Goal: Transaction & Acquisition: Purchase product/service

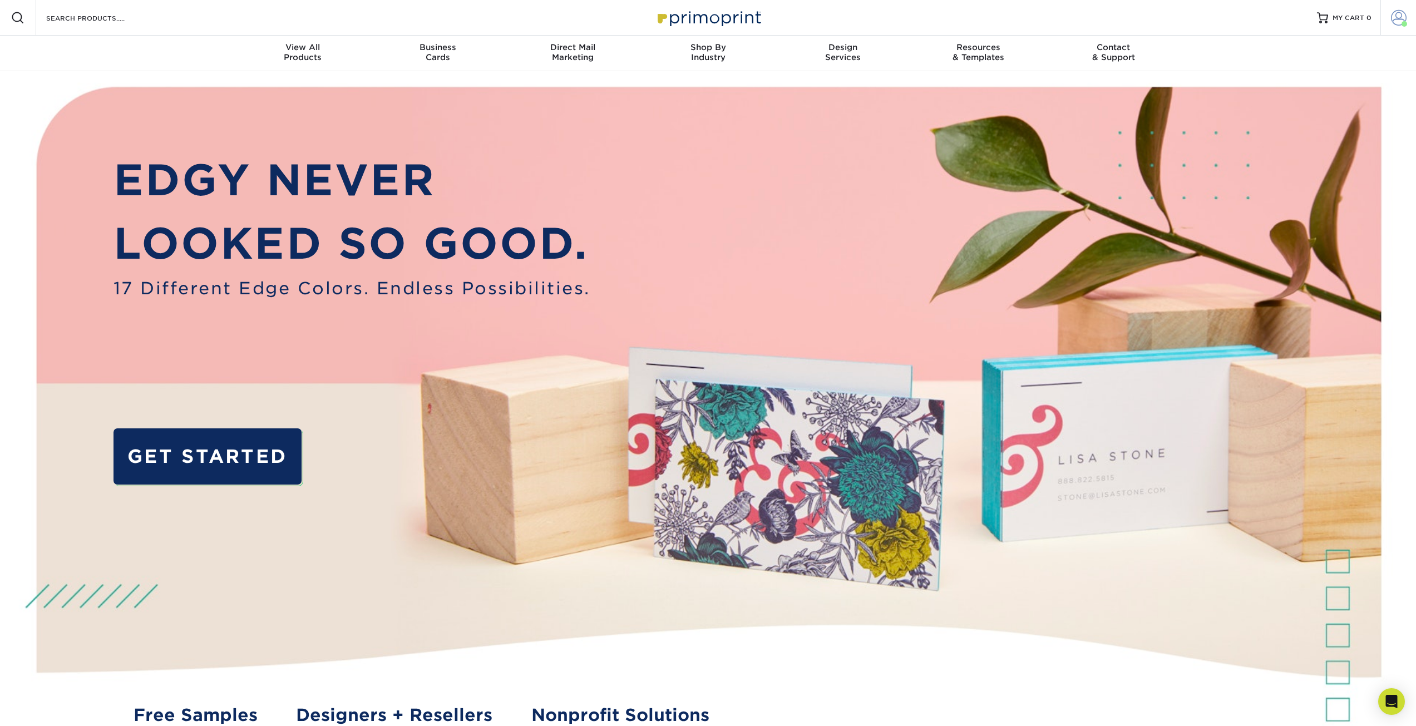
click at [1411, 12] on link "Account" at bounding box center [1399, 18] width 36 height 36
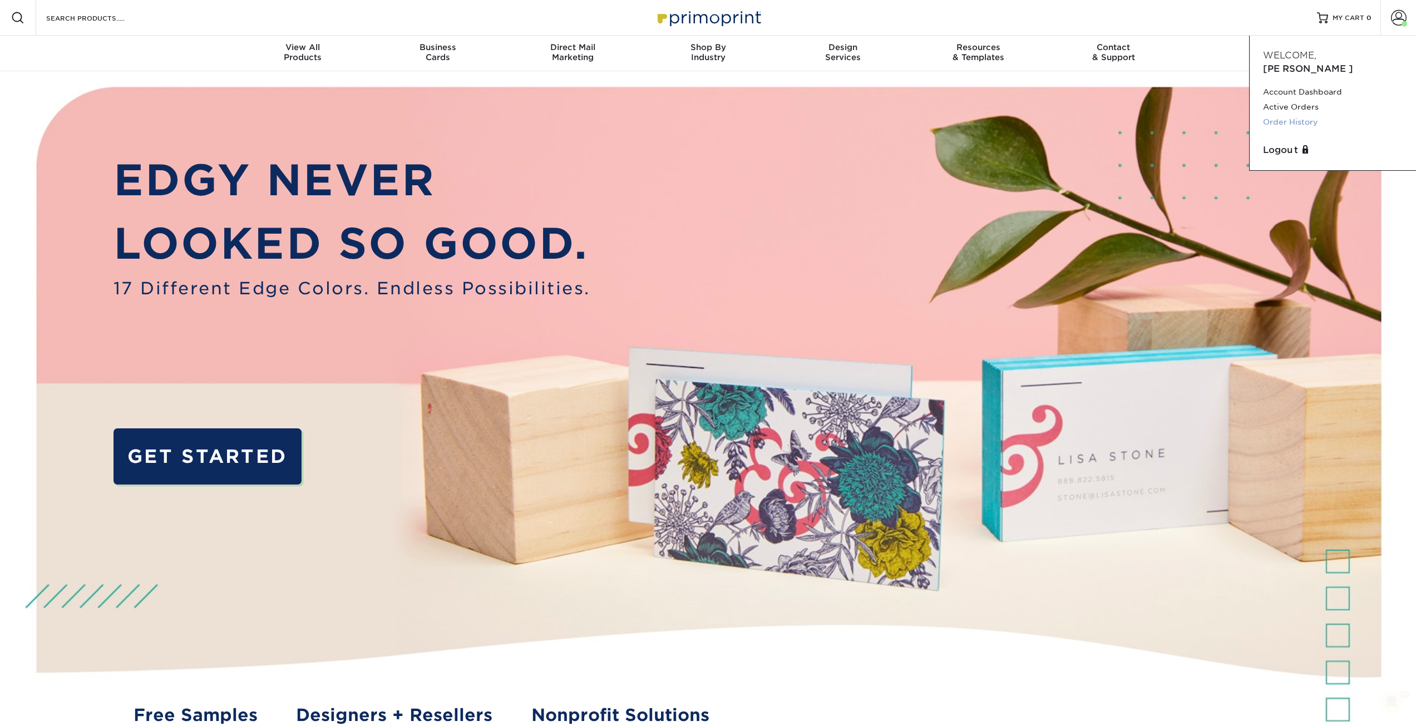
click at [1283, 115] on link "Order History" at bounding box center [1333, 122] width 140 height 15
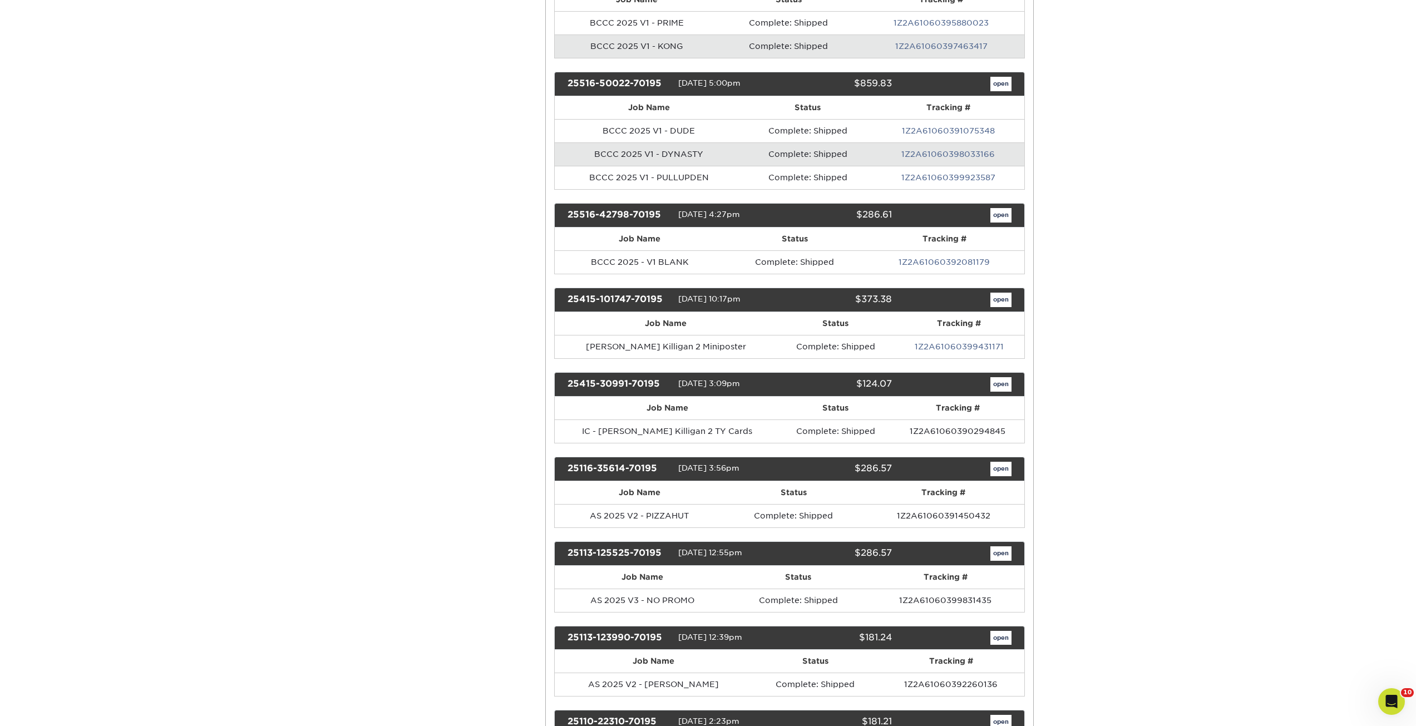
scroll to position [1224, 0]
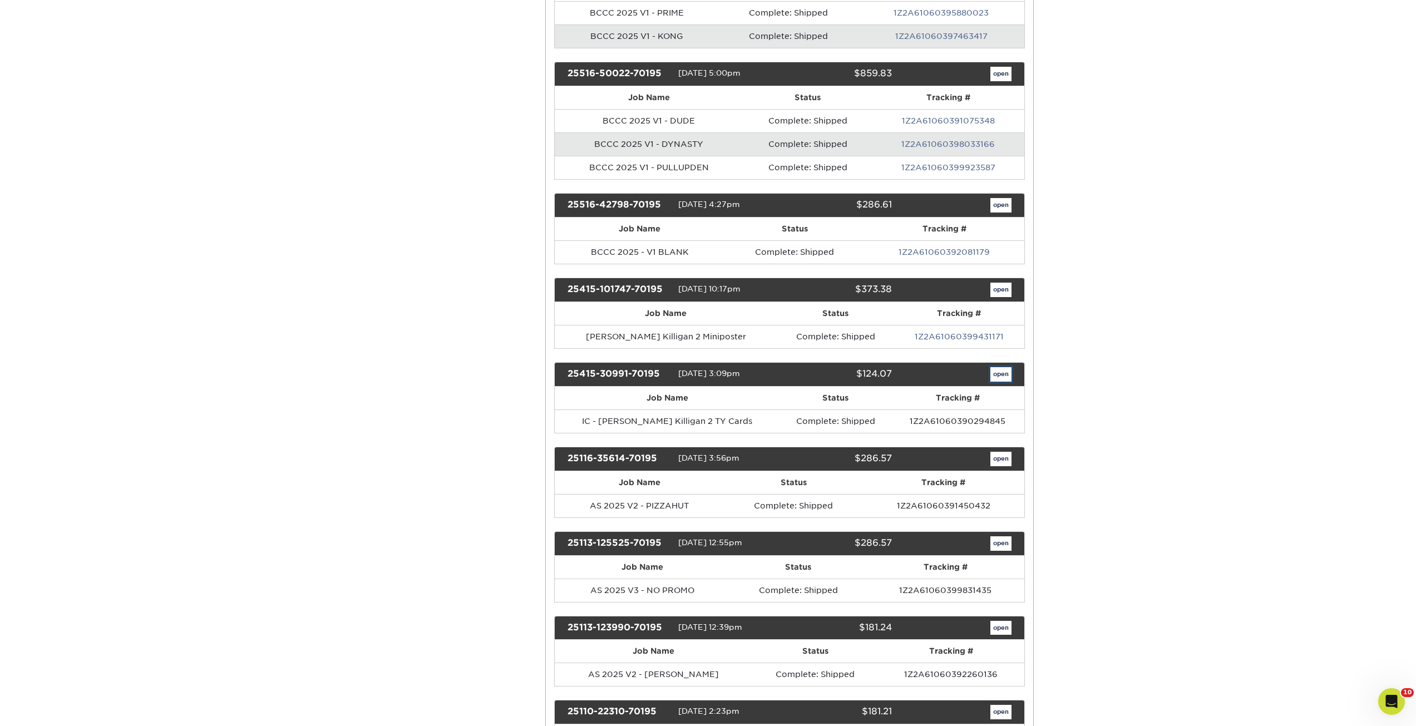
click at [1003, 377] on link "open" at bounding box center [1001, 374] width 21 height 14
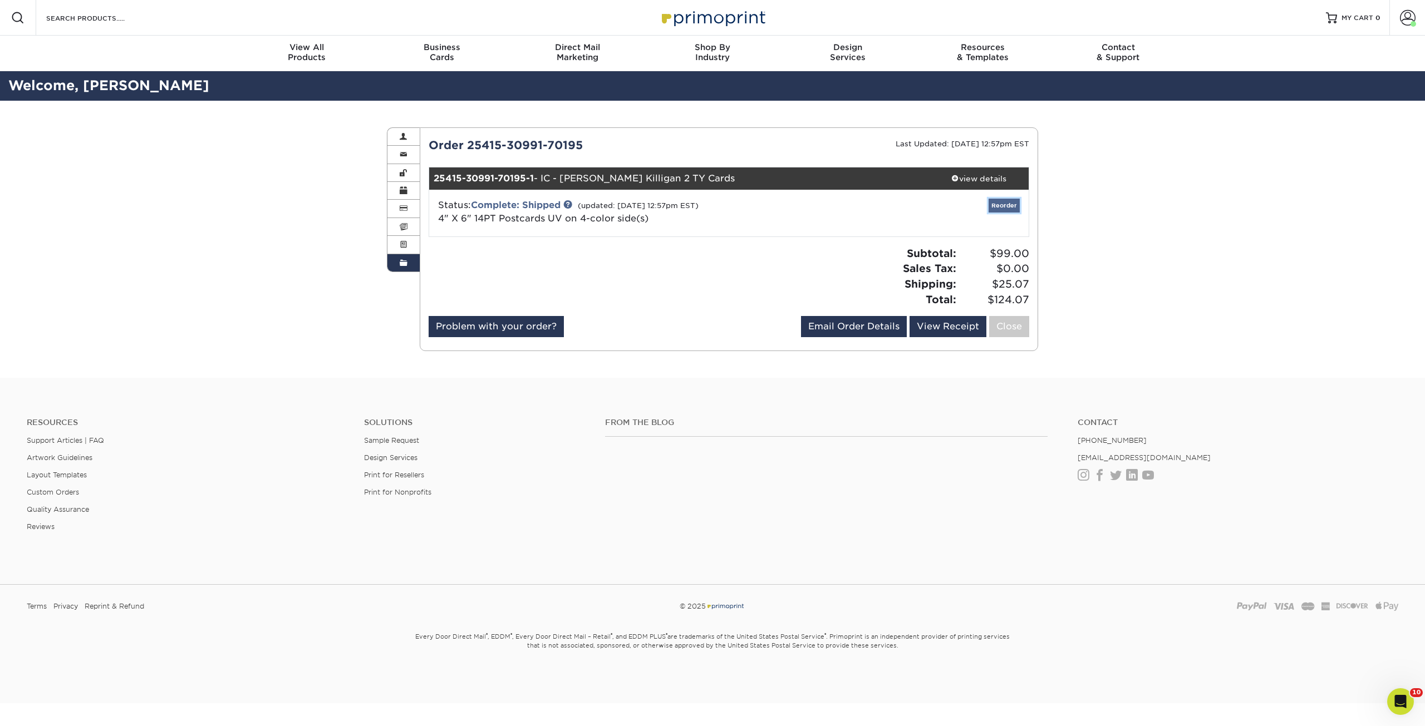
click at [1012, 208] on link "Reorder" at bounding box center [1003, 206] width 31 height 14
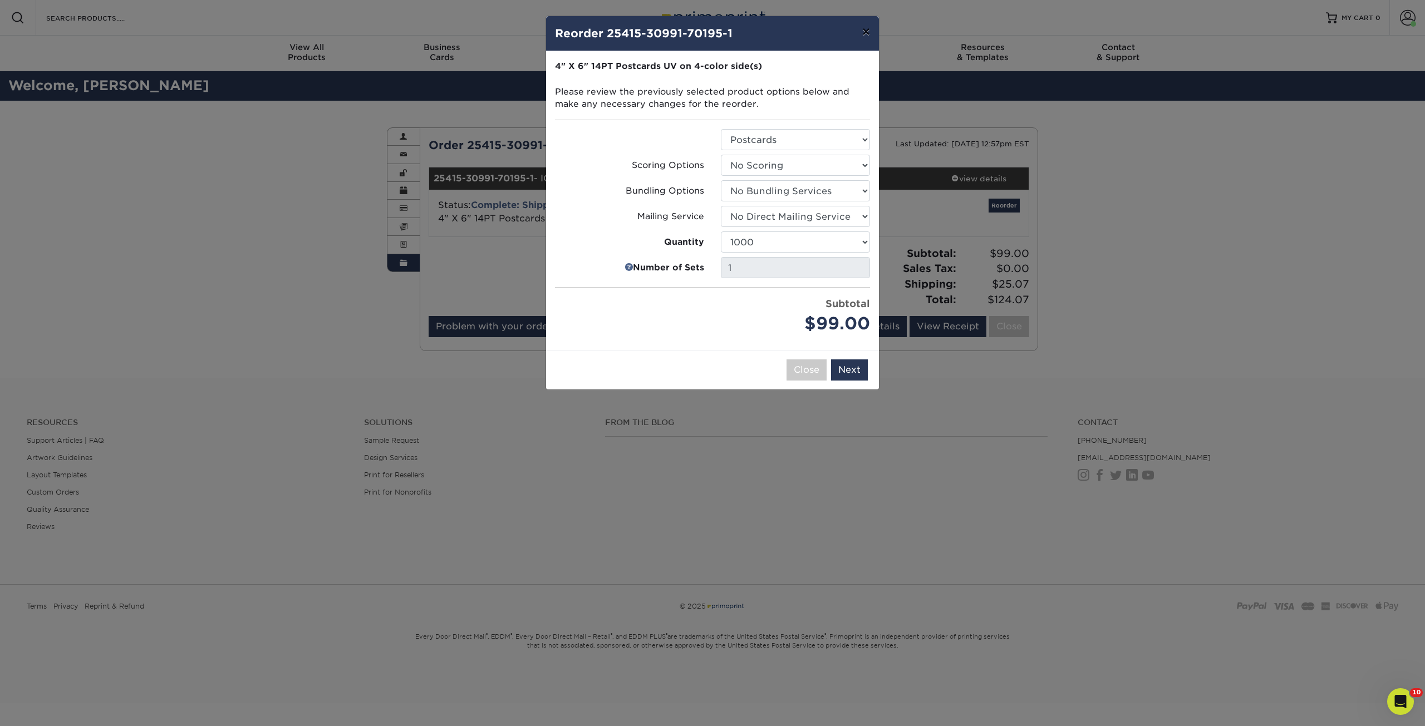
click at [862, 27] on button "×" at bounding box center [866, 31] width 26 height 31
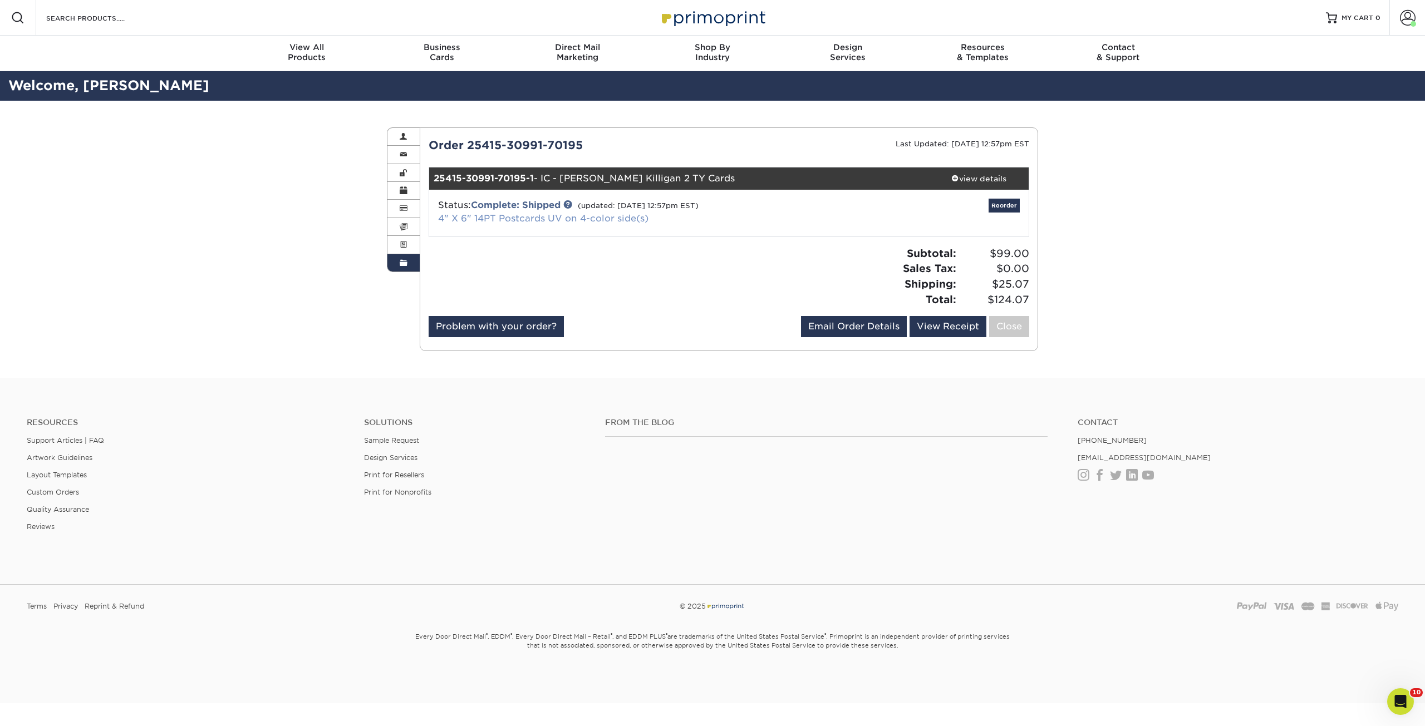
click at [610, 216] on link "4" X 6" 14PT Postcards UV on 4-color side(s)" at bounding box center [543, 218] width 210 height 11
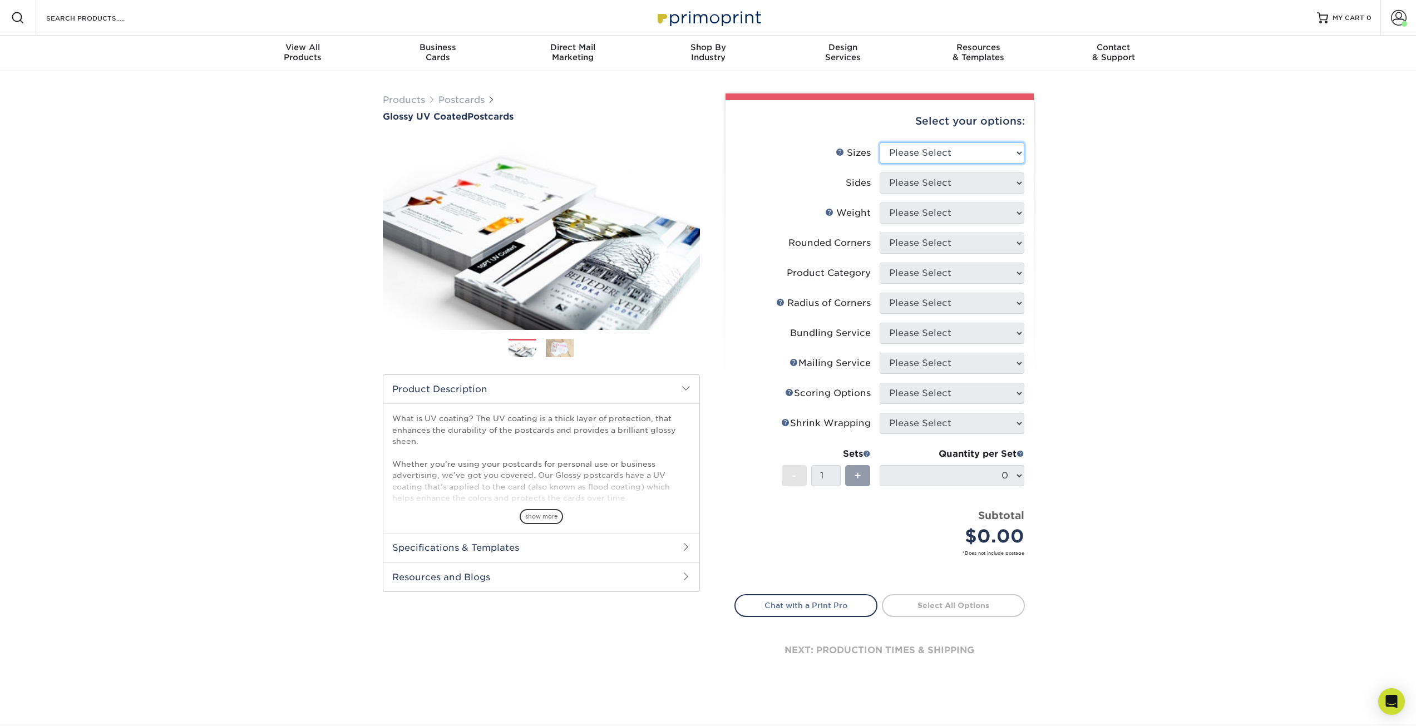
click at [913, 144] on select "Please Select 1.5" x 7" 2" x 4" 2" x 6" 2" x 7" 2" x 8" 2.12" x 5.5" 2.12" x 5.…" at bounding box center [952, 152] width 145 height 21
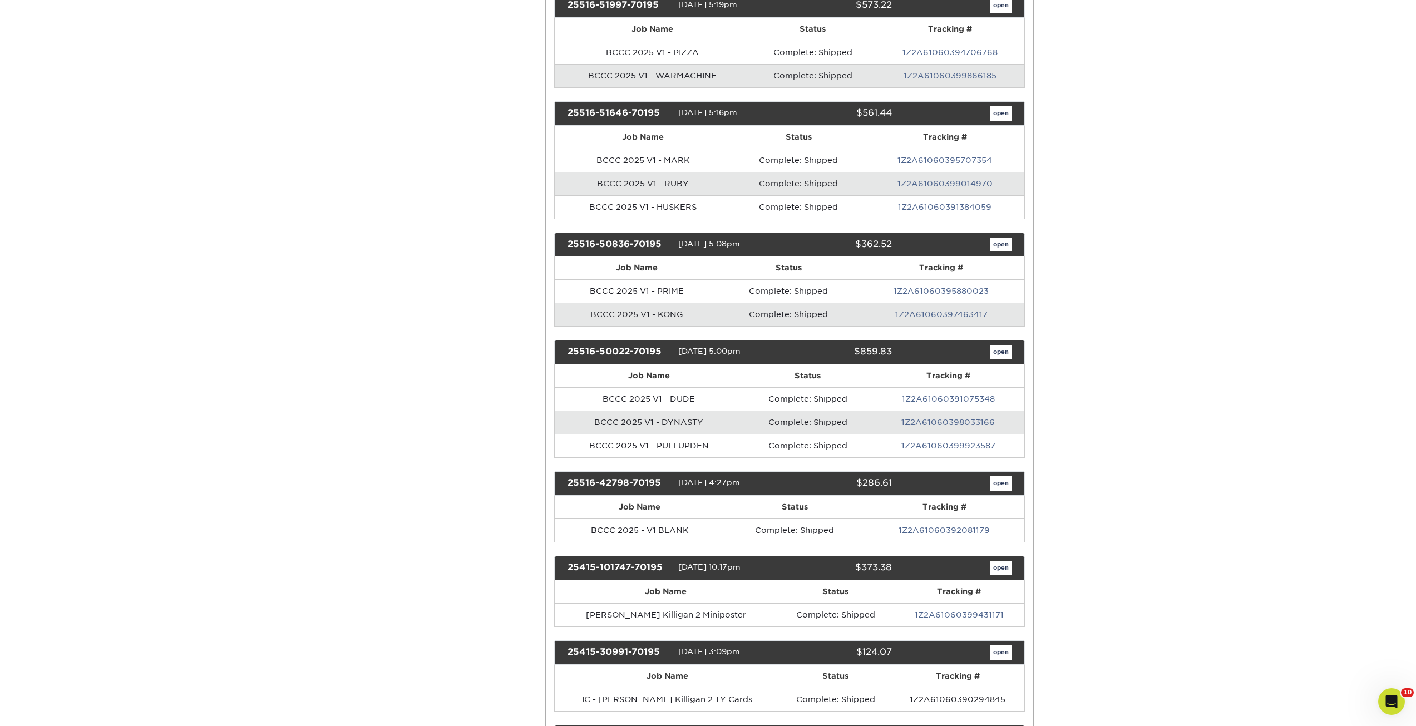
scroll to position [1280, 0]
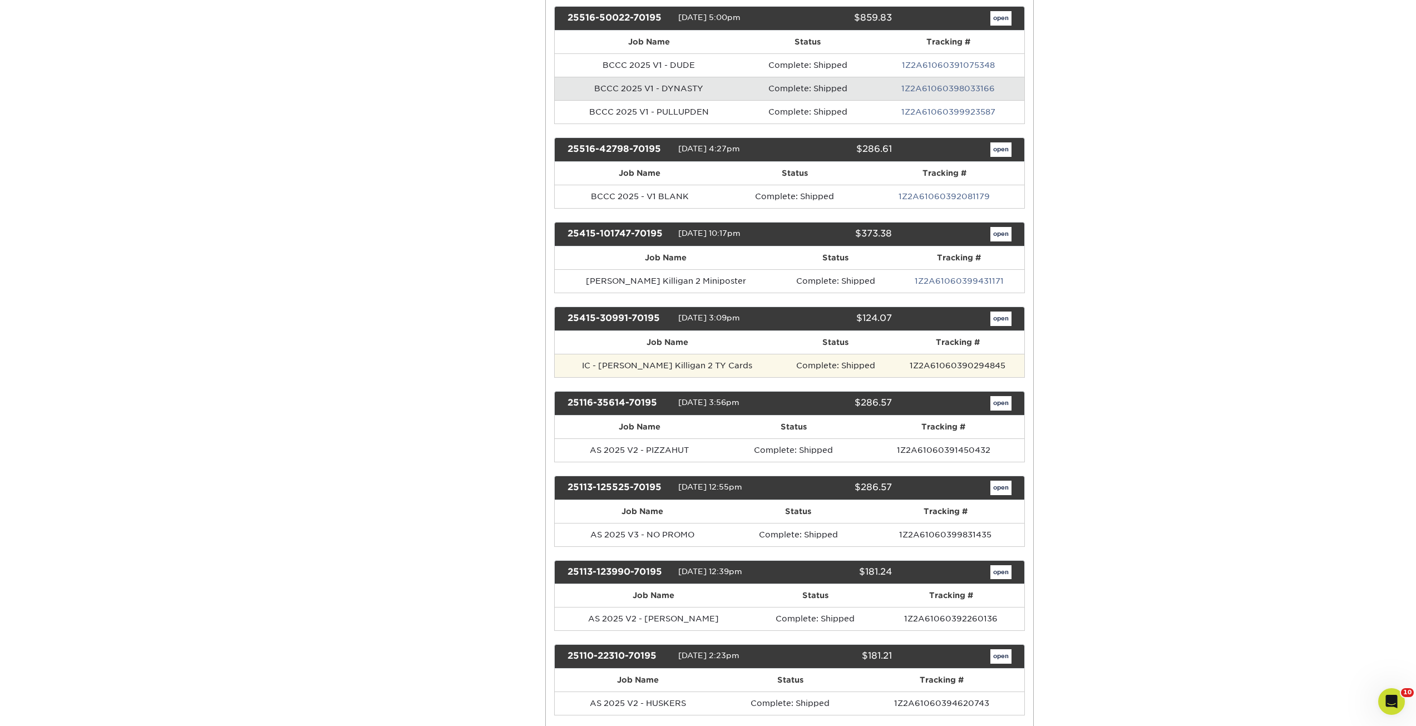
click at [639, 366] on td "IC - Butch Killigan 2 TY Cards" at bounding box center [667, 365] width 225 height 23
click at [998, 319] on link "open" at bounding box center [1001, 319] width 21 height 14
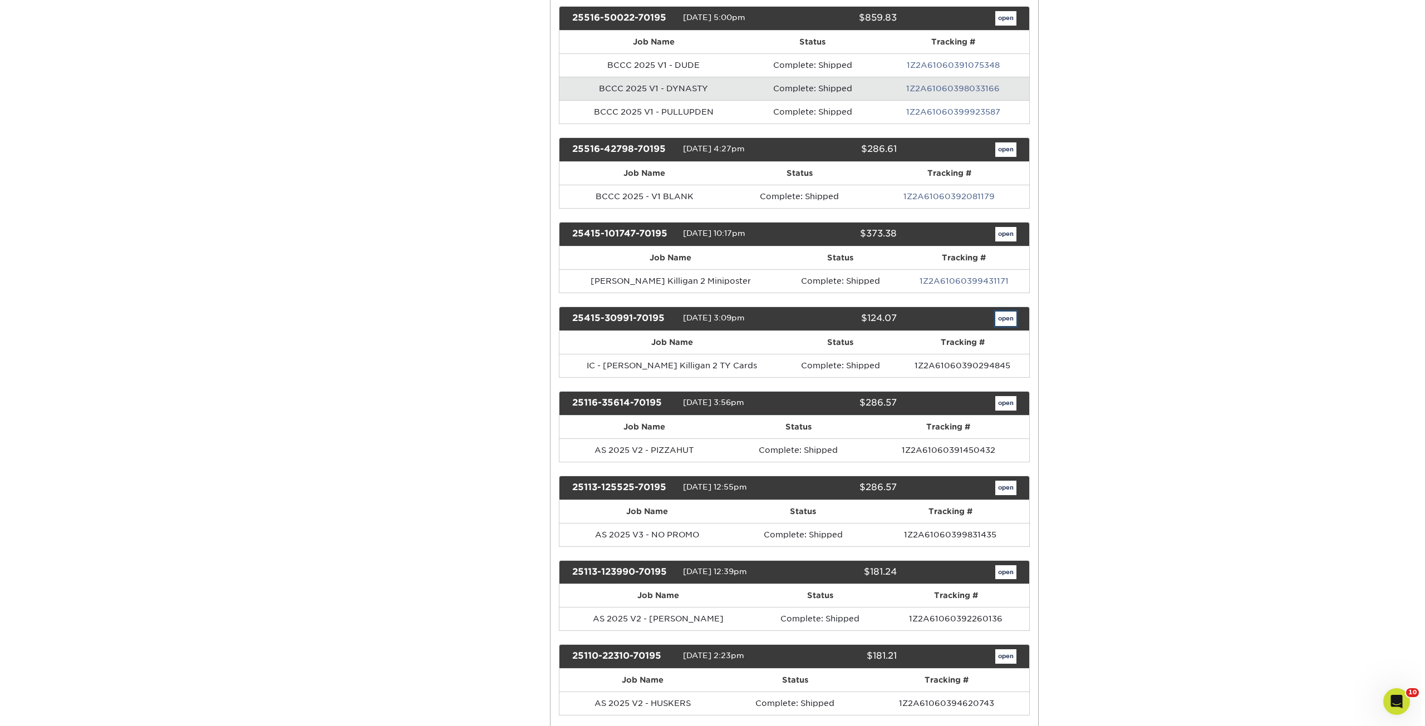
scroll to position [0, 0]
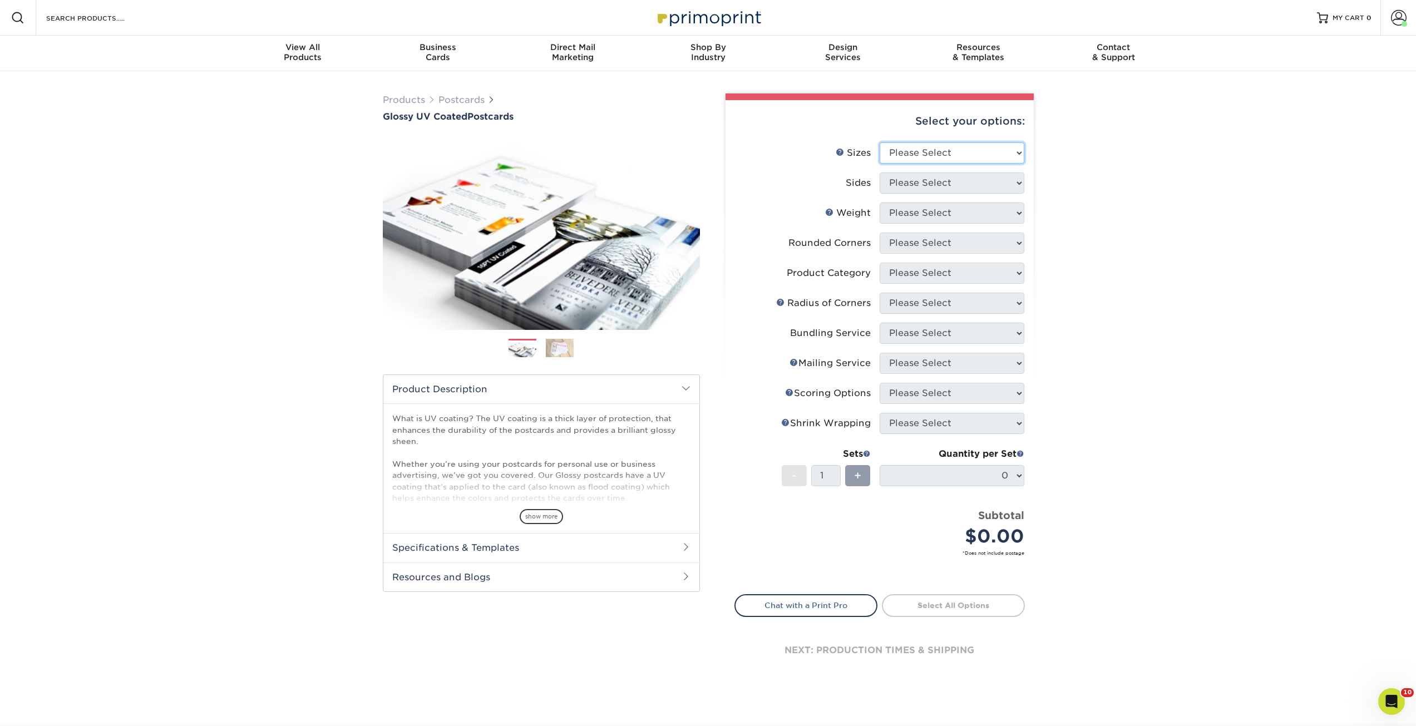
click at [961, 160] on select "Please Select 1.5" x 7" 2" x 4" 2" x 6" 2" x 7" 2" x 8" 2.12" x 5.5" 2.12" x 5.…" at bounding box center [952, 152] width 145 height 21
drag, startPoint x: 943, startPoint y: 163, endPoint x: 949, endPoint y: 159, distance: 7.3
click at [943, 163] on select "Please Select 1.5" x 7" 2" x 4" 2" x 6" 2" x 7" 2" x 8" 2.12" x 5.5" 2.12" x 5.…" at bounding box center [952, 152] width 145 height 21
select select "4.00x6.00"
click at [880, 142] on select "Please Select 1.5" x 7" 2" x 4" 2" x 6" 2" x 7" 2" x 8" 2.12" x 5.5" 2.12" x 5.…" at bounding box center [952, 152] width 145 height 21
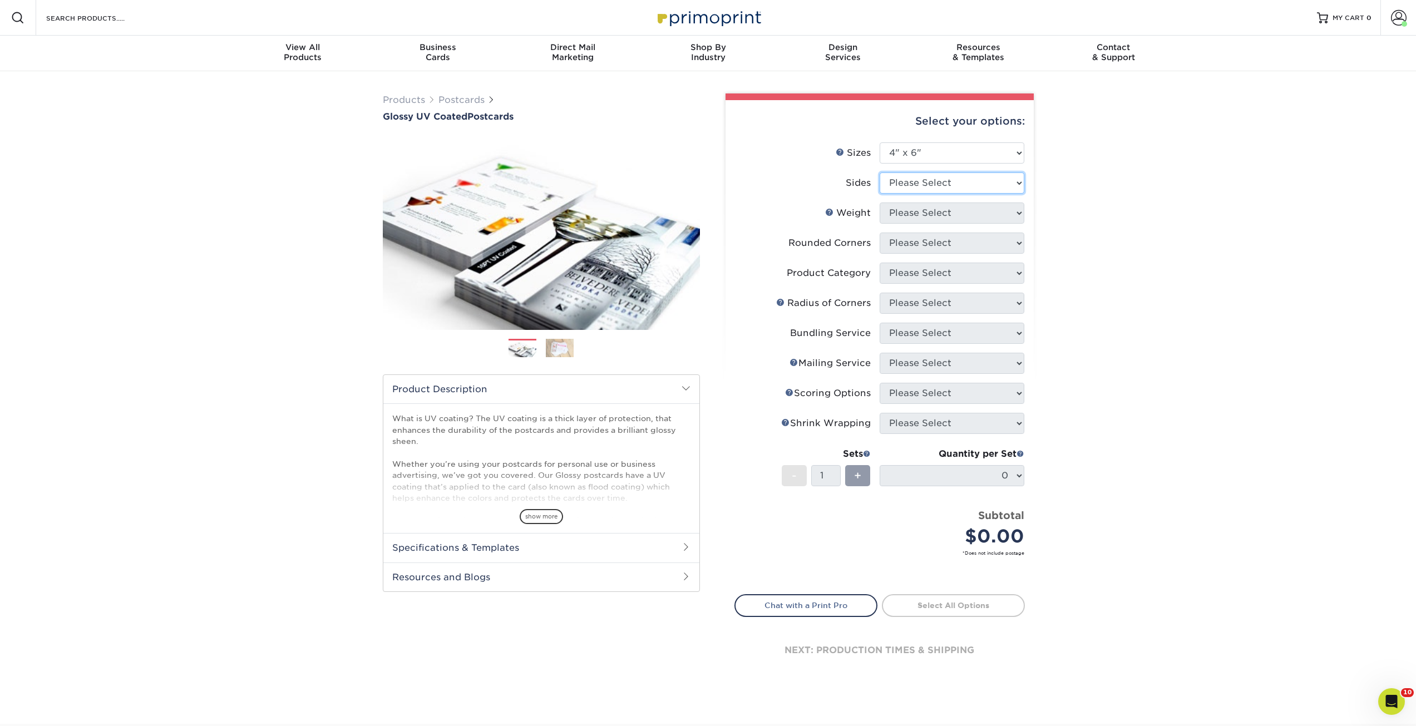
click at [928, 186] on select "Please Select Print Both Sides Print Front Only" at bounding box center [952, 183] width 145 height 21
select select "13abbda7-1d64-4f25-8bb2-c179b224825d"
click at [880, 173] on select "Please Select Print Both Sides Print Front Only" at bounding box center [952, 183] width 145 height 21
click at [924, 216] on select "Please Select 14PT 16PT 18PT C1S" at bounding box center [952, 213] width 145 height 21
select select "14PT"
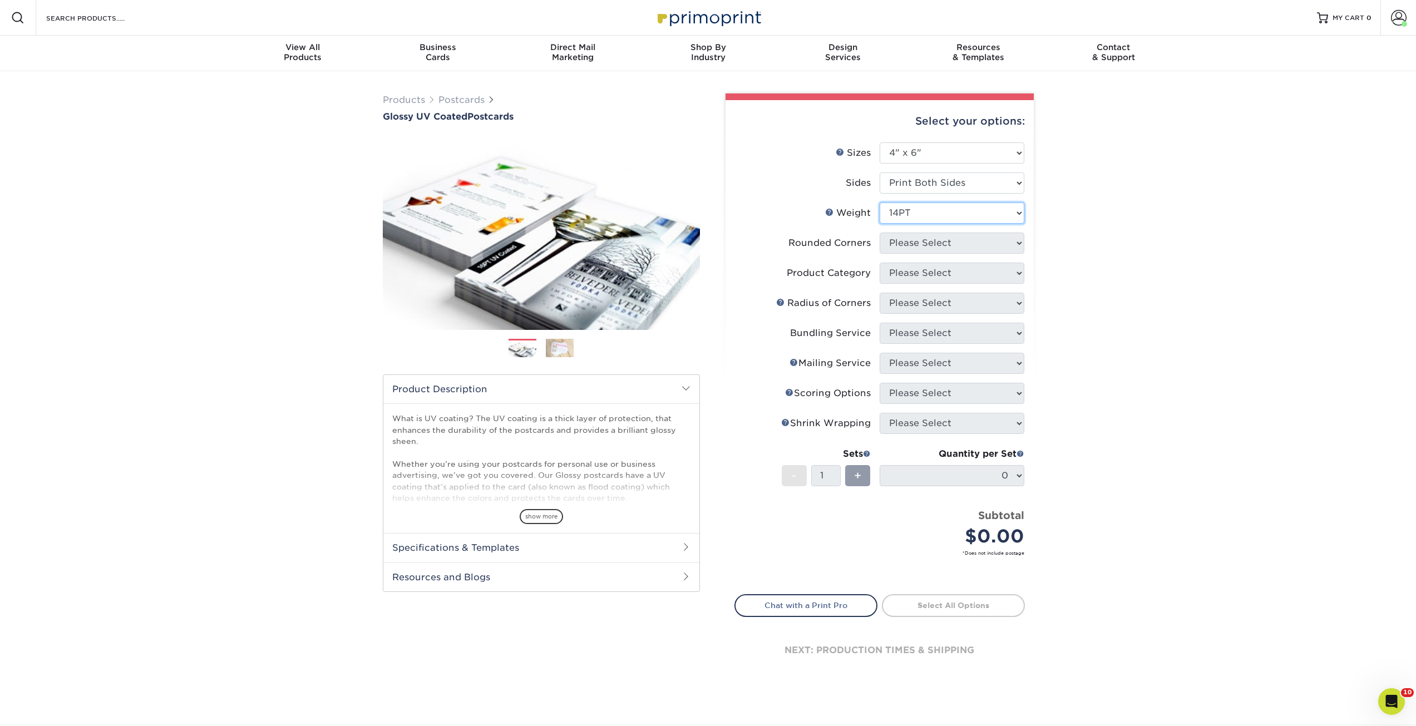
click at [880, 203] on select "Please Select 14PT 16PT 18PT C1S" at bounding box center [952, 213] width 145 height 21
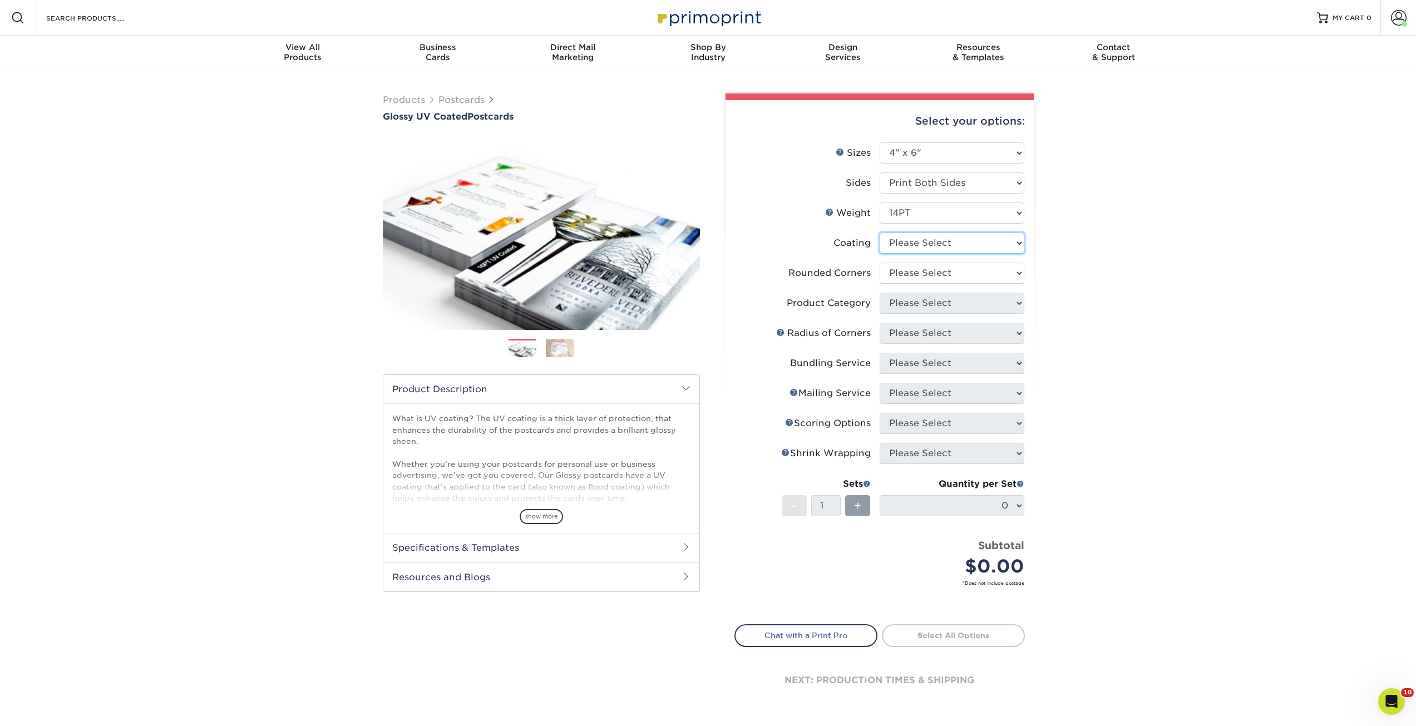
click at [977, 242] on select at bounding box center [952, 243] width 145 height 21
select select "ae367451-b2b8-45df-a344-0f05b6a12993"
click at [880, 233] on select at bounding box center [952, 243] width 145 height 21
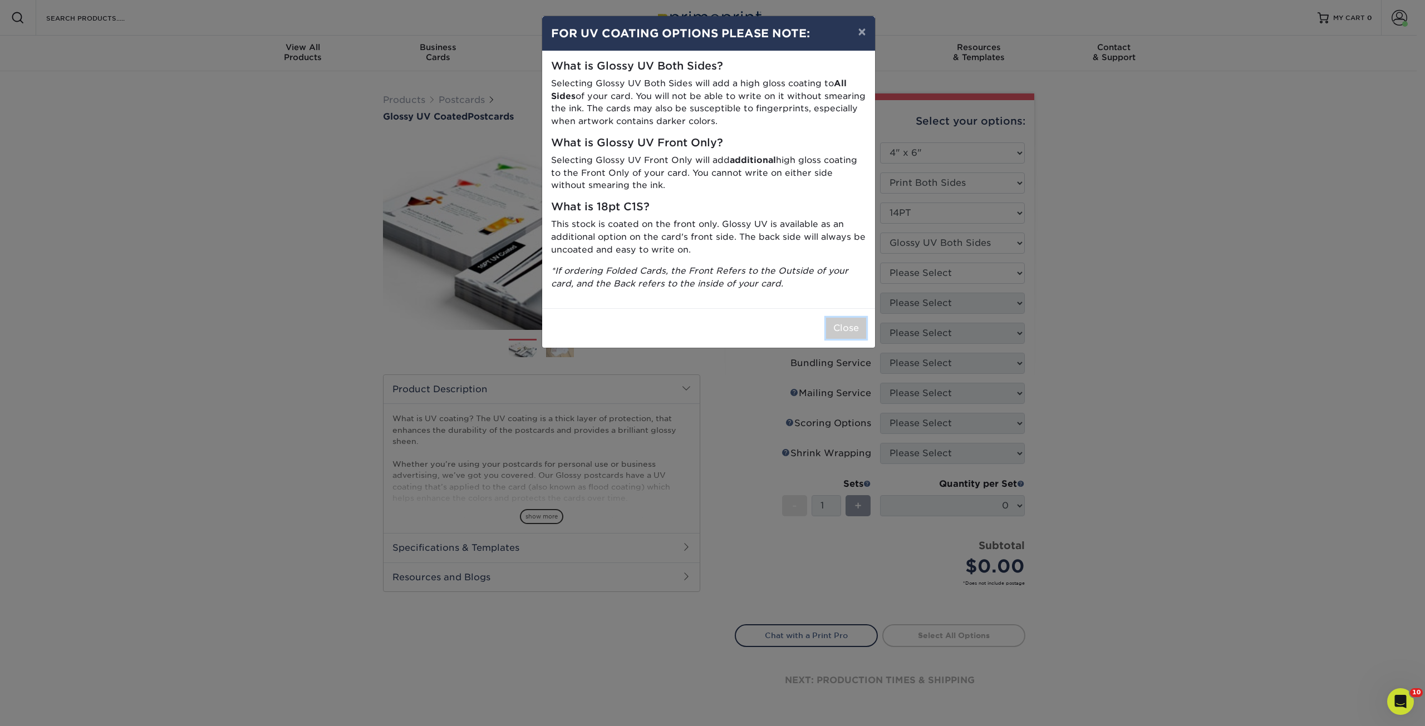
click at [847, 326] on button "Close" at bounding box center [846, 328] width 40 height 21
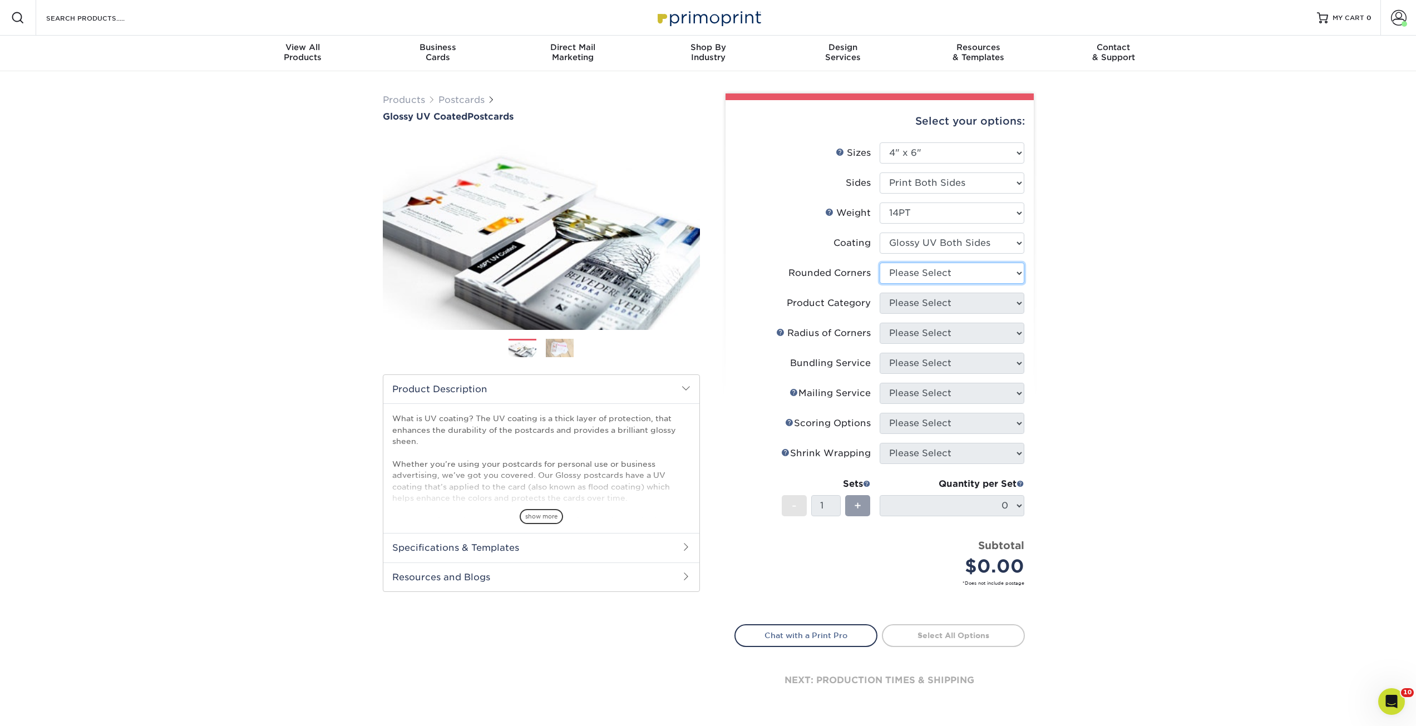
click at [976, 273] on select "Please Select Yes - Round 4 Corners No" at bounding box center [952, 273] width 145 height 21
select select "0"
click at [880, 263] on select "Please Select Yes - Round 4 Corners No" at bounding box center [952, 273] width 145 height 21
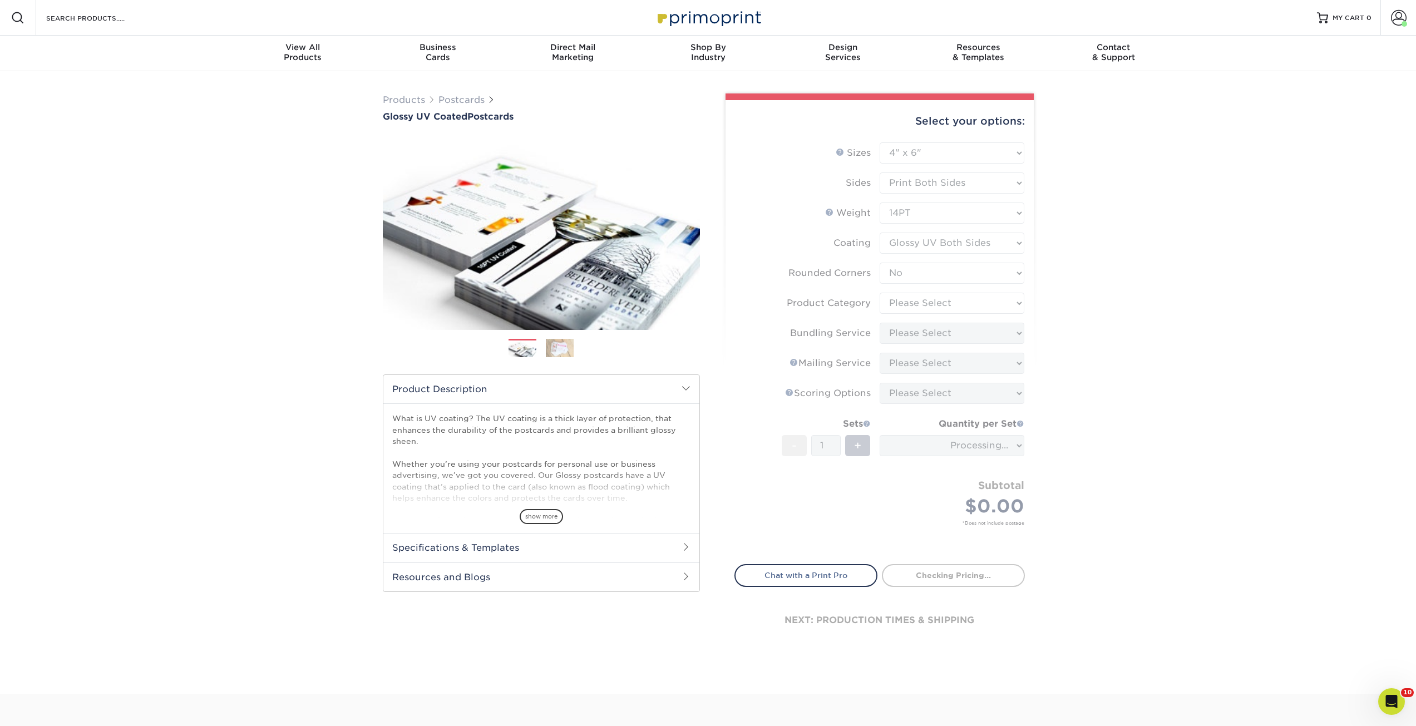
click at [930, 307] on form "Sizes Help Sizes Please Select 1.5" x 7" 2" x 4" 2" x 6" 2" x 7" 2" x 8" 2.12" …" at bounding box center [880, 346] width 291 height 409
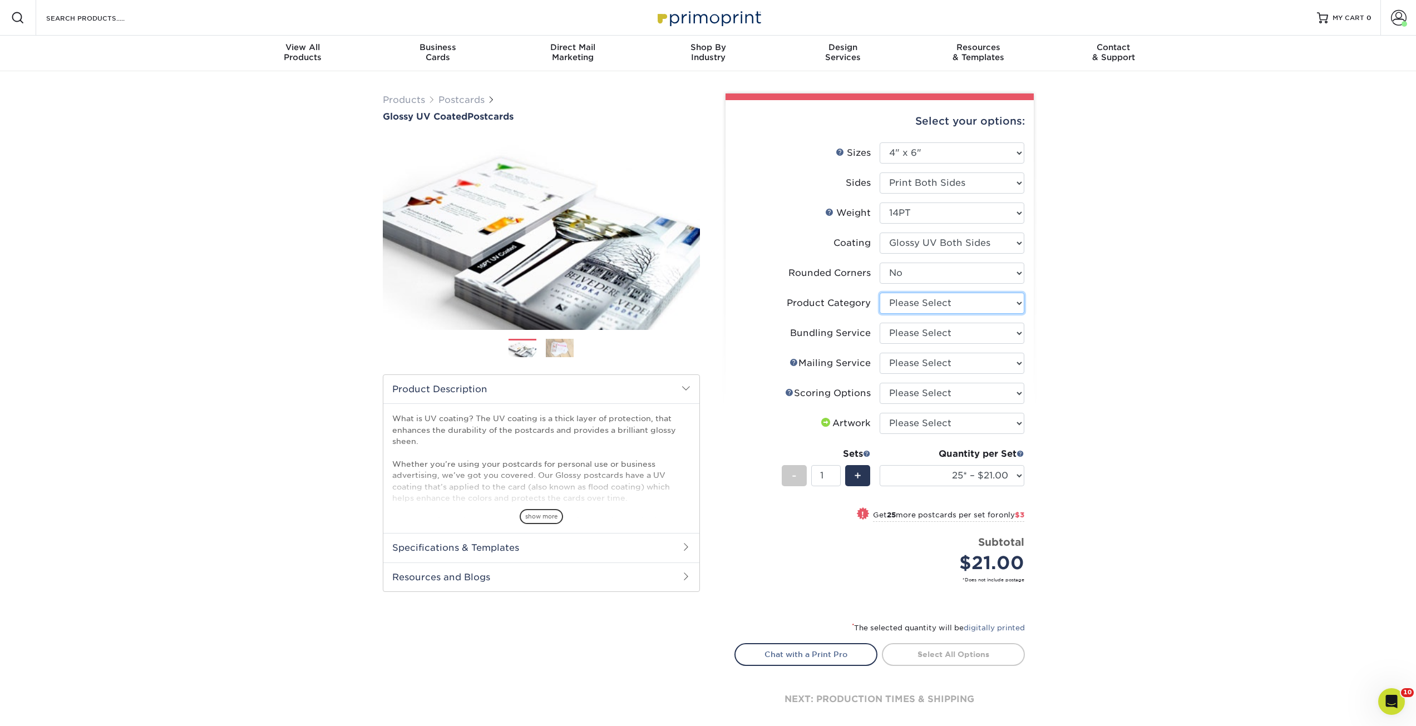
click at [945, 299] on select "Please Select Postcards" at bounding box center [952, 303] width 145 height 21
select select "9b7272e0-d6c8-4c3c-8e97-d3a1bcdab858"
click at [880, 293] on select "Please Select Postcards" at bounding box center [952, 303] width 145 height 21
click at [934, 337] on select "Please Select No Bundling Services Yes, Bundles of 50 (+2 Days) Yes, Bundles of…" at bounding box center [952, 333] width 145 height 21
select select "58689abb-25c0-461c-a4c3-a80b627d6649"
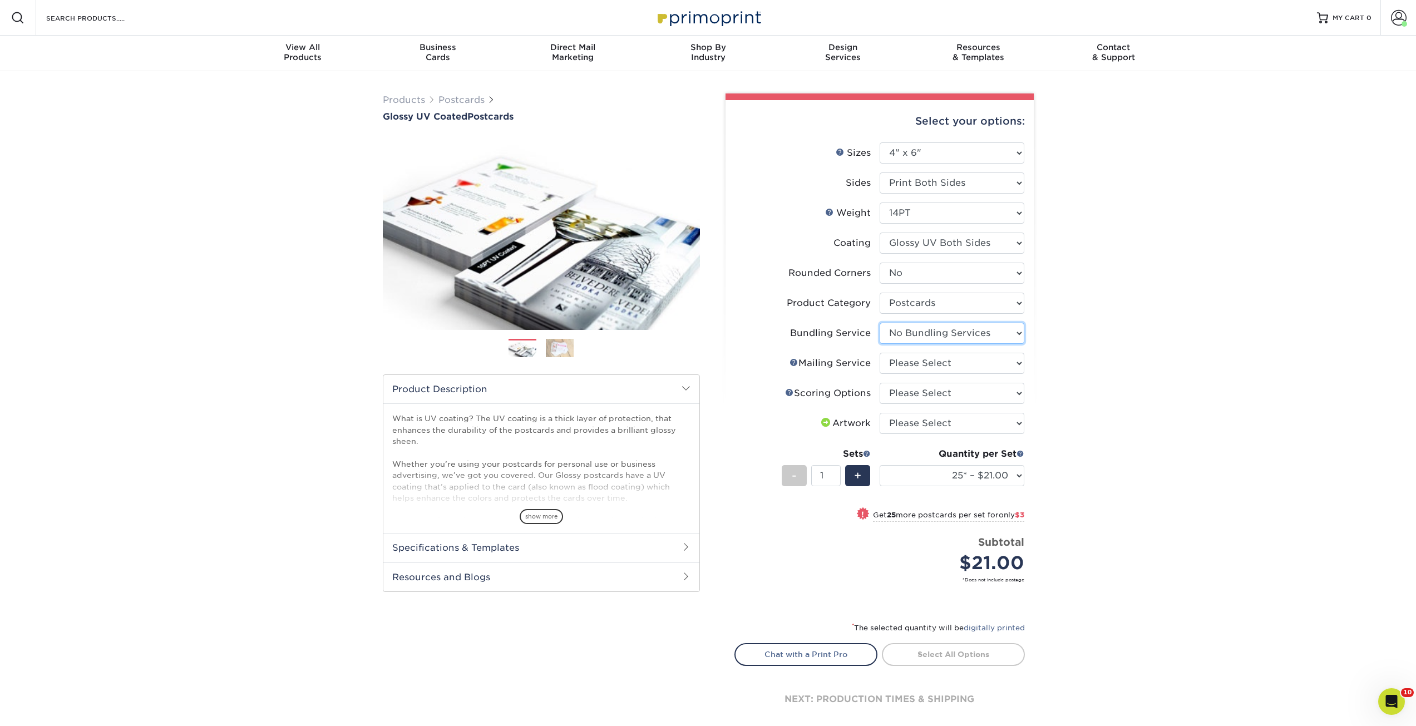
click at [880, 323] on select "Please Select No Bundling Services Yes, Bundles of 50 (+2 Days) Yes, Bundles of…" at bounding box center [952, 333] width 145 height 21
click at [913, 365] on select "Please Select No Direct Mailing Service No, I will mail/stamp/imprint Direct Ma…" at bounding box center [952, 363] width 145 height 21
select select "3e5e9bdd-d78a-4c28-a41d-fe1407925ca6"
click at [880, 353] on select "Please Select No Direct Mailing Service No, I will mail/stamp/imprint Direct Ma…" at bounding box center [952, 363] width 145 height 21
click at [915, 389] on select "Please Select No Scoring One Score" at bounding box center [952, 393] width 145 height 21
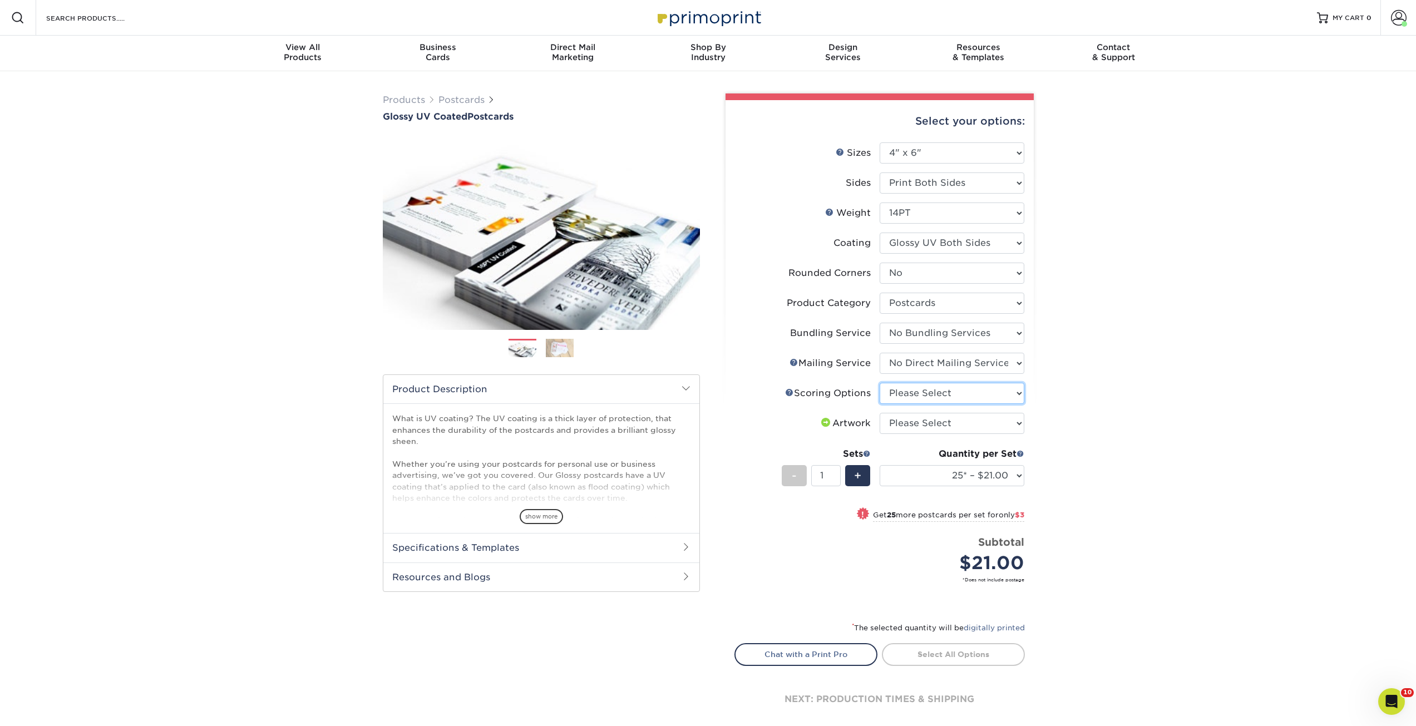
select select "16ebe401-5398-422d-8cb0-f3adbb82deb5"
click at [880, 383] on select "Please Select No Scoring One Score" at bounding box center [952, 393] width 145 height 21
click at [921, 419] on select "Please Select I will upload files I need a design - $150" at bounding box center [952, 423] width 145 height 21
drag, startPoint x: 921, startPoint y: 419, endPoint x: 887, endPoint y: 411, distance: 34.8
click at [921, 419] on select "Please Select I will upload files I need a design - $150" at bounding box center [952, 423] width 145 height 21
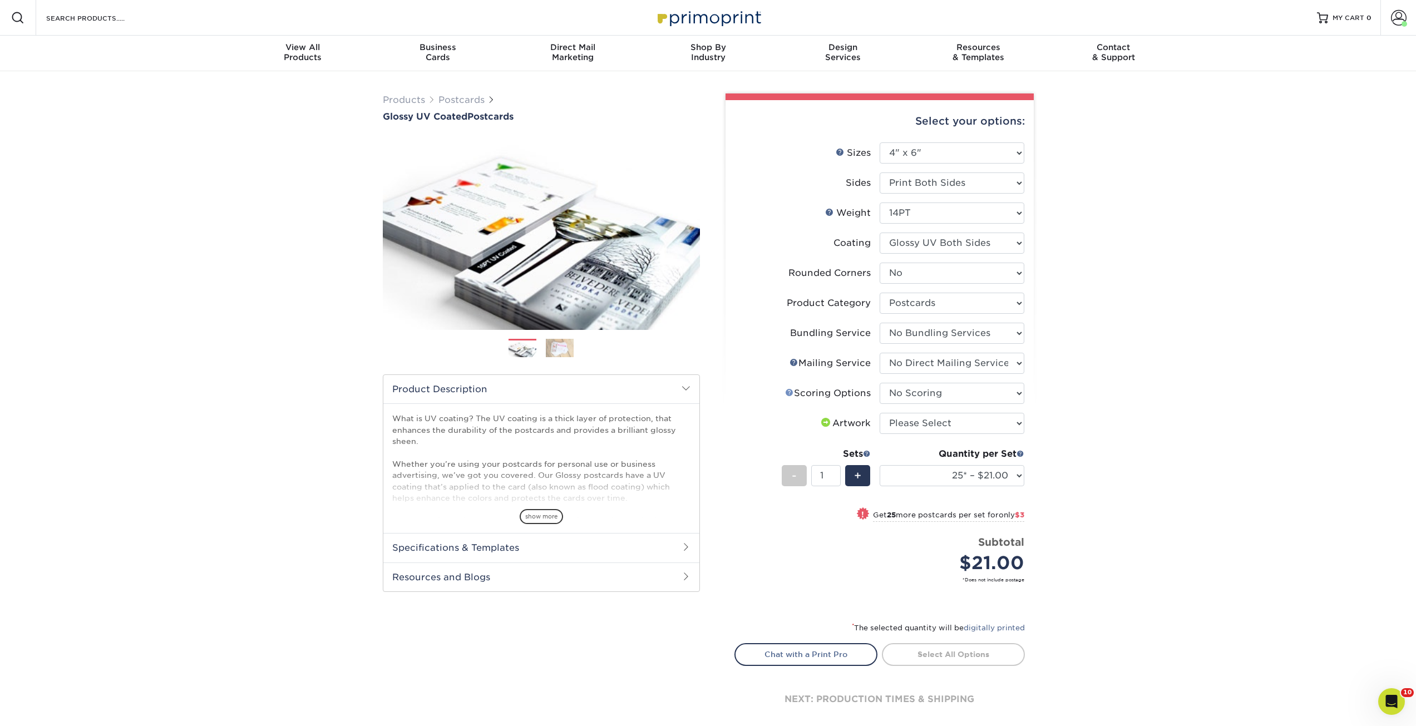
click at [787, 392] on link "Scoring Help" at bounding box center [789, 392] width 9 height 9
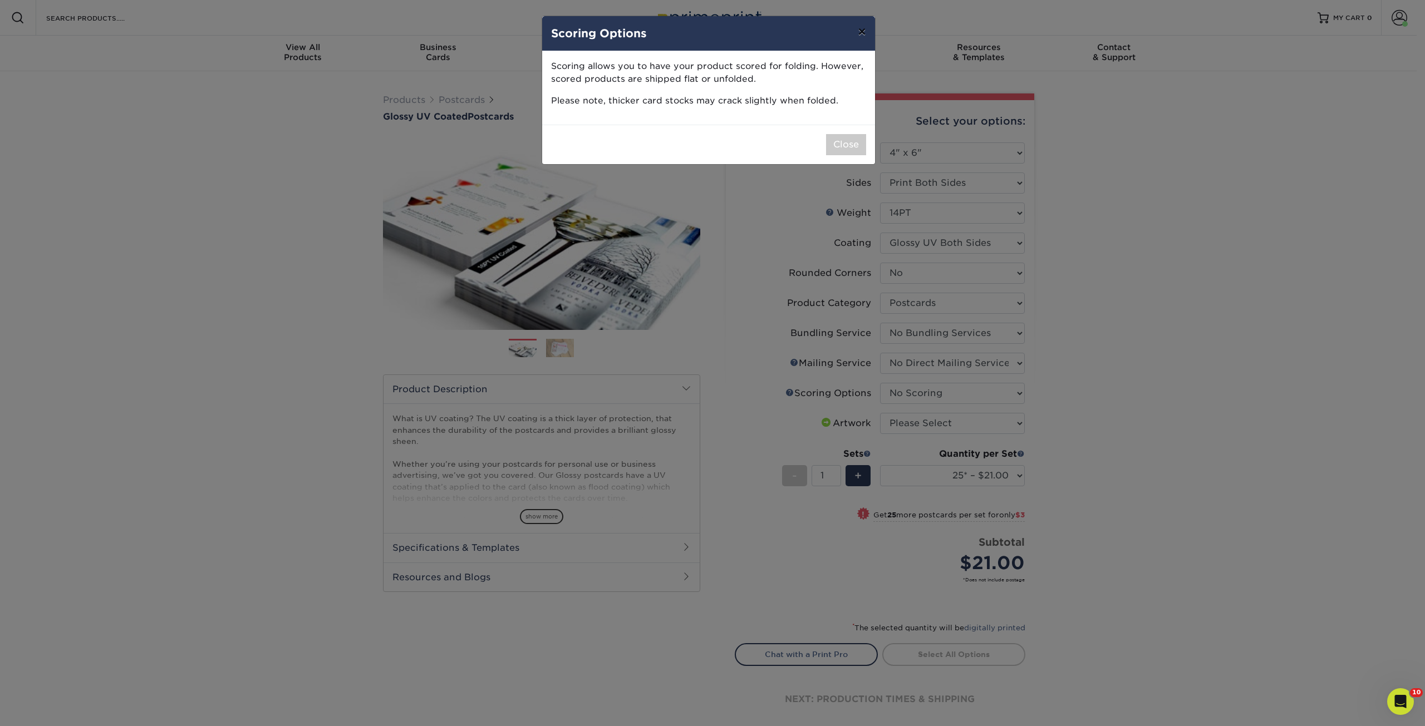
click at [860, 33] on button "×" at bounding box center [862, 31] width 26 height 31
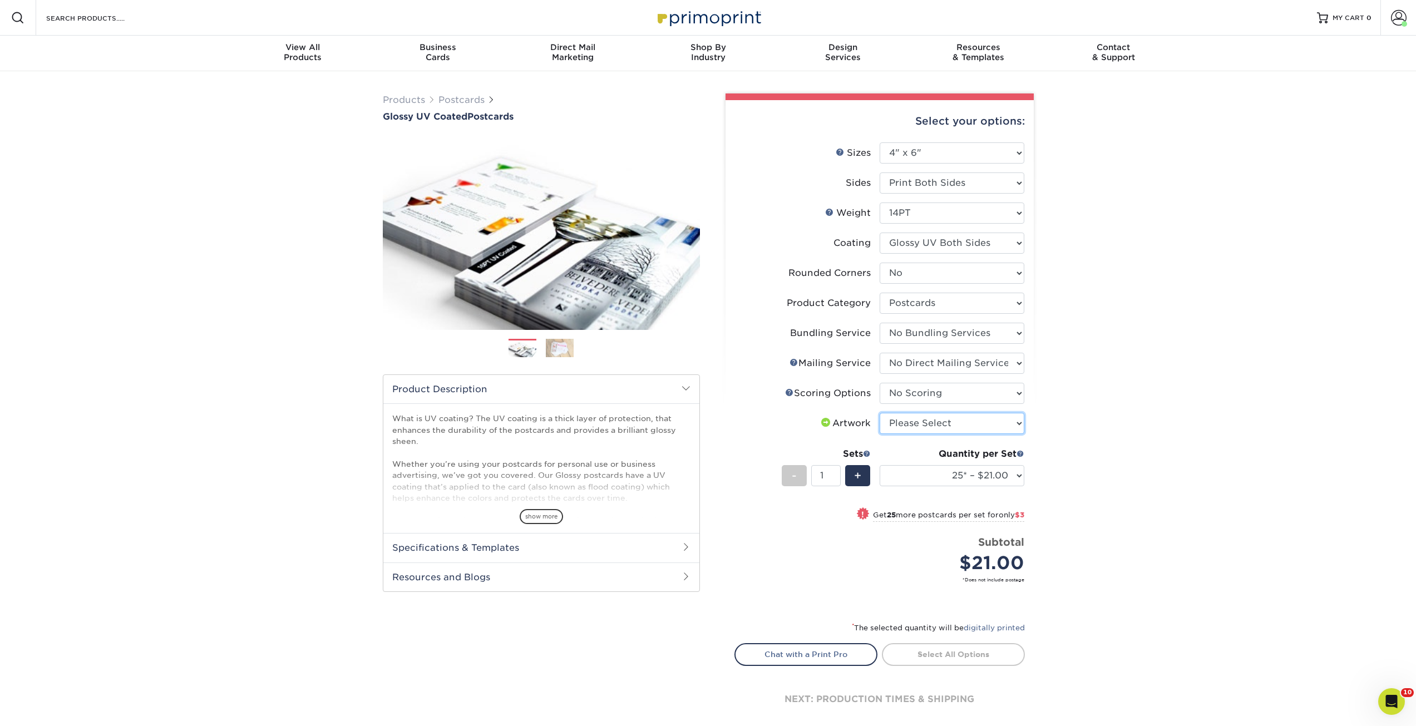
click at [967, 425] on select "Please Select I will upload files I need a design - $150" at bounding box center [952, 423] width 145 height 21
select select "upload"
click at [880, 413] on select "Please Select I will upload files I need a design - $150" at bounding box center [952, 423] width 145 height 21
click at [933, 428] on select "Please Select I will upload files I need a design - $150" at bounding box center [952, 423] width 145 height 21
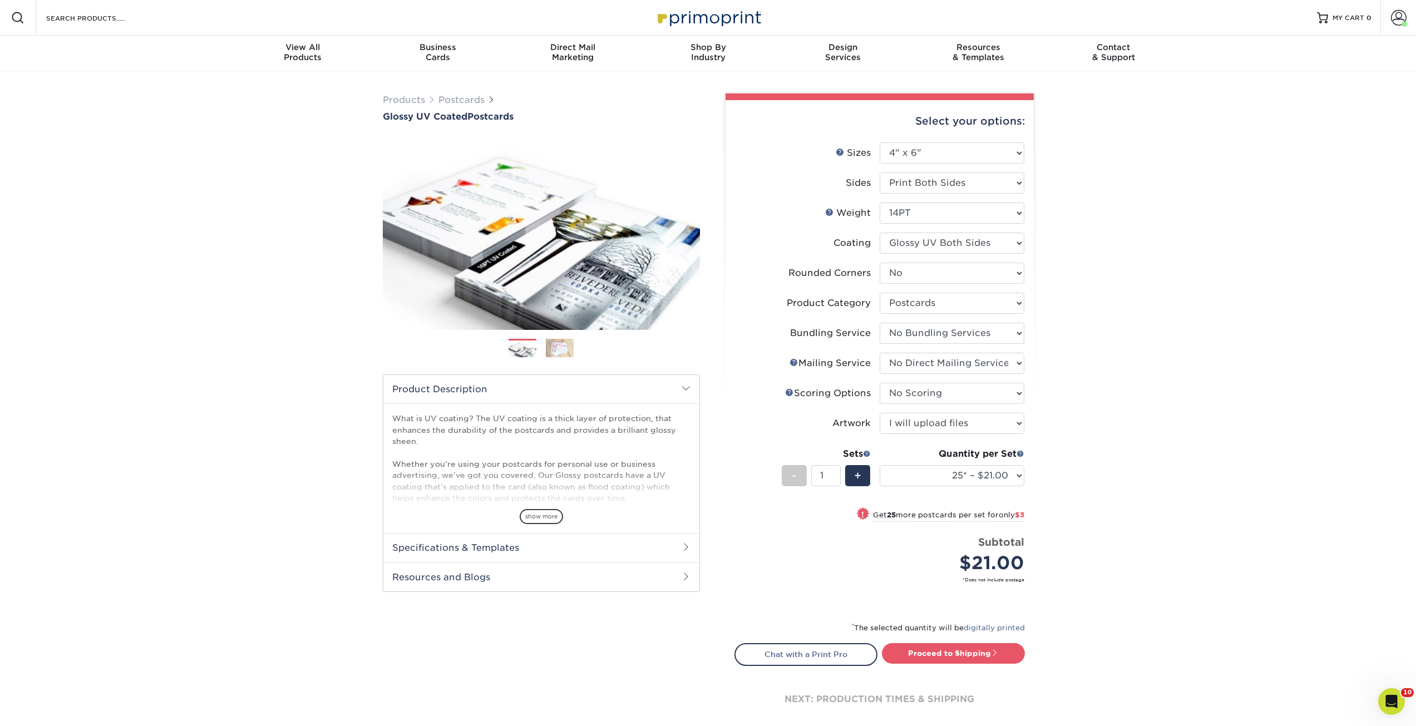
click at [1154, 453] on div "Products Postcards Glossy UV Coated Postcards Previous Next show more 25" at bounding box center [708, 422] width 1416 height 702
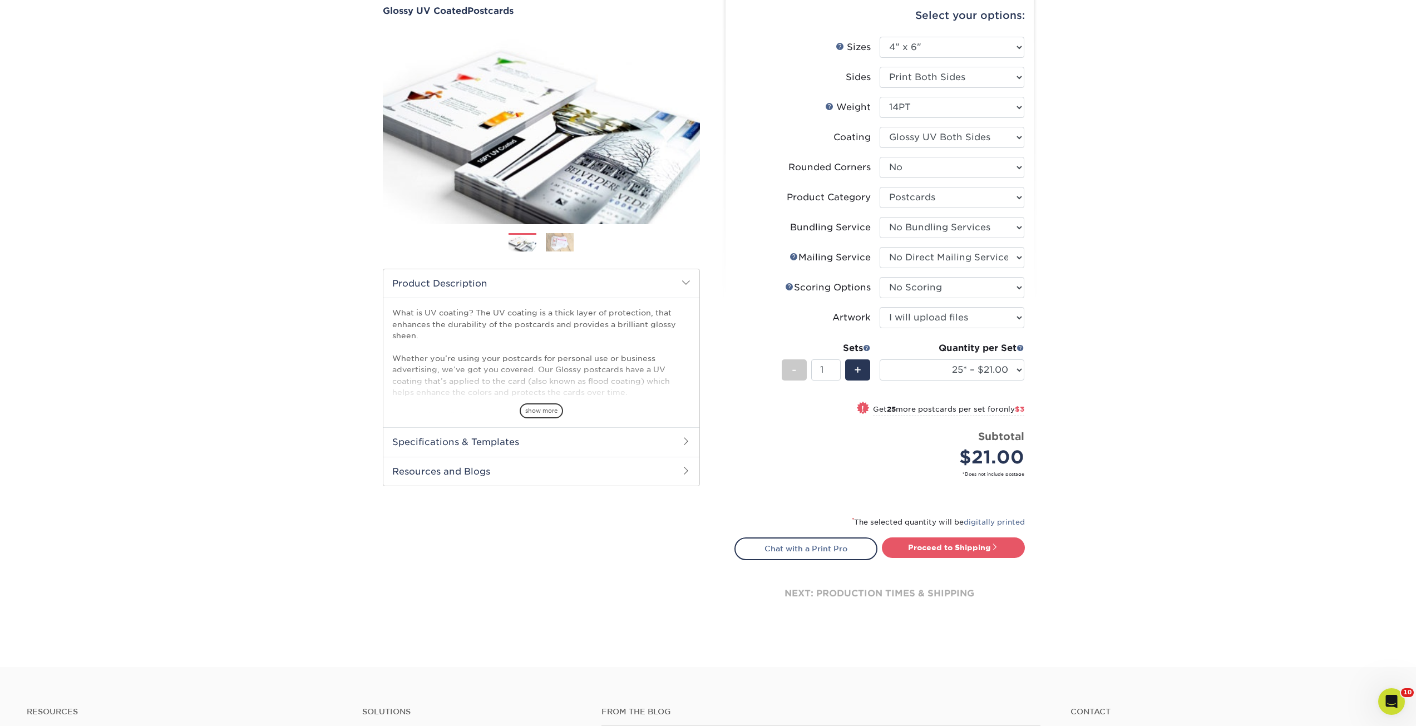
scroll to position [111, 0]
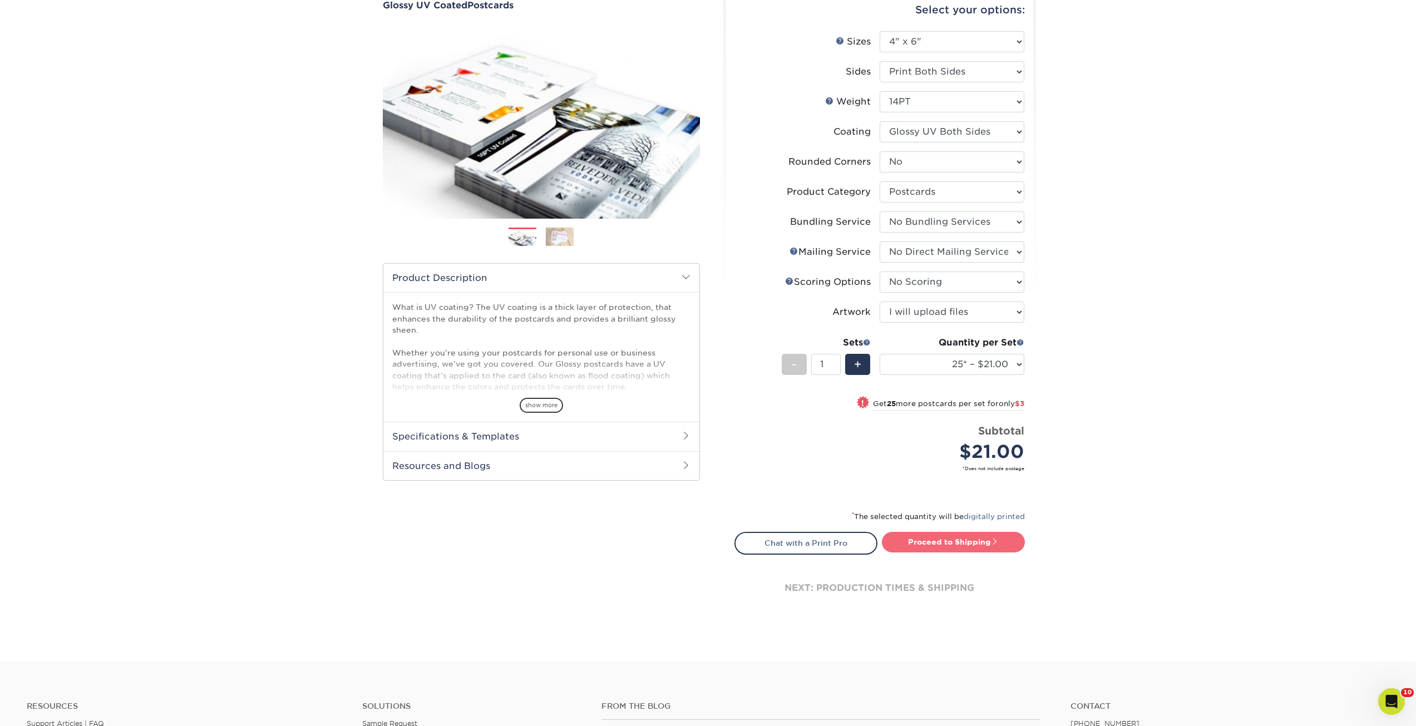
click at [967, 538] on link "Proceed to Shipping" at bounding box center [953, 542] width 143 height 20
type input "Set 1"
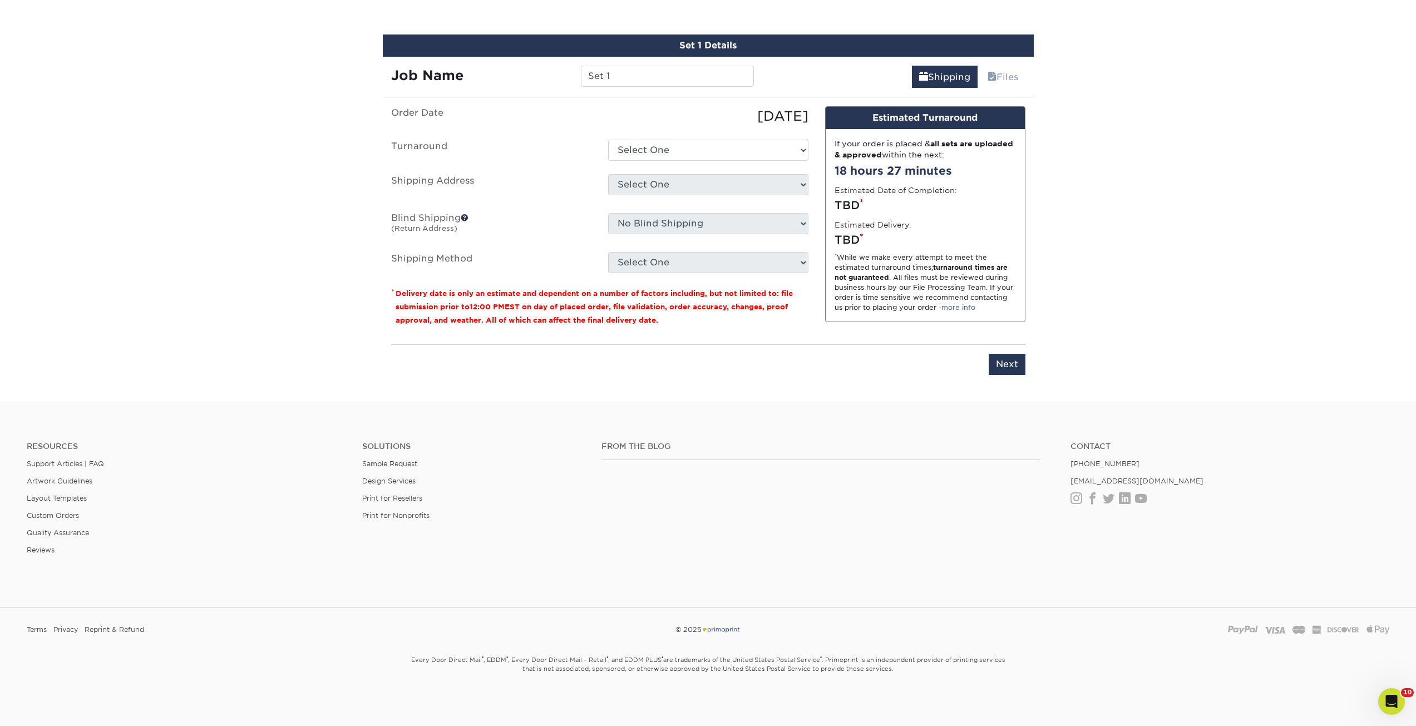
scroll to position [668, 0]
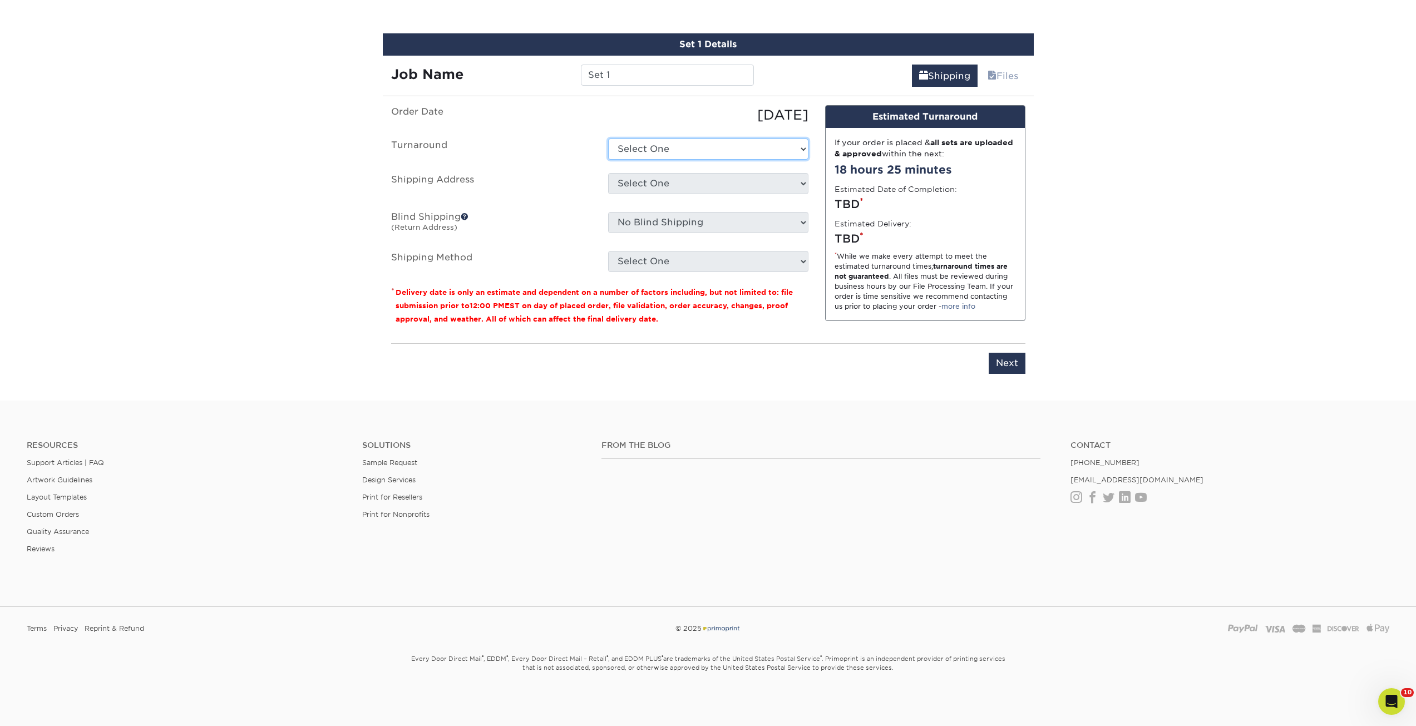
click at [687, 151] on select "Select One 2-4 Business Days 2 Day Next Business Day" at bounding box center [708, 149] width 200 height 21
select select "d7663503-4780-4ed9-8b0d-73e39d0f372b"
click at [608, 139] on select "Select One 2-4 Business Days 2 Day Next Business Day" at bounding box center [708, 149] width 200 height 21
click at [704, 153] on select "Select One 2-4 Business Days 2 Day Next Business Day" at bounding box center [708, 149] width 200 height 21
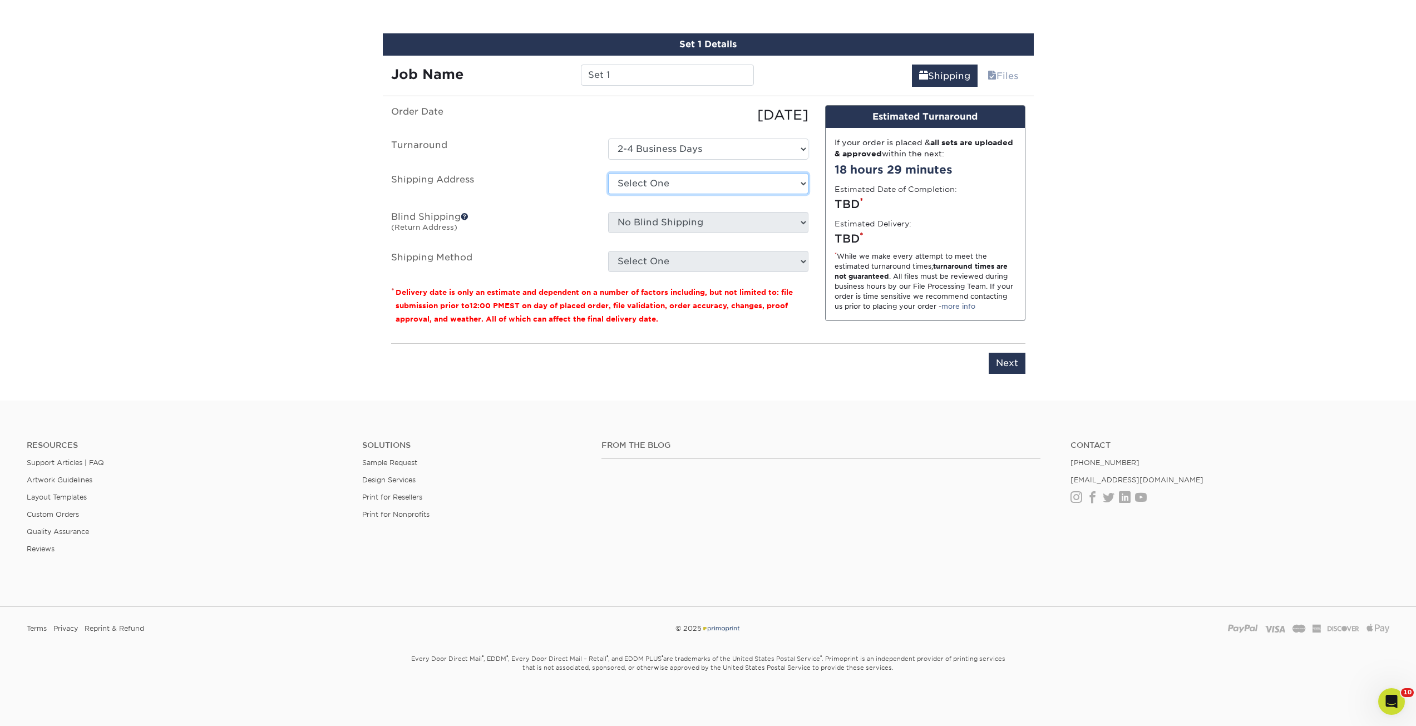
click at [679, 180] on select "Select One Bell County Expo Center CINERGY CINEMA - COPPERAS COVE Dynasty Dynas…" at bounding box center [708, 183] width 200 height 21
select select "246161"
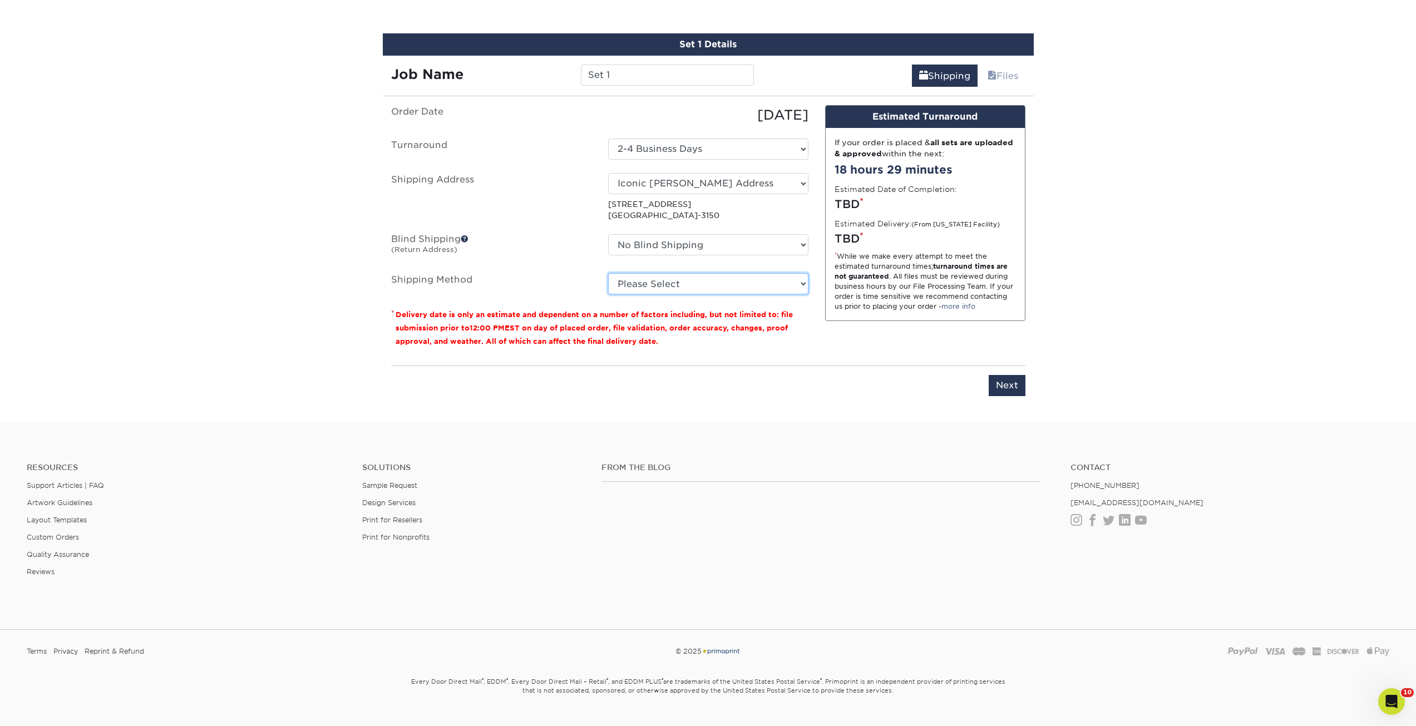
click at [702, 290] on select "Please Select Ground Shipping (+$23.28) 3 Day Shipping Service (+$30.15) 2 Day …" at bounding box center [708, 283] width 200 height 21
select select "03"
click at [608, 273] on select "Please Select Ground Shipping (+$23.28) 3 Day Shipping Service (+$30.15) 2 Day …" at bounding box center [708, 283] width 200 height 21
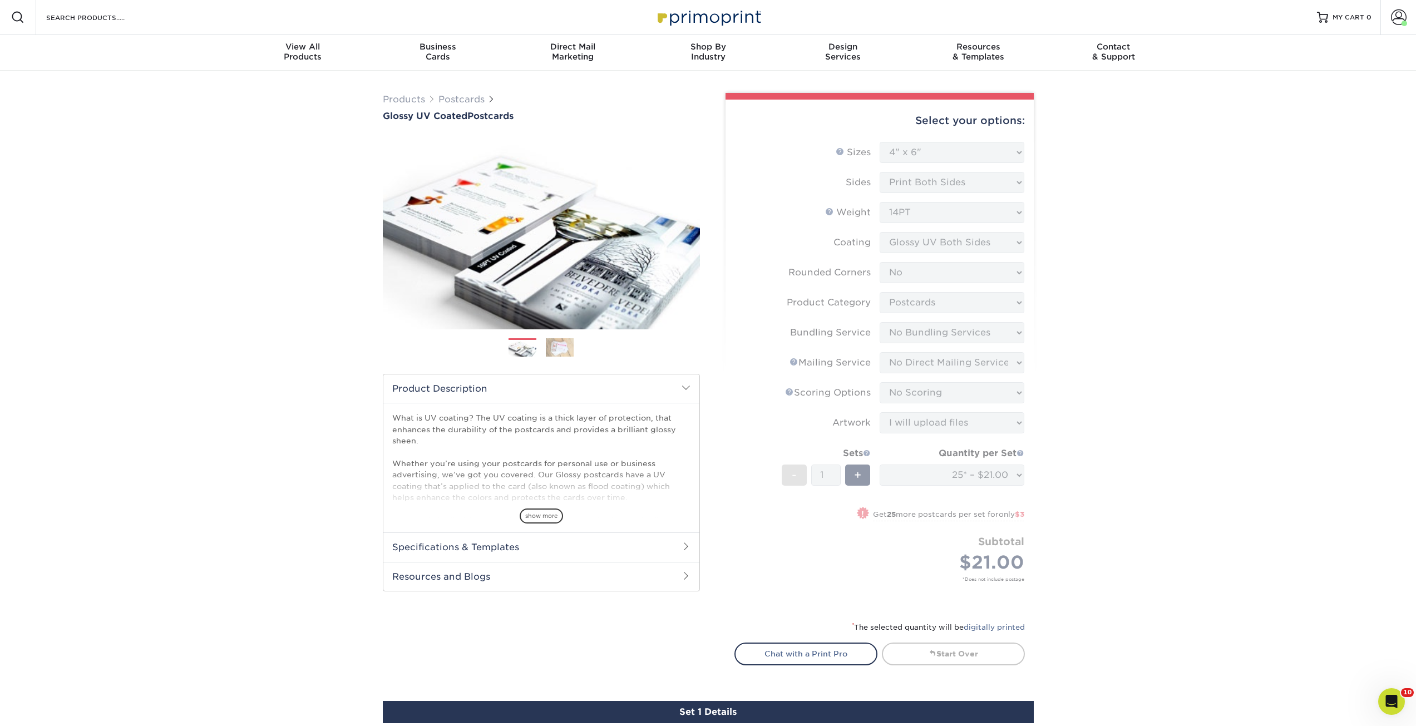
scroll to position [0, 0]
click at [987, 476] on form "Sizes Help Sizes Please Select 1.5" x 7" 2" x 4" 2" x 6" 2" x 7" 2" x 8" 2.12" …" at bounding box center [880, 375] width 291 height 466
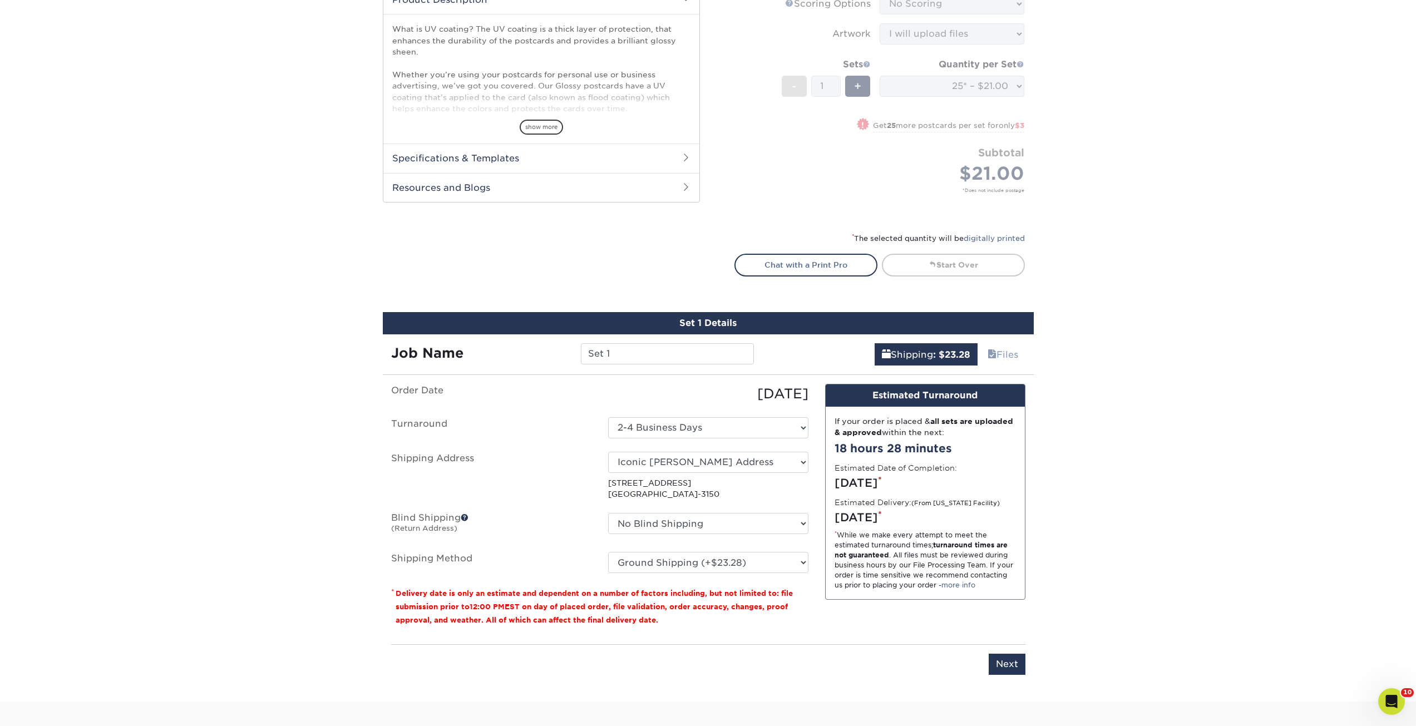
scroll to position [557, 0]
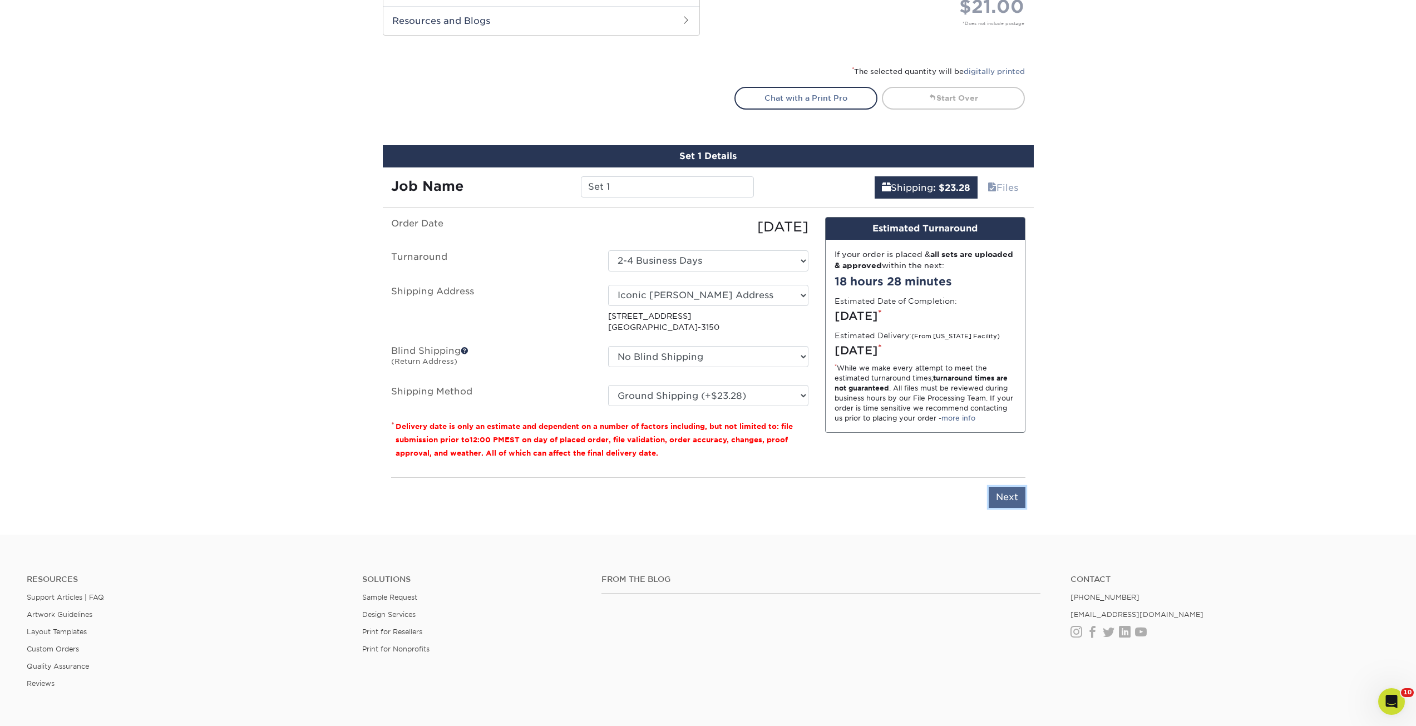
click at [1012, 496] on input "Next" at bounding box center [1007, 497] width 37 height 21
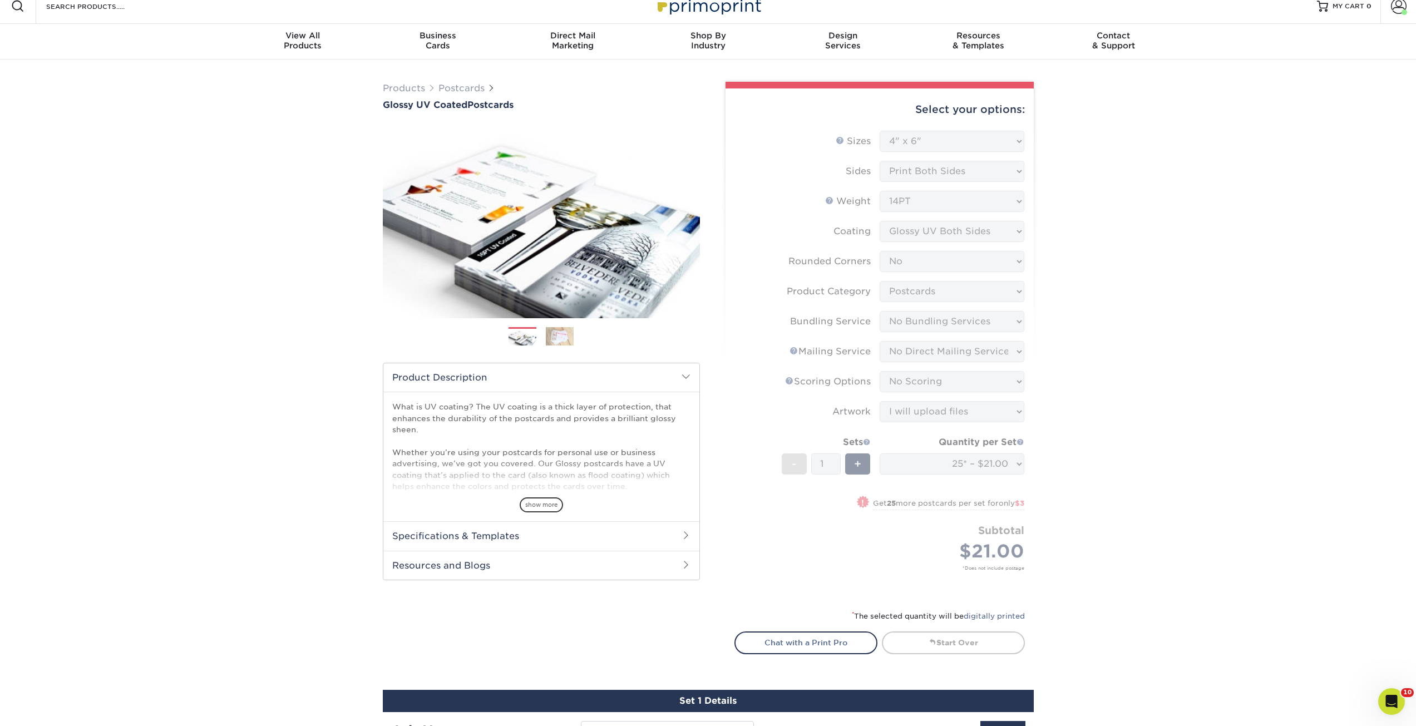
scroll to position [0, 0]
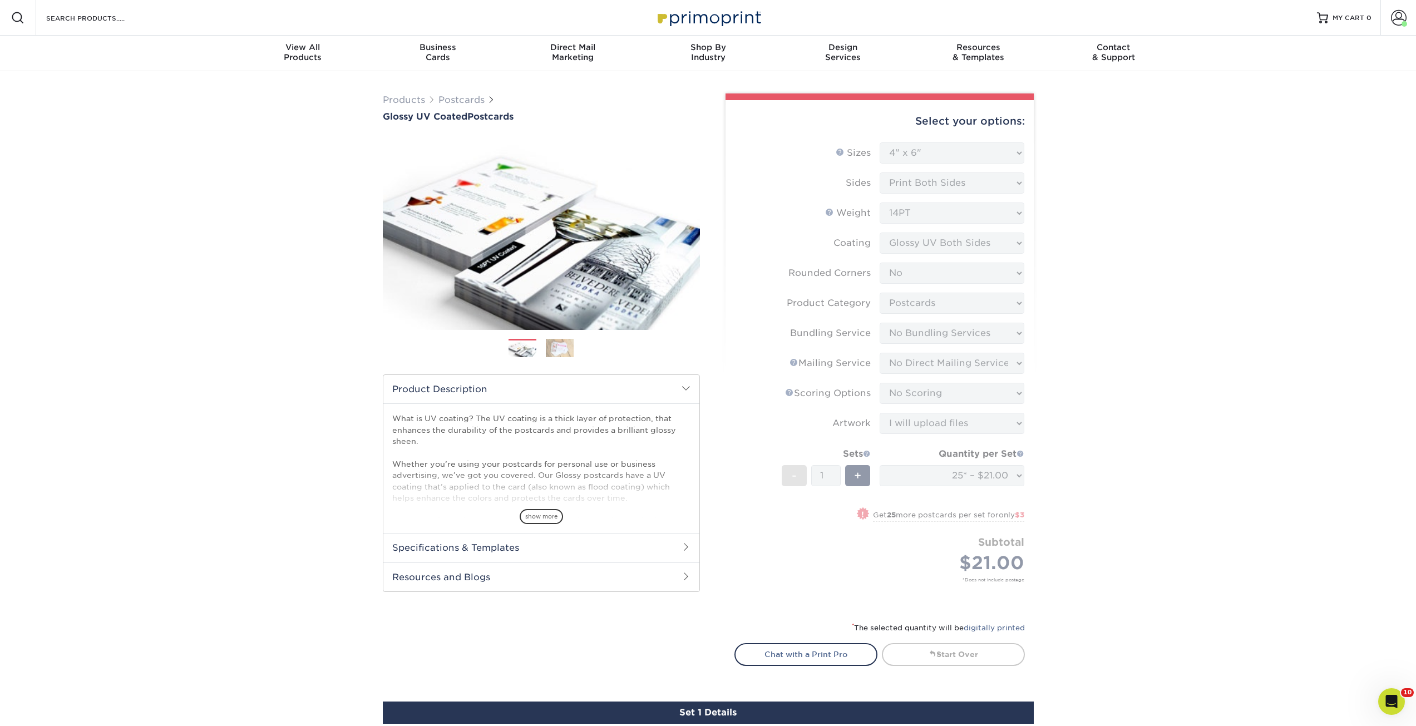
drag, startPoint x: 869, startPoint y: 161, endPoint x: 887, endPoint y: 151, distance: 20.9
click at [868, 161] on form "Sizes Help Sizes Please Select 1.5" x 7" 2" x 4" 2" x 6" 2" x 7" 2" x 8" 2.12" …" at bounding box center [880, 375] width 291 height 466
drag, startPoint x: 939, startPoint y: 129, endPoint x: 966, endPoint y: 115, distance: 30.9
click at [942, 128] on div "Select your options:" at bounding box center [880, 121] width 291 height 42
click at [966, 115] on div "Select your options:" at bounding box center [880, 121] width 291 height 42
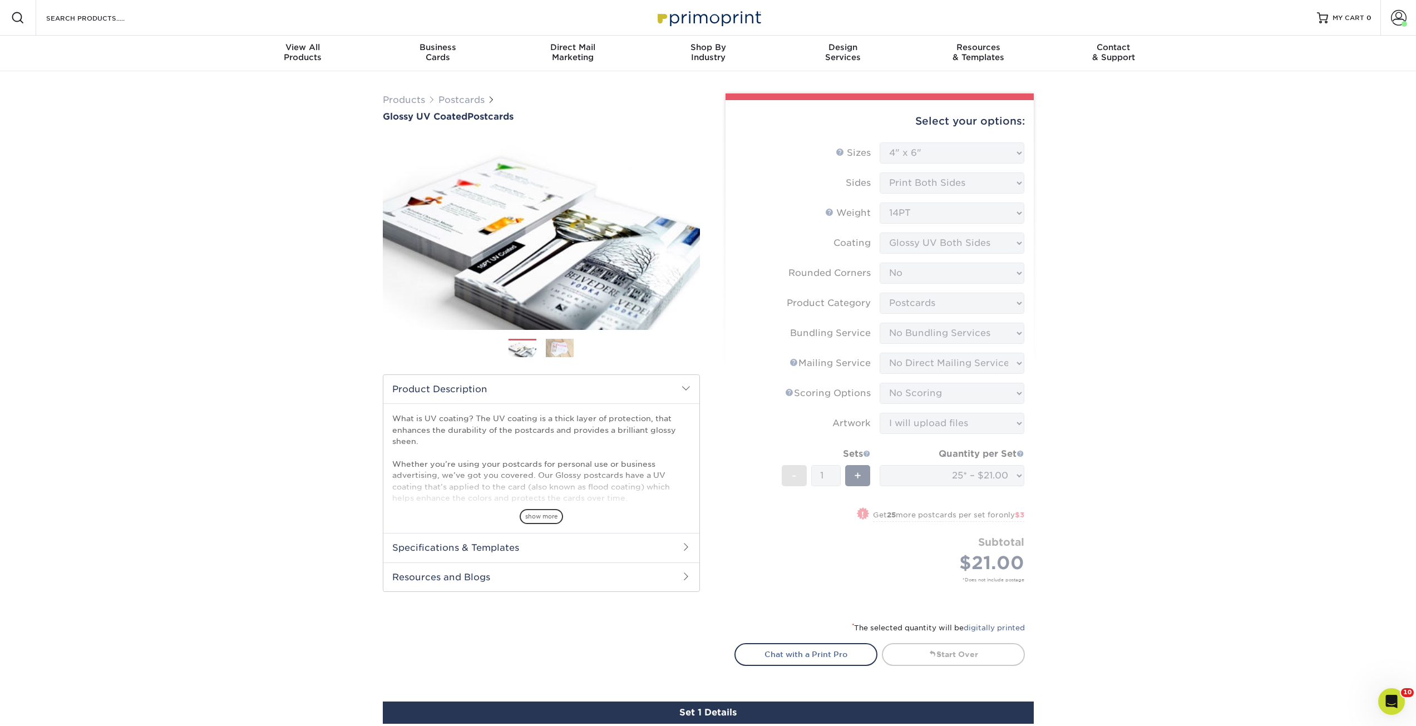
drag, startPoint x: 951, startPoint y: 157, endPoint x: 955, endPoint y: 184, distance: 26.4
click at [954, 181] on form "Sizes Help Sizes Please Select 1.5" x 7" 2" x 4" 2" x 6" 2" x 7" 2" x 8" 2.12" …" at bounding box center [880, 375] width 291 height 466
drag, startPoint x: 966, startPoint y: 252, endPoint x: 978, endPoint y: 414, distance: 163.0
click at [974, 303] on form "Sizes Help Sizes Please Select 1.5" x 7" 2" x 4" 2" x 6" 2" x 7" 2" x 8" 2.12" …" at bounding box center [880, 375] width 291 height 466
drag, startPoint x: 979, startPoint y: 418, endPoint x: 979, endPoint y: 486, distance: 67.9
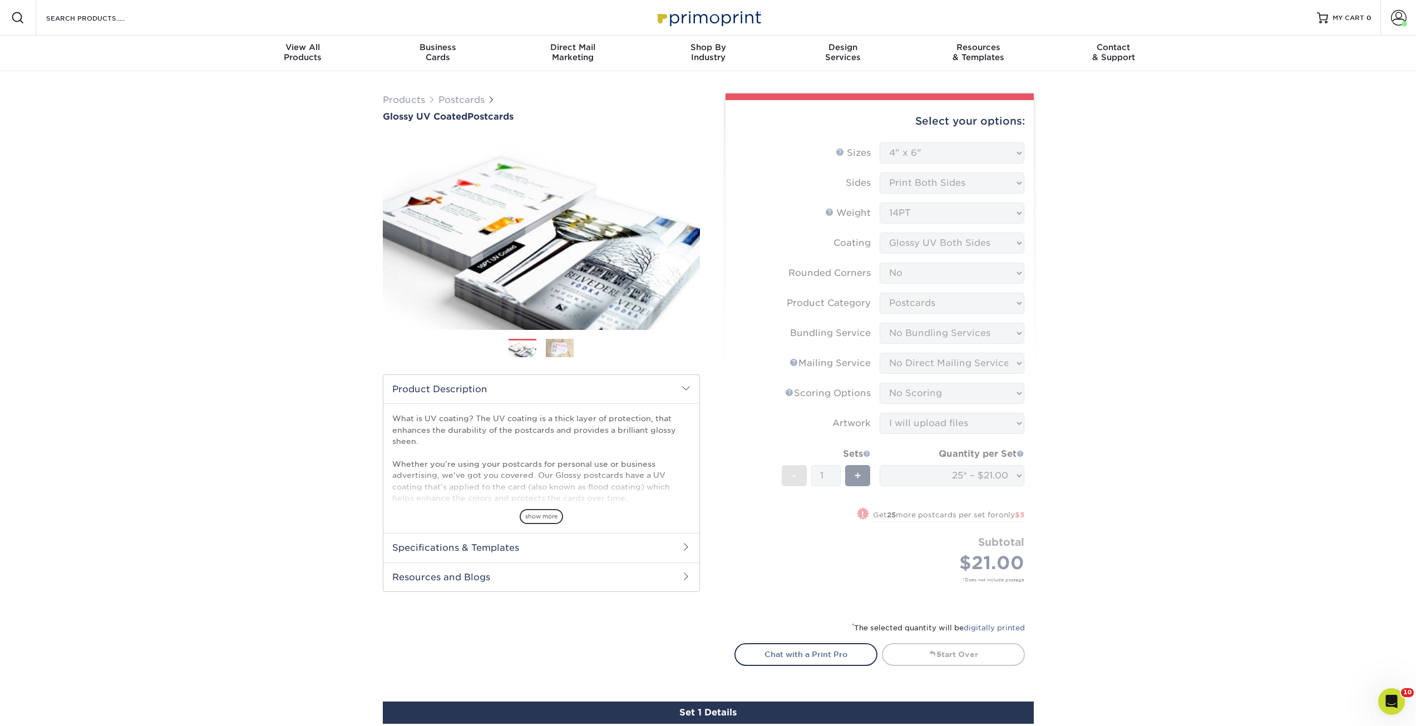
click at [983, 450] on form "Sizes Help Sizes Please Select 1.5" x 7" 2" x 4" 2" x 6" 2" x 7" 2" x 8" 2.12" …" at bounding box center [880, 375] width 291 height 466
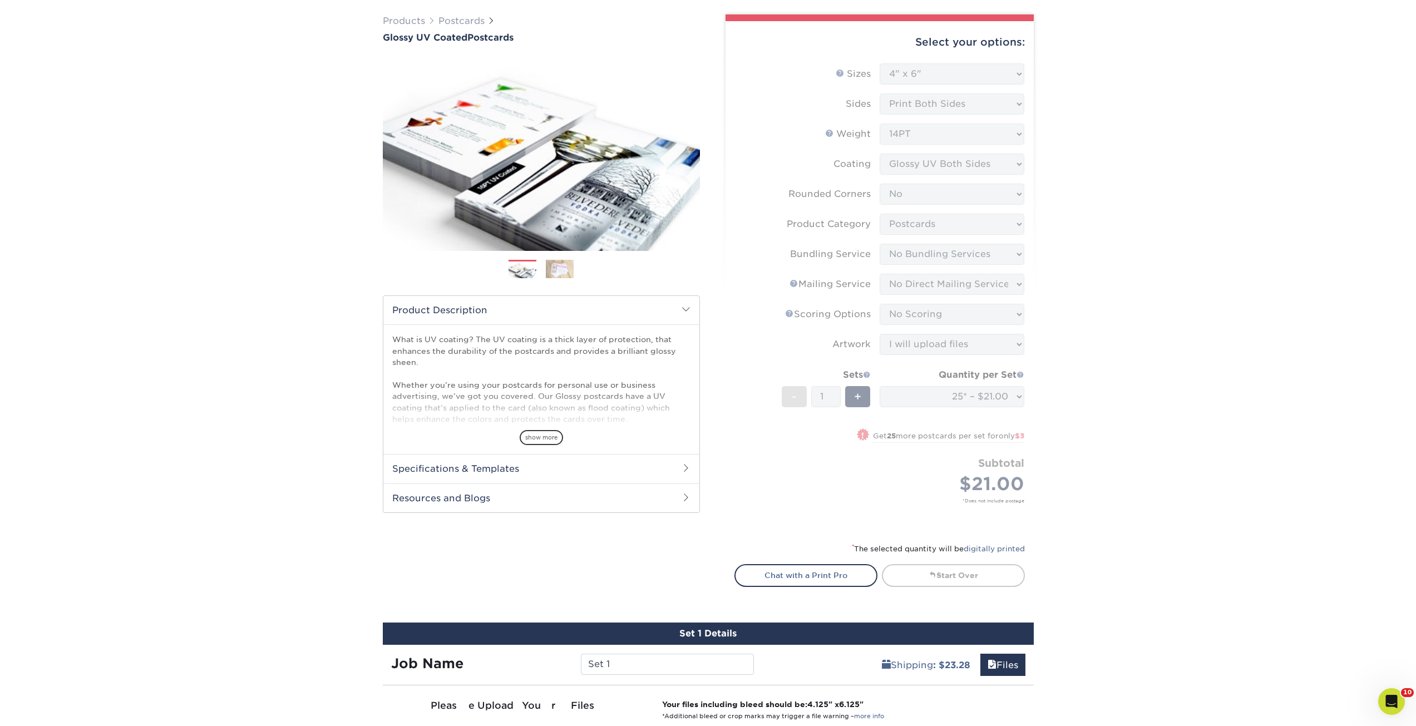
scroll to position [111, 0]
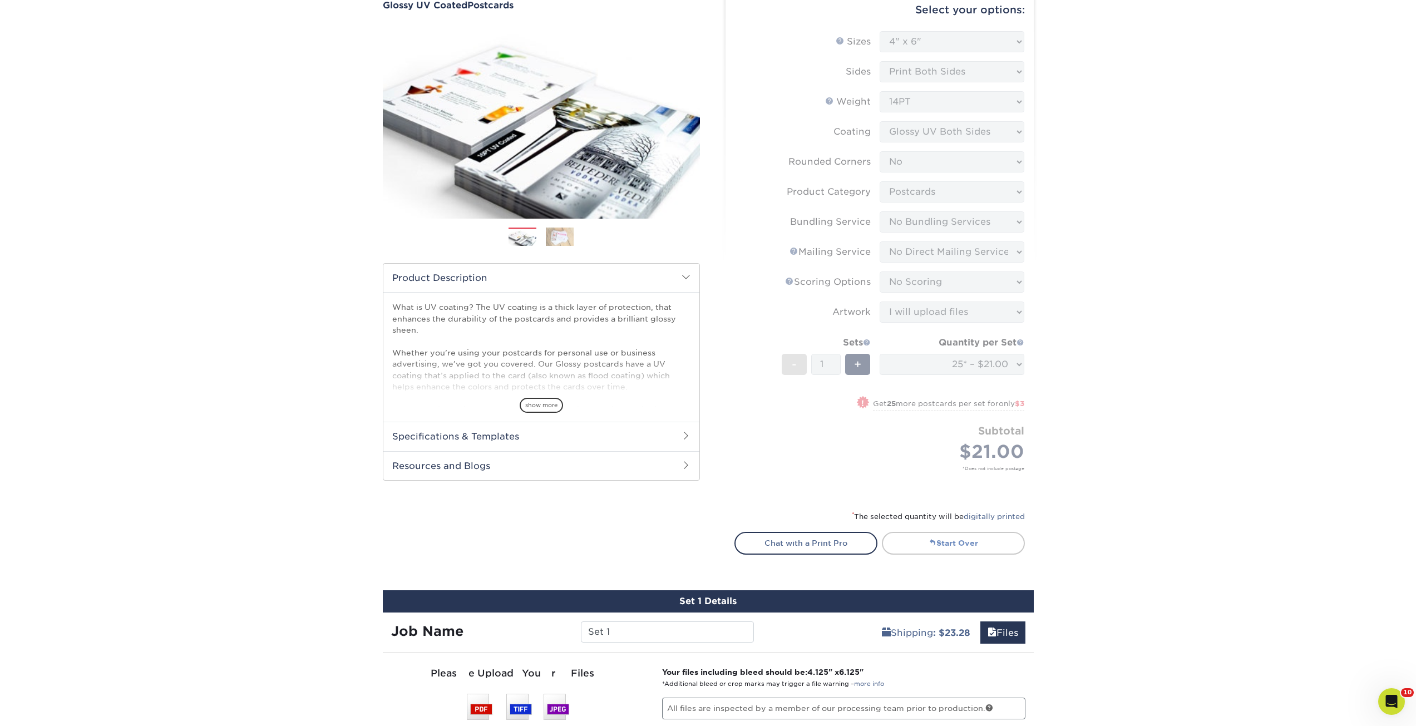
click at [948, 535] on link "Start Over" at bounding box center [953, 543] width 143 height 22
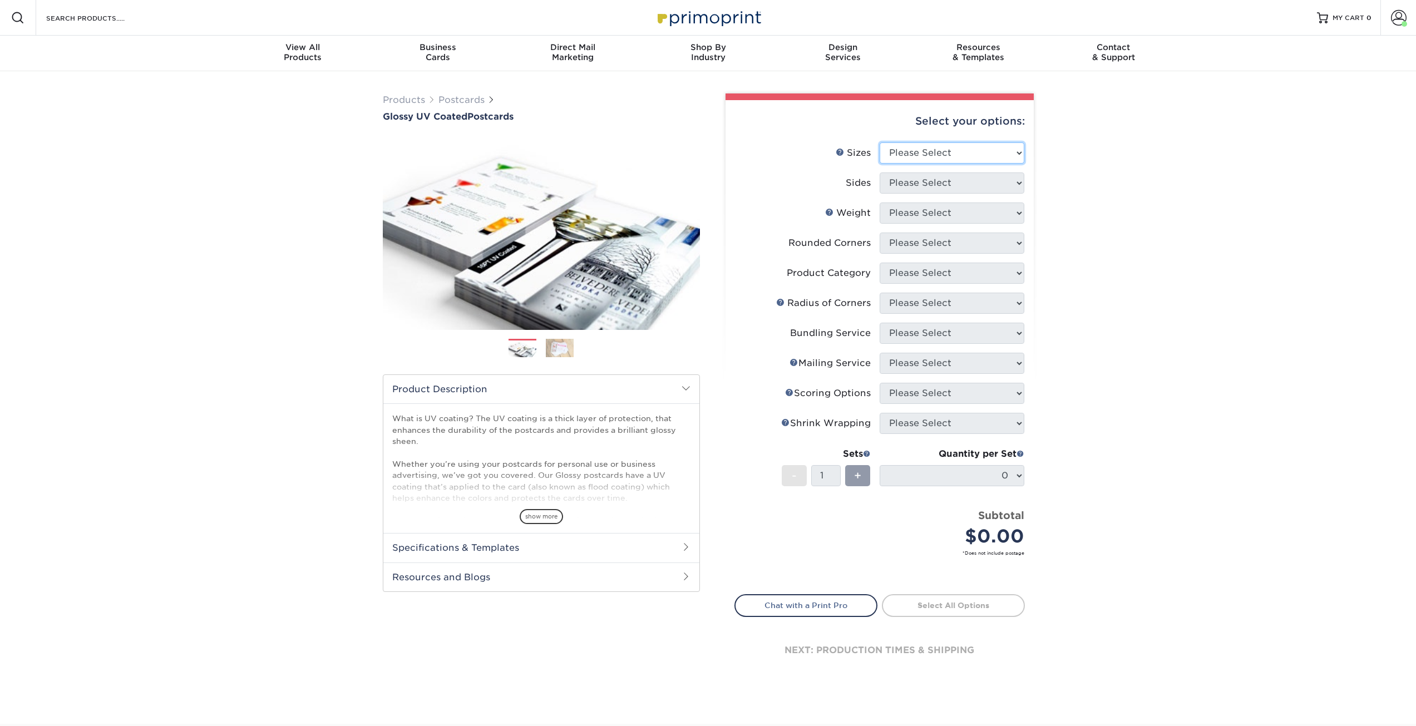
click at [973, 152] on select "Please Select 1.5" x 7" 2" x 4" 2" x 6" 2" x 7" 2" x 8" 2.12" x 5.5" 2.12" x 5.…" at bounding box center [952, 152] width 145 height 21
select select "4.00x6.00"
click at [880, 142] on select "Please Select 1.5" x 7" 2" x 4" 2" x 6" 2" x 7" 2" x 8" 2.12" x 5.5" 2.12" x 5.…" at bounding box center [952, 152] width 145 height 21
click at [939, 187] on select "Please Select Print Both Sides Print Front Only" at bounding box center [952, 183] width 145 height 21
select select "13abbda7-1d64-4f25-8bb2-c179b224825d"
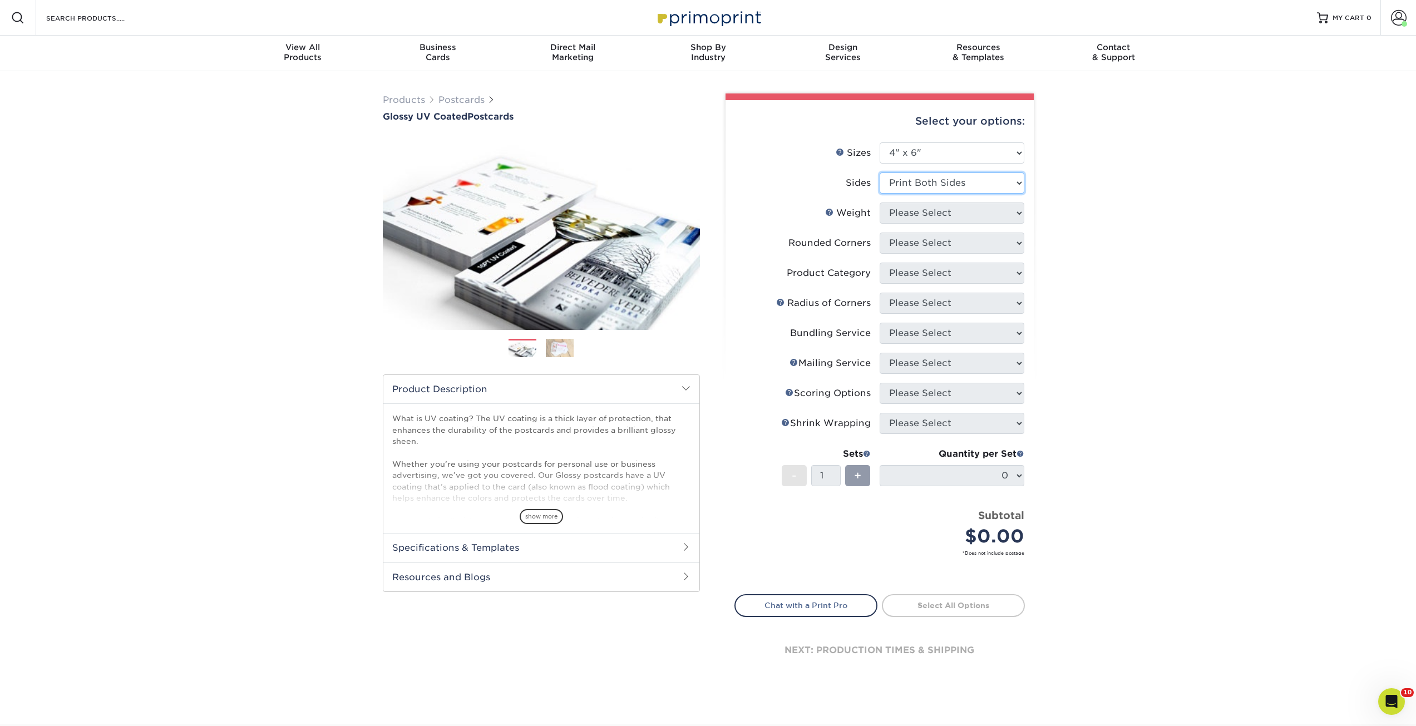
click at [880, 173] on select "Please Select Print Both Sides Print Front Only" at bounding box center [952, 183] width 145 height 21
click at [931, 218] on select "Please Select 14PT 16PT 18PT C1S" at bounding box center [952, 213] width 145 height 21
select select "14PT"
click at [880, 203] on select "Please Select 14PT 16PT 18PT C1S" at bounding box center [952, 213] width 145 height 21
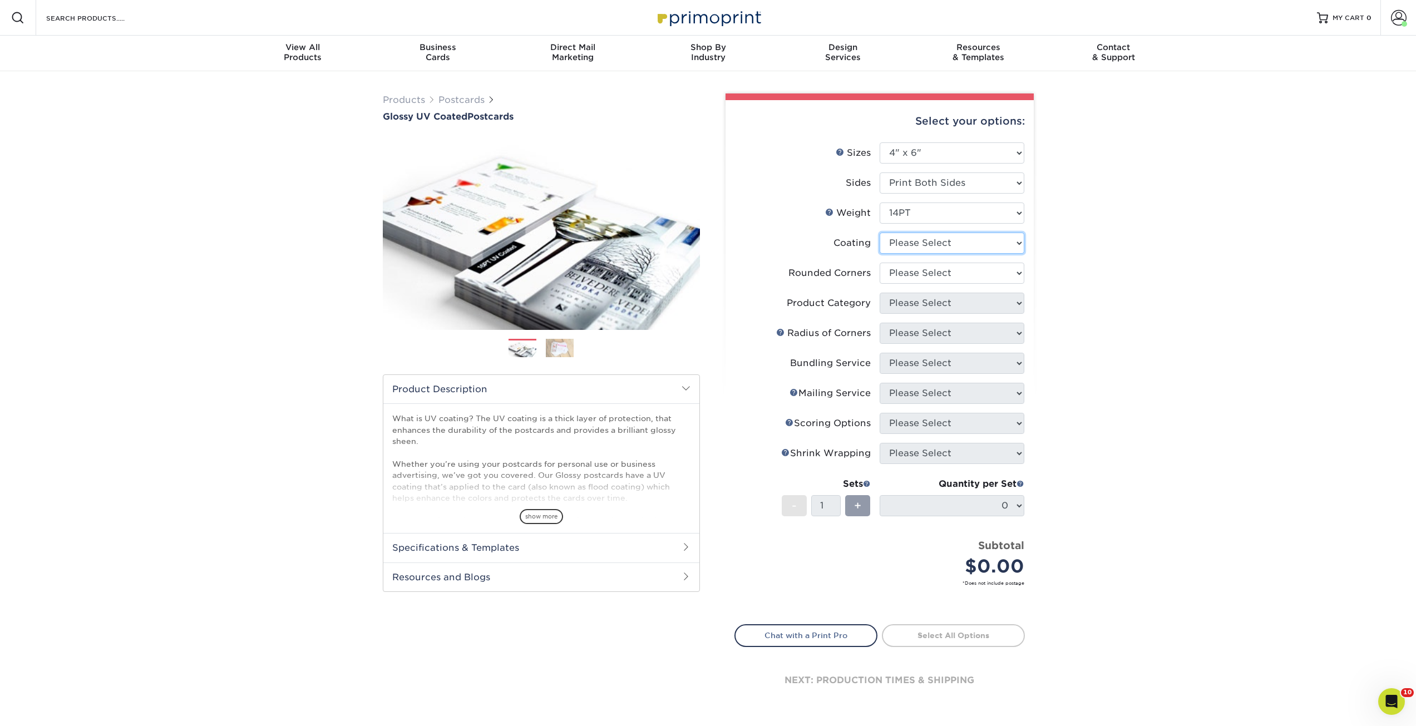
click at [924, 244] on select at bounding box center [952, 243] width 145 height 21
select select "ae367451-b2b8-45df-a344-0f05b6a12993"
click at [880, 233] on select at bounding box center [952, 243] width 145 height 21
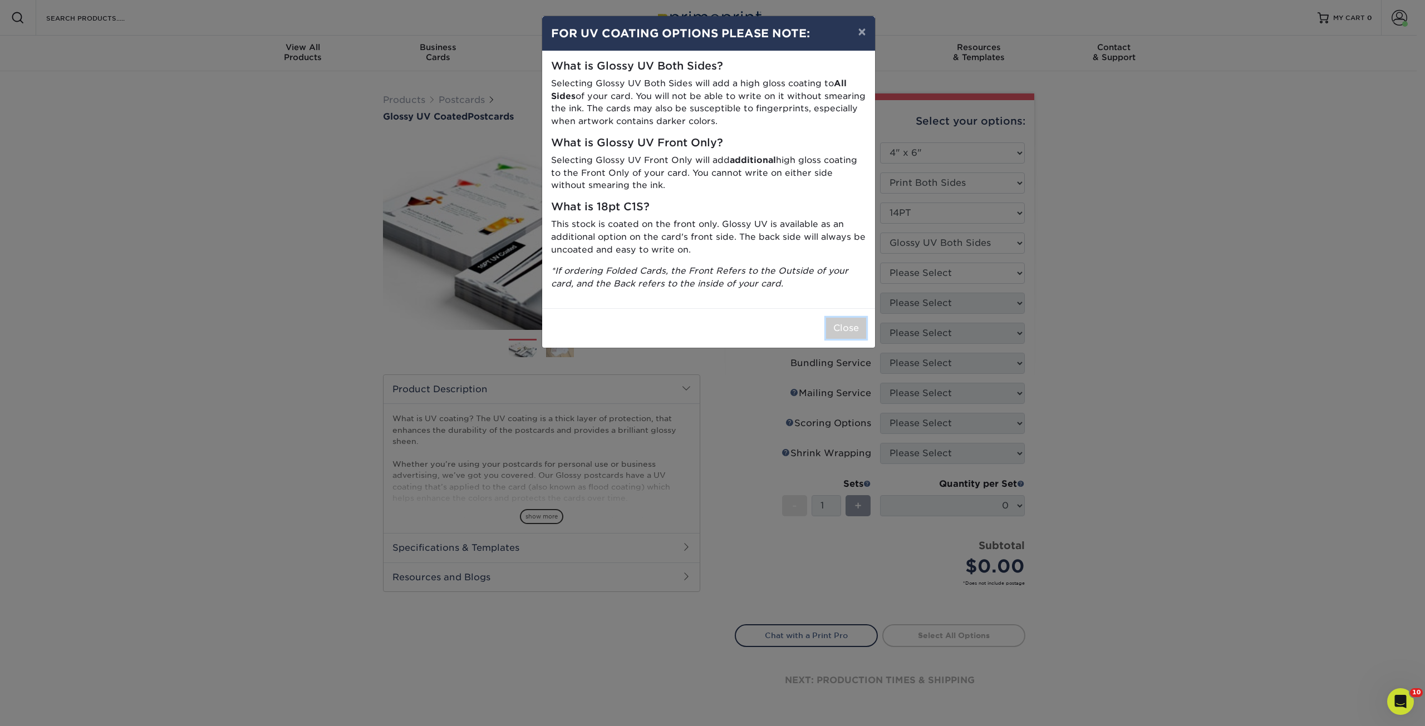
click at [849, 336] on button "Close" at bounding box center [846, 328] width 40 height 21
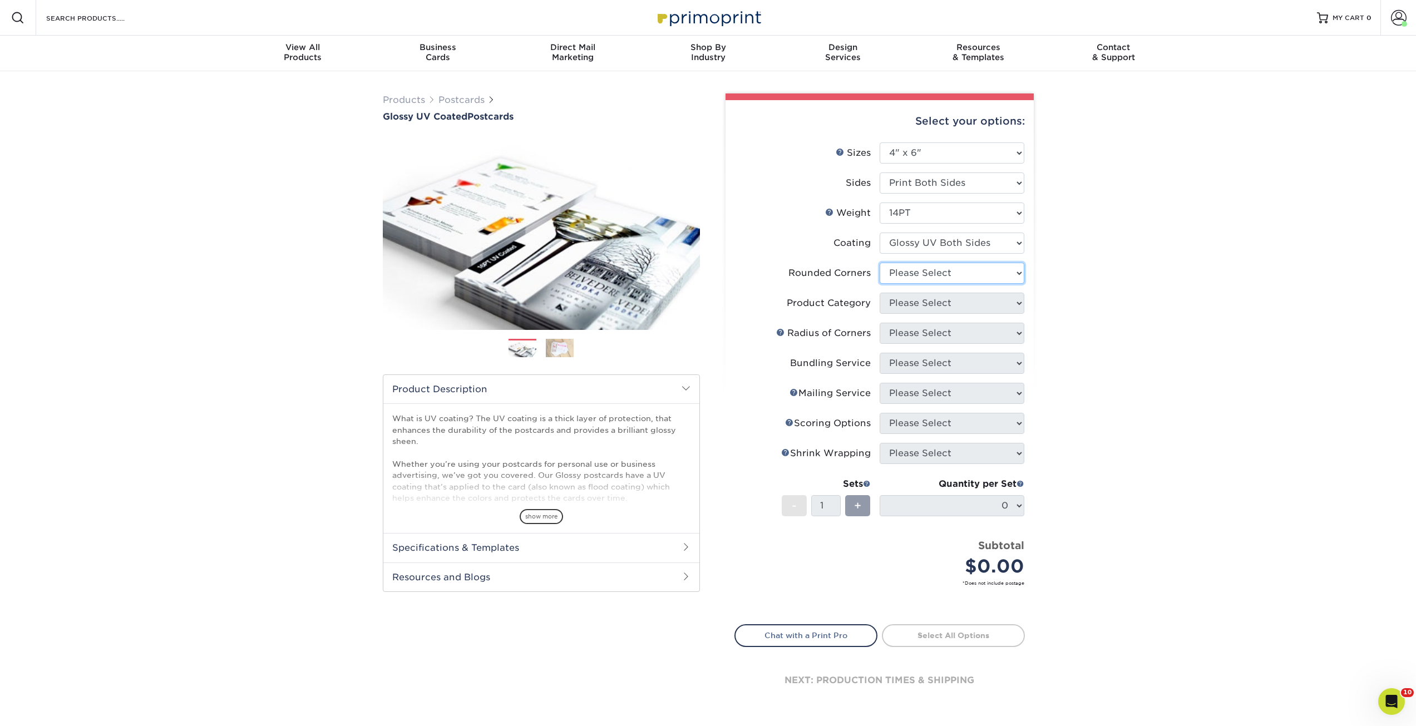
click at [933, 273] on select "Please Select Yes - Round 4 Corners No" at bounding box center [952, 273] width 145 height 21
select select "0"
click at [880, 263] on select "Please Select Yes - Round 4 Corners No" at bounding box center [952, 273] width 145 height 21
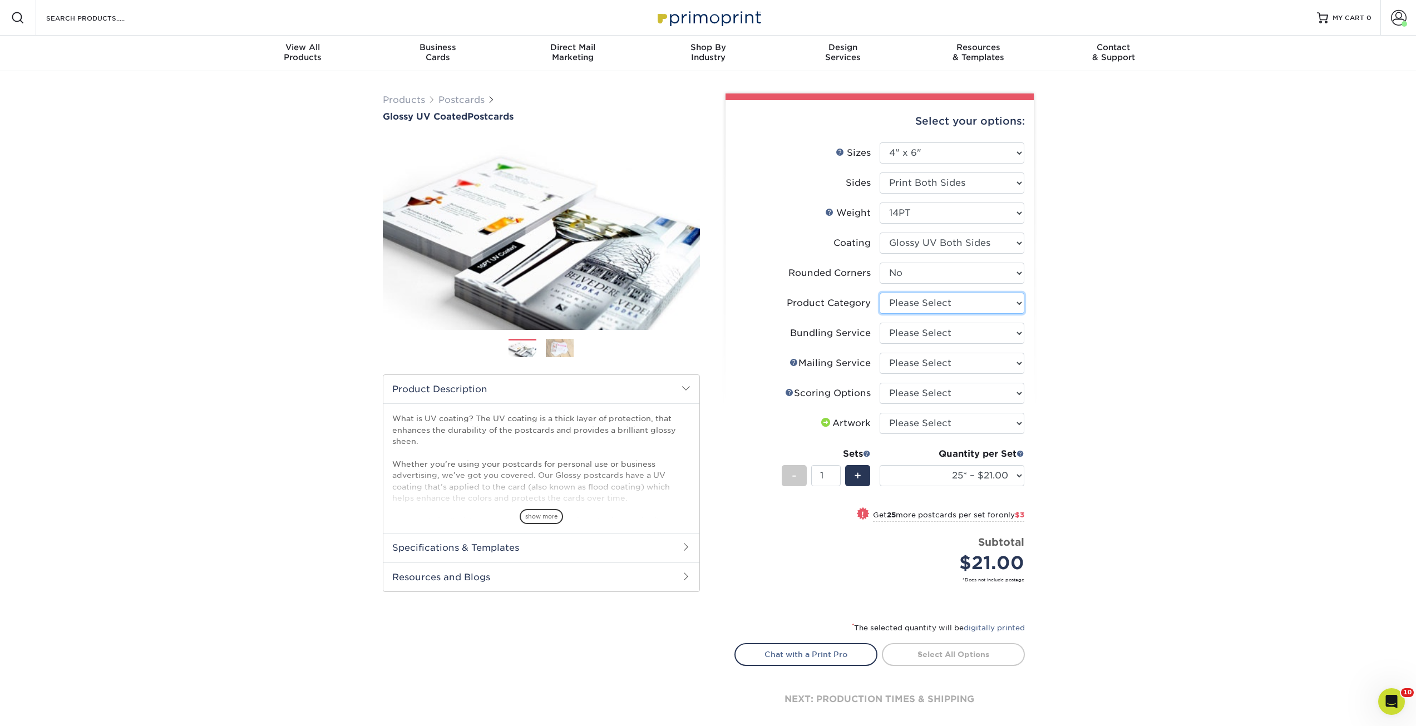
click at [923, 305] on select "Please Select Postcards" at bounding box center [952, 303] width 145 height 21
select select "9b7272e0-d6c8-4c3c-8e97-d3a1bcdab858"
click at [880, 293] on select "Please Select Postcards" at bounding box center [952, 303] width 145 height 21
click at [925, 336] on select "Please Select No Bundling Services Yes, Bundles of 50 (+2 Days) Yes, Bundles of…" at bounding box center [952, 333] width 145 height 21
select select "58689abb-25c0-461c-a4c3-a80b627d6649"
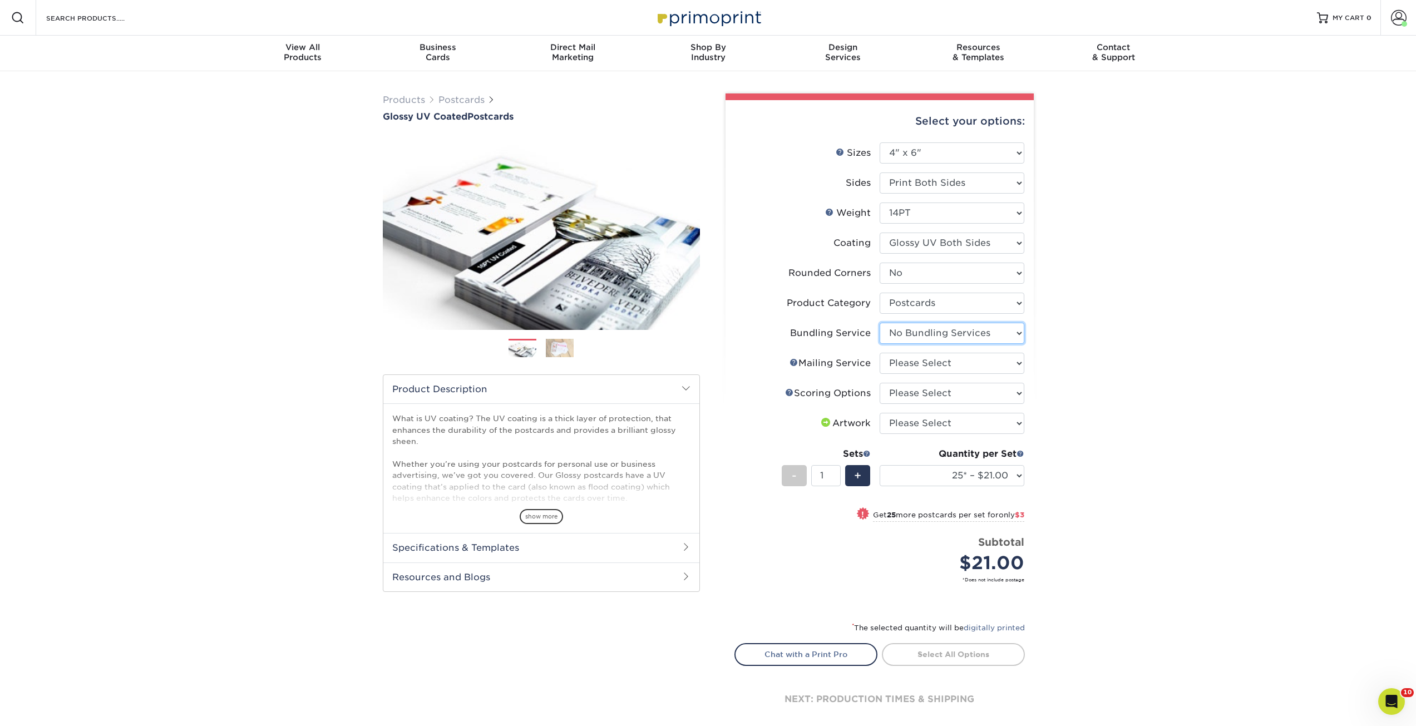
click at [880, 323] on select "Please Select No Bundling Services Yes, Bundles of 50 (+2 Days) Yes, Bundles of…" at bounding box center [952, 333] width 145 height 21
click at [922, 366] on select "Please Select No Direct Mailing Service No, I will mail/stamp/imprint Direct Ma…" at bounding box center [952, 363] width 145 height 21
select select "3e5e9bdd-d78a-4c28-a41d-fe1407925ca6"
click at [880, 353] on select "Please Select No Direct Mailing Service No, I will mail/stamp/imprint Direct Ma…" at bounding box center [952, 363] width 145 height 21
click at [927, 395] on select "Please Select No Scoring One Score" at bounding box center [952, 393] width 145 height 21
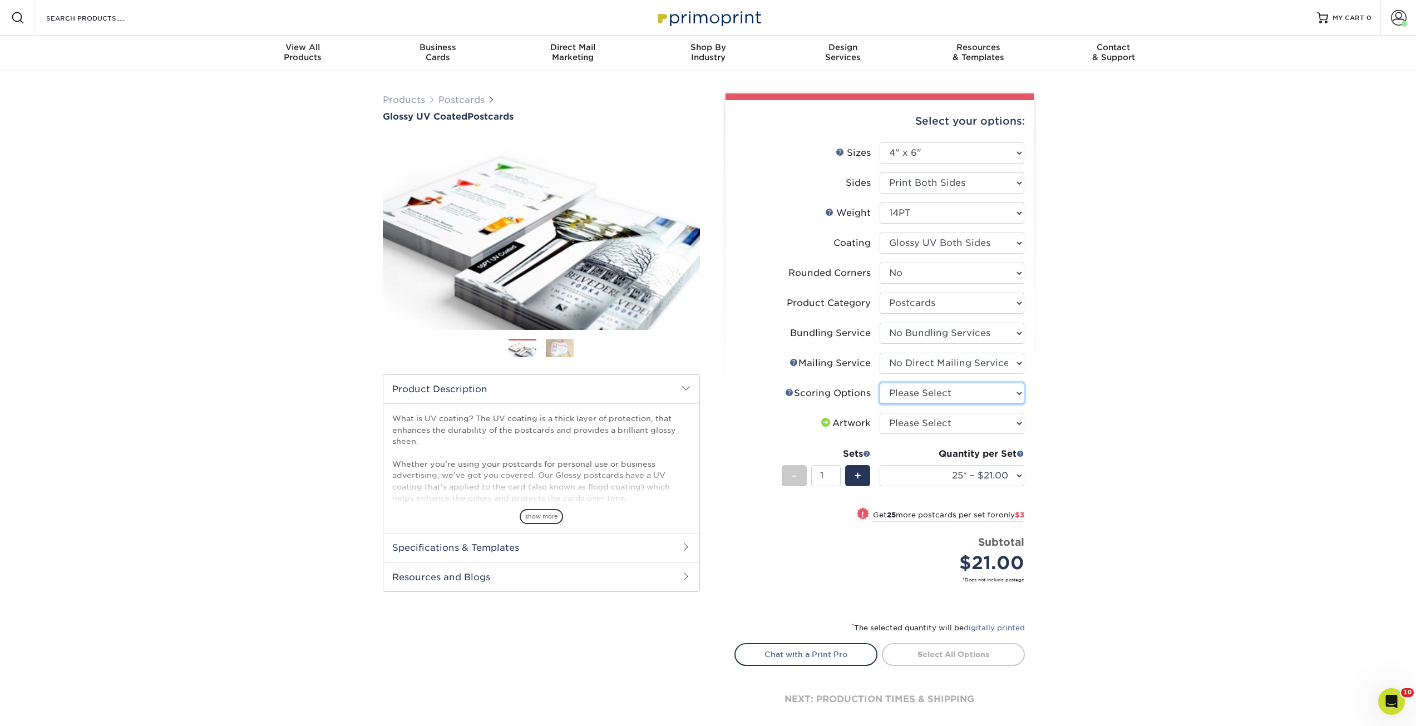
select select "16ebe401-5398-422d-8cb0-f3adbb82deb5"
click at [880, 383] on select "Please Select No Scoring One Score" at bounding box center [952, 393] width 145 height 21
click at [923, 425] on select "Please Select I will upload files I need a design - $150" at bounding box center [952, 423] width 145 height 21
select select "upload"
click at [880, 413] on select "Please Select I will upload files I need a design - $150" at bounding box center [952, 423] width 145 height 21
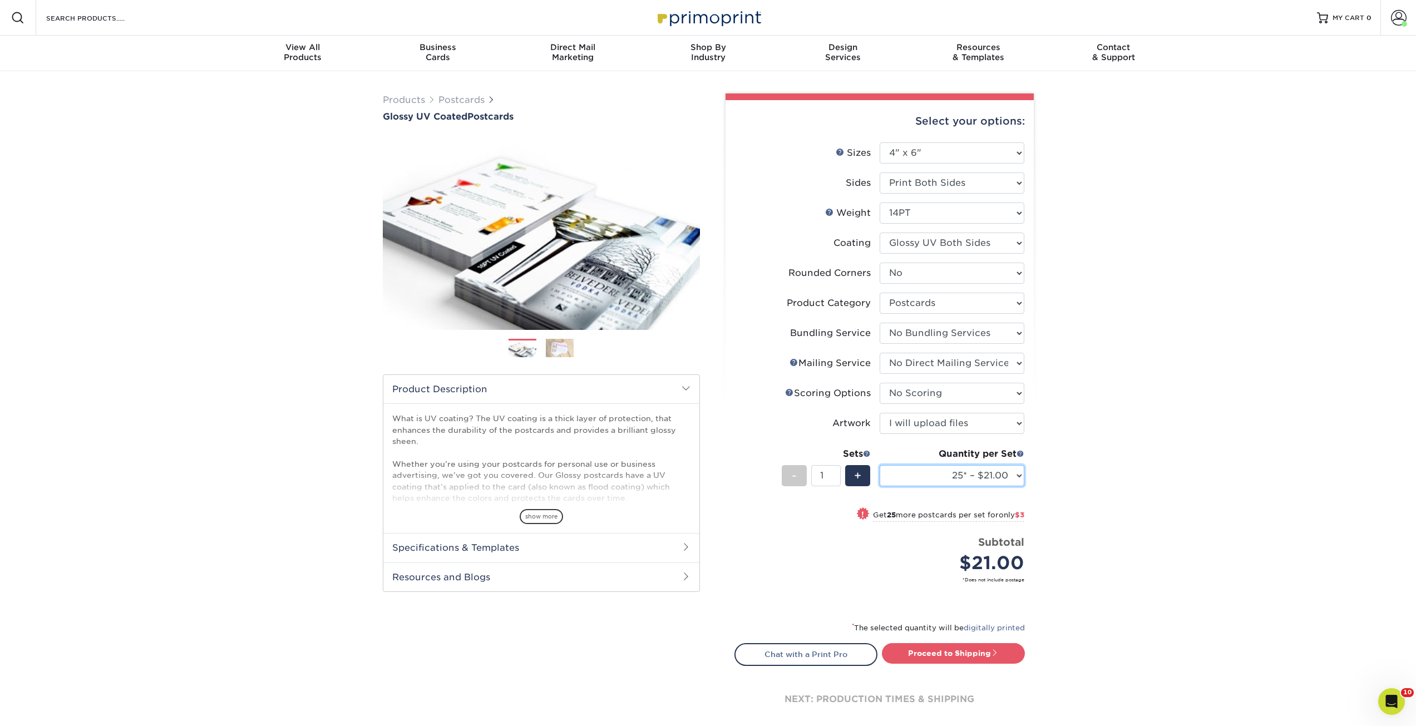
click at [940, 481] on select "25* – $21.00 50* – $24.00 75* – $30.00 100* – $39.00 250* – $62.00 500 – $85.00…" at bounding box center [952, 475] width 145 height 21
select select "5000 – $252.00"
click at [880, 465] on select "25* – $21.00 50* – $24.00 75* – $30.00 100* – $39.00 250* – $62.00 500 – $85.00…" at bounding box center [952, 475] width 145 height 21
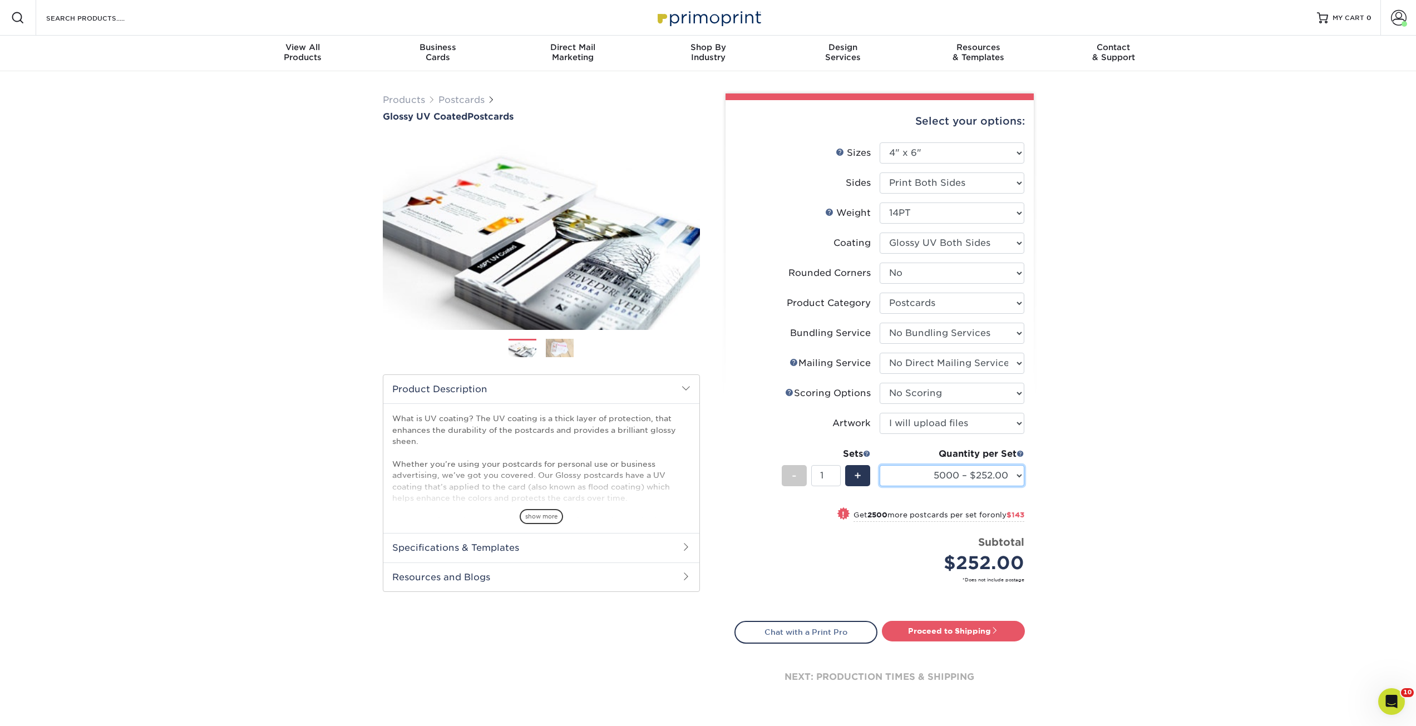
click at [948, 476] on select "25* – $21.00 50* – $24.00 75* – $30.00 100* – $39.00 250* – $62.00 500 – $85.00…" at bounding box center [952, 475] width 145 height 21
click at [948, 475] on select "25* – $21.00 50* – $24.00 75* – $30.00 100* – $39.00 250* – $62.00 500 – $85.00…" at bounding box center [952, 475] width 145 height 21
click at [1224, 444] on div "Products Postcards Glossy UV Coated Postcards Previous Next show more 25" at bounding box center [708, 411] width 1416 height 680
click at [1219, 429] on div "Products Postcards Glossy UV Coated Postcards Previous Next show more 25" at bounding box center [708, 411] width 1416 height 680
click at [1228, 422] on div "Products Postcards Glossy UV Coated Postcards Previous Next show more 25" at bounding box center [708, 411] width 1416 height 680
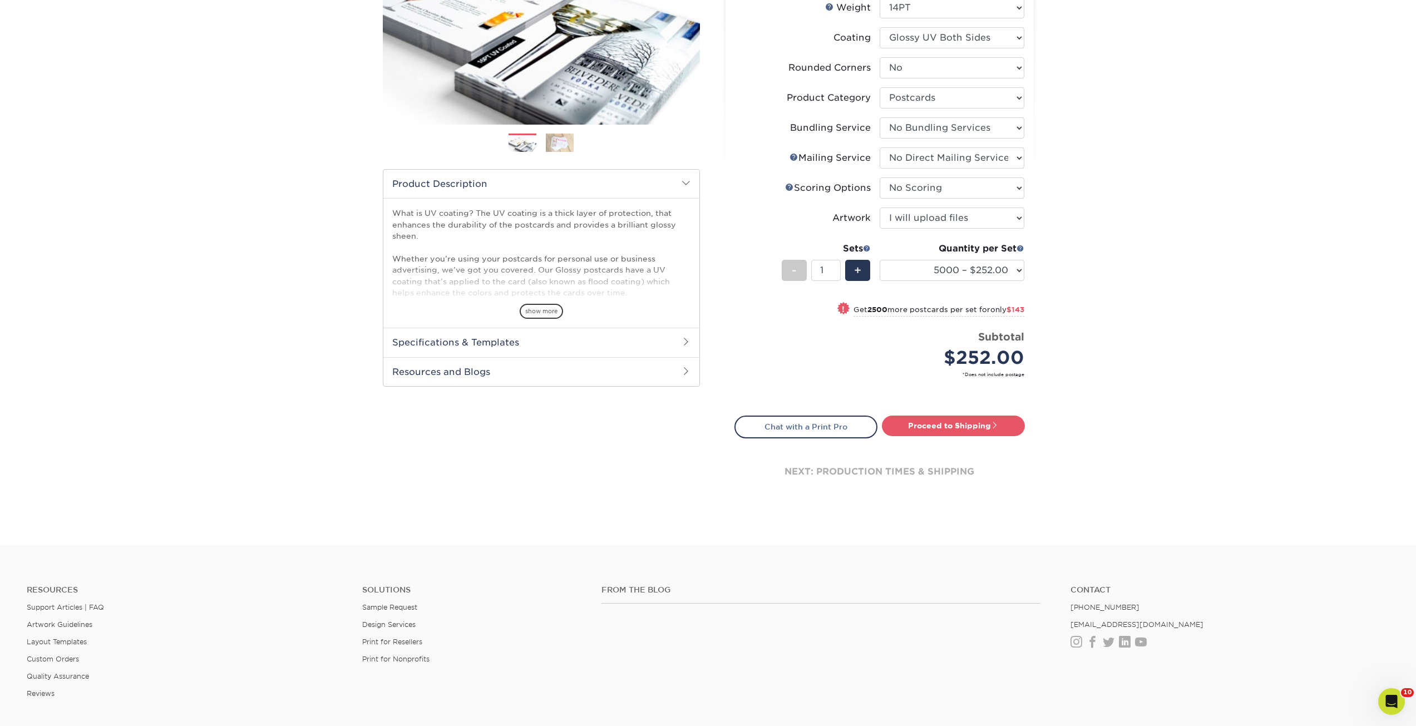
scroll to position [350, 0]
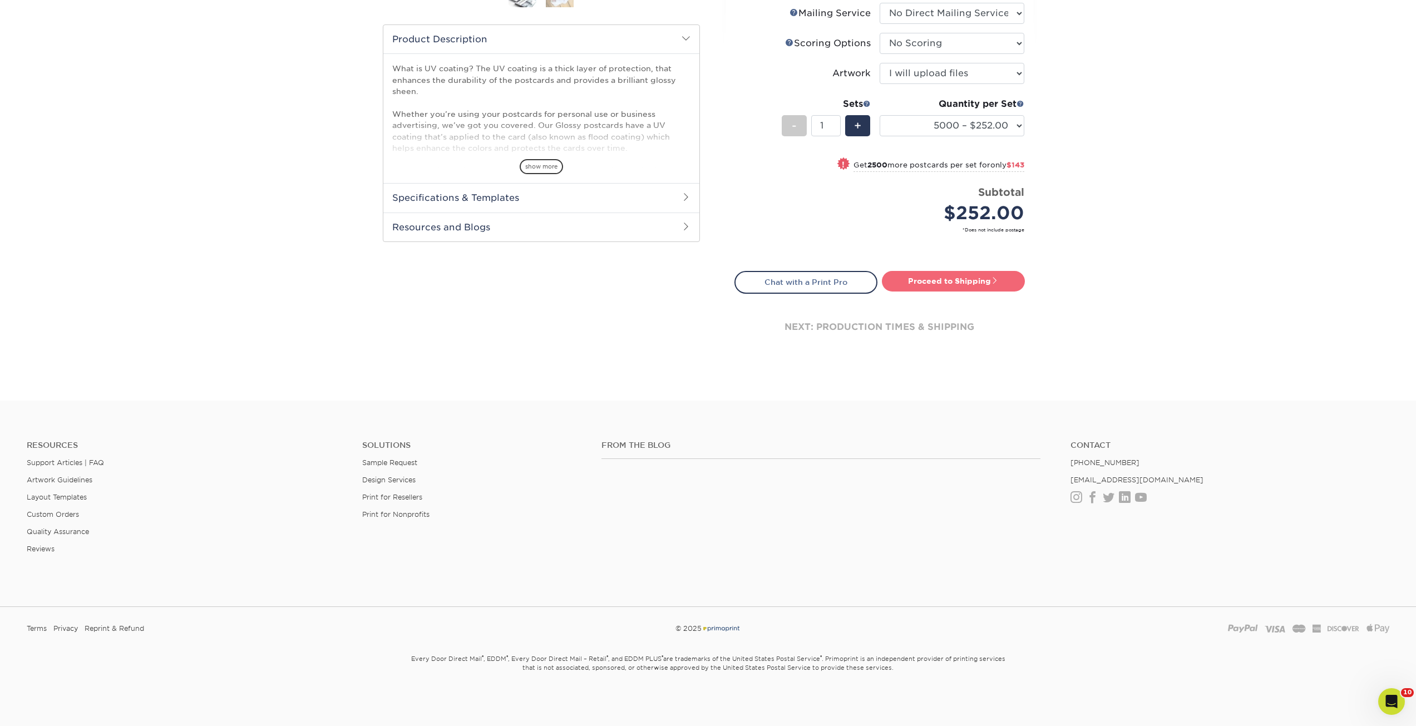
click at [962, 287] on link "Proceed to Shipping" at bounding box center [953, 281] width 143 height 20
type input "Set 1"
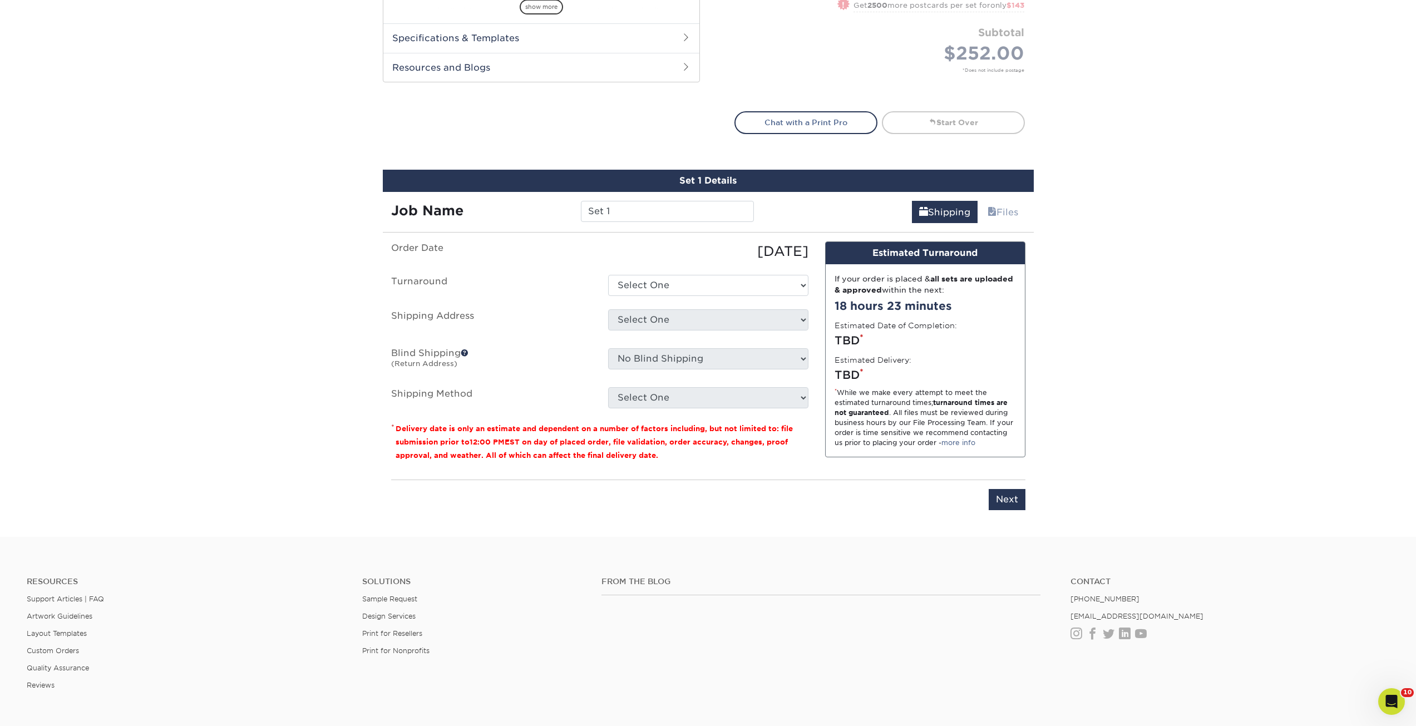
scroll to position [489, 0]
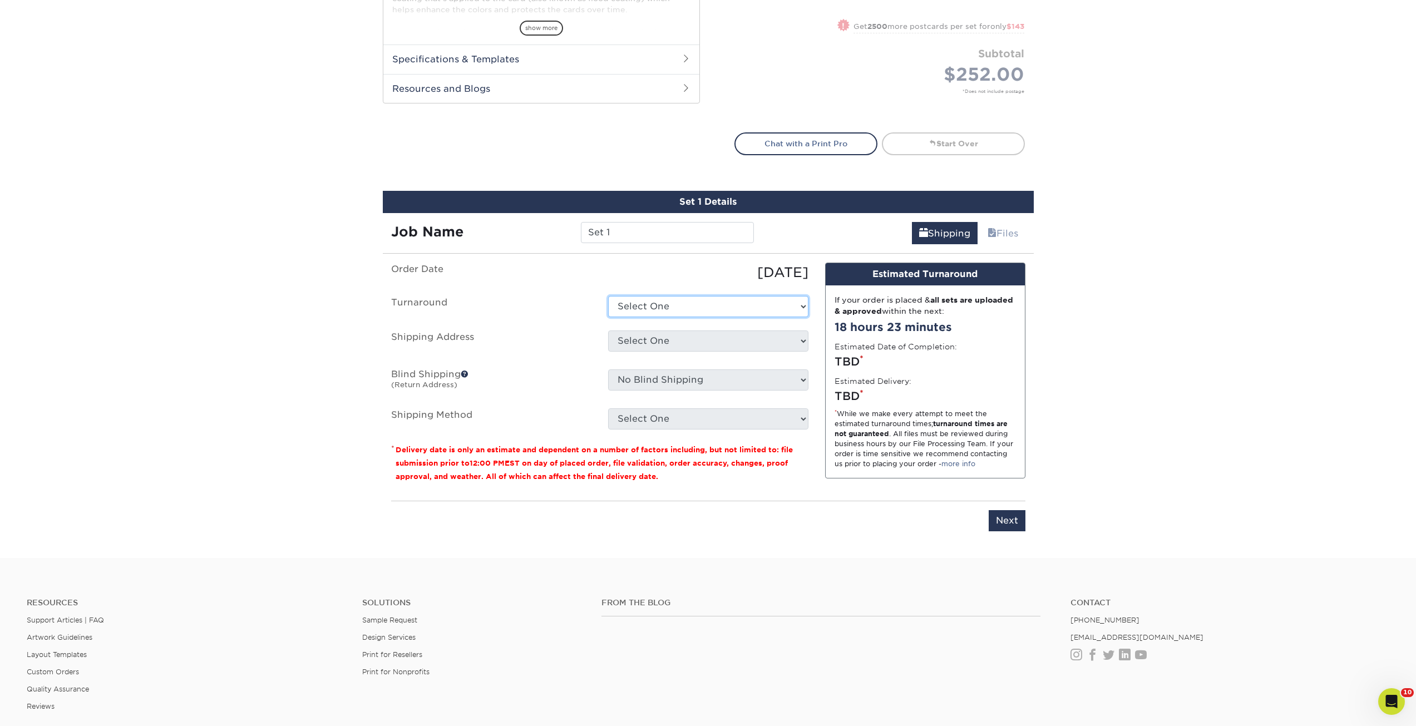
click at [697, 312] on select "Select One 2-4 Business Days 2 Day Next Business Day" at bounding box center [708, 306] width 200 height 21
select select "9b2b4132-aa2c-4247-9d1e-4a2094d06b28"
click at [608, 296] on select "Select One 2-4 Business Days 2 Day Next Business Day" at bounding box center [708, 306] width 200 height 21
click at [675, 342] on select "Select One Bell County Expo Center CINERGY CINEMA - COPPERAS COVE Dynasty Dynas…" at bounding box center [708, 341] width 200 height 21
select select "246161"
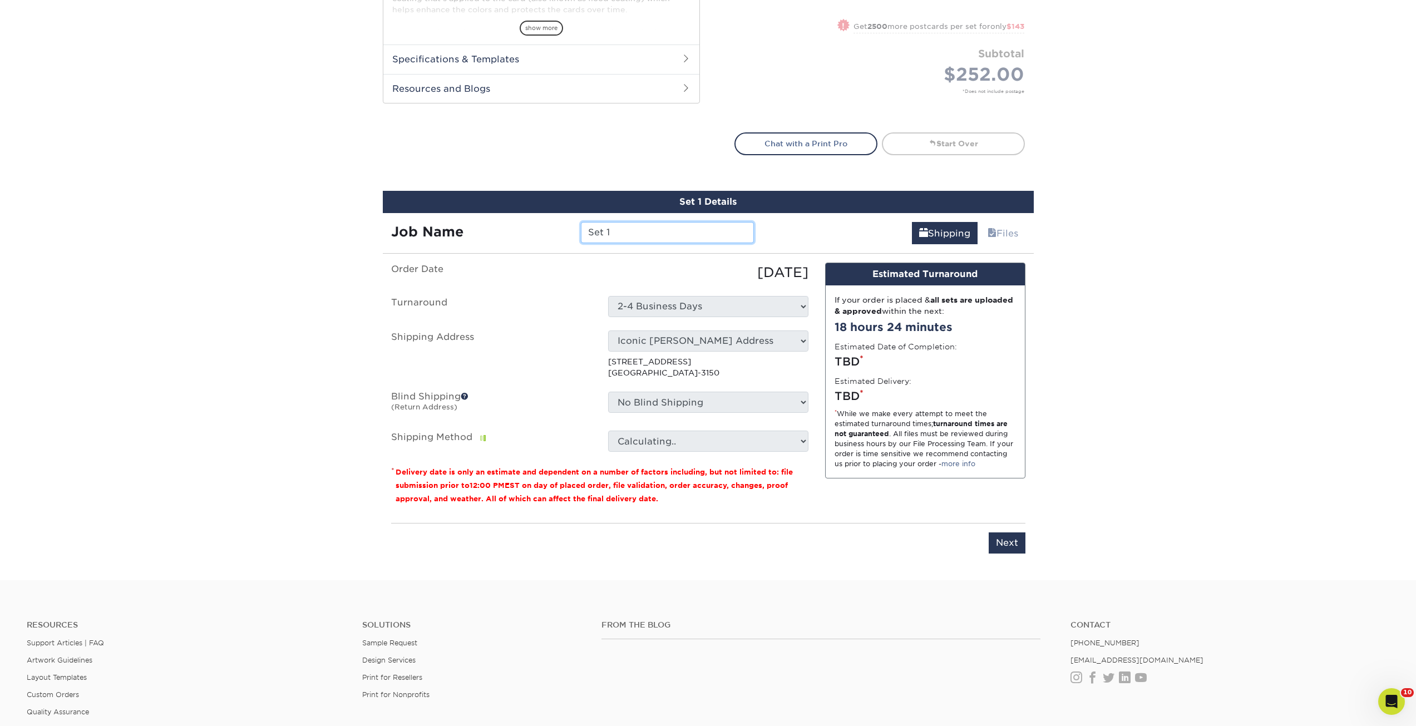
click at [664, 232] on input "Set 1" at bounding box center [667, 232] width 173 height 21
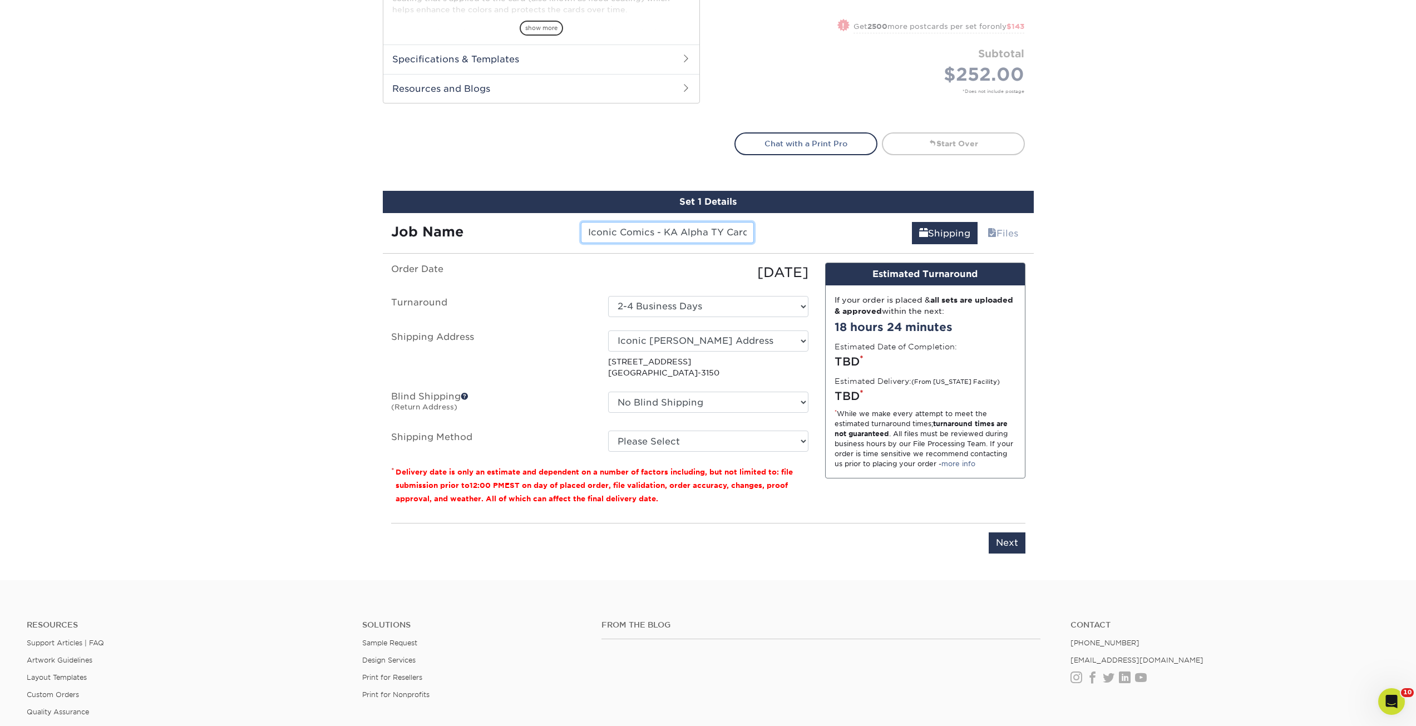
scroll to position [0, 6]
type input "Iconic Comics - KA Alpha TY Cards"
click at [716, 440] on select "Please Select Ground Shipping (+$50.89) 3 Day Shipping Service (+$78.03) 2 Day …" at bounding box center [708, 441] width 200 height 21
select select "03"
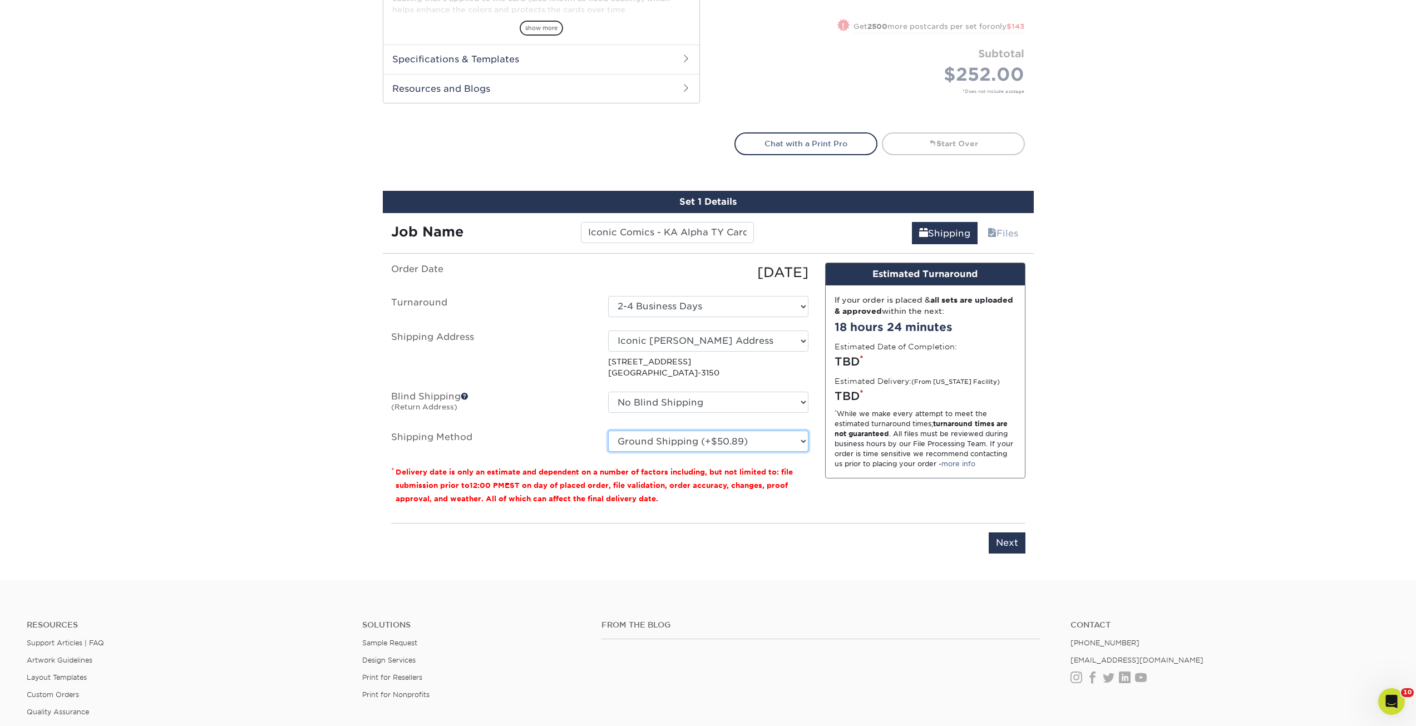
click at [608, 431] on select "Please Select Ground Shipping (+$50.89) 3 Day Shipping Service (+$78.03) 2 Day …" at bounding box center [708, 441] width 200 height 21
click at [784, 534] on div "Please enter job name and select desired turnaround time. Please enter job name…" at bounding box center [708, 538] width 634 height 31
click at [1011, 547] on input "Next" at bounding box center [1007, 543] width 37 height 21
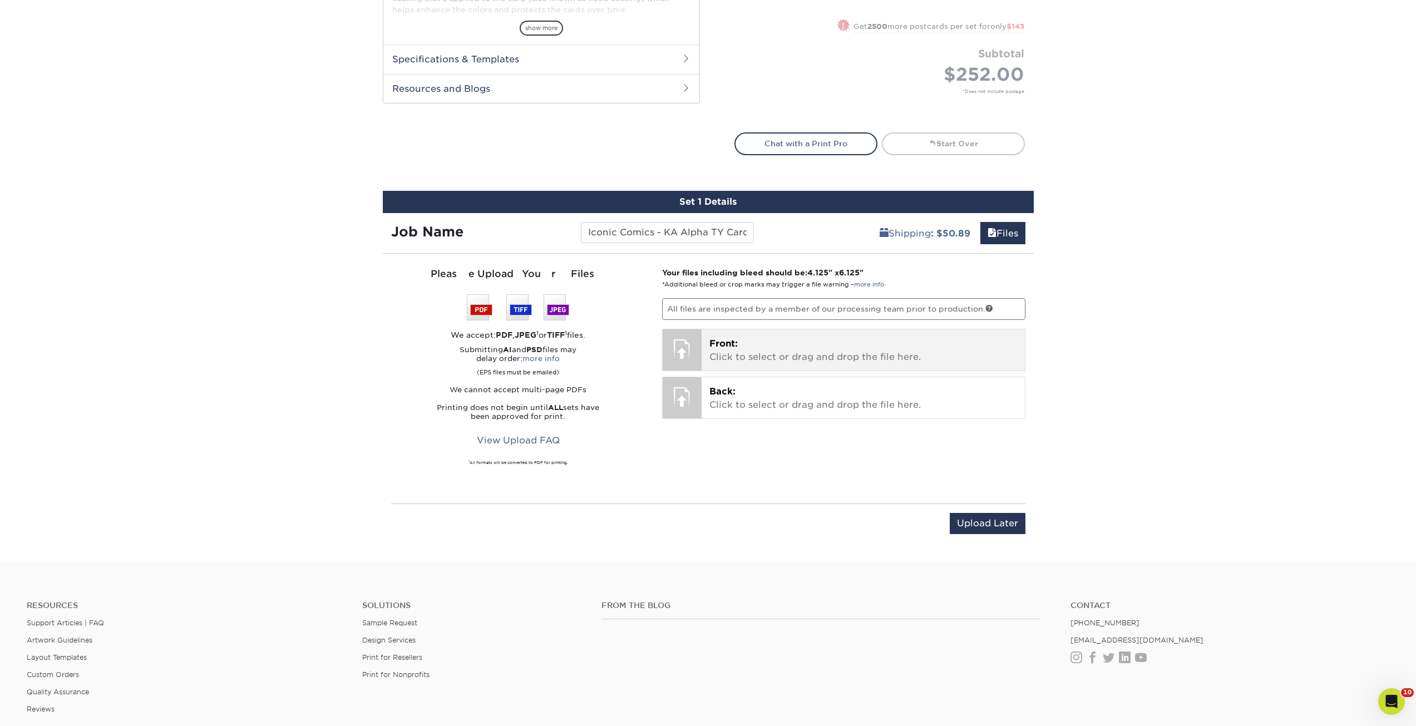
click at [758, 353] on p "Front: Click to select or drag and drop the file here." at bounding box center [864, 350] width 308 height 27
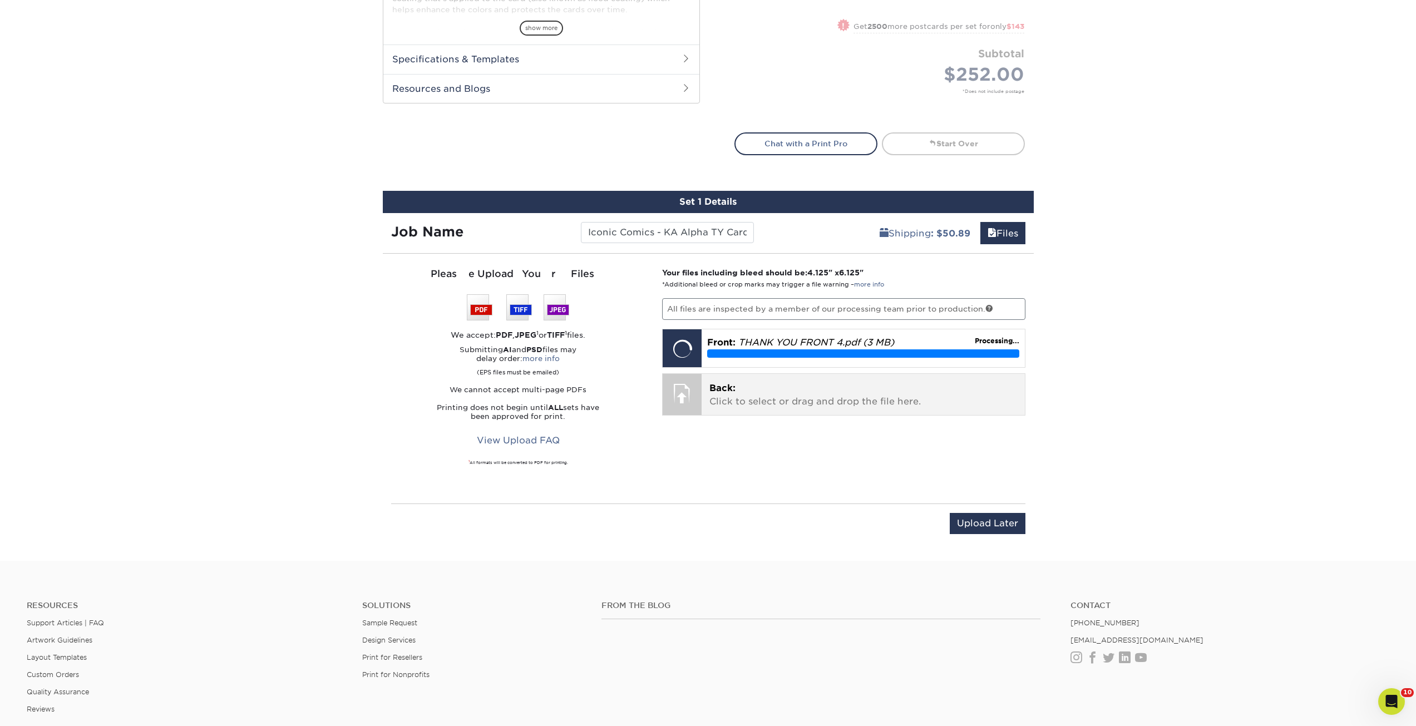
click at [815, 395] on p "Back: Click to select or drag and drop the file here." at bounding box center [864, 395] width 308 height 27
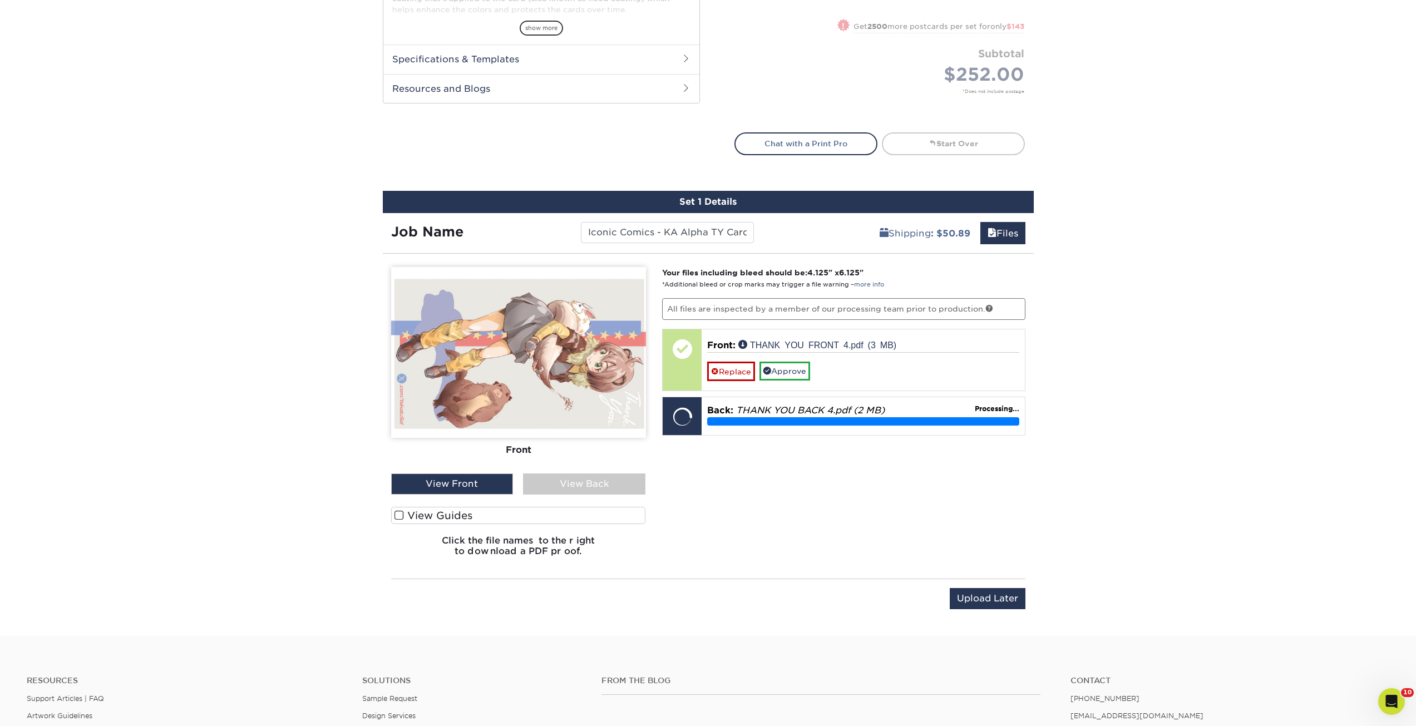
click at [1251, 397] on div "Products Postcards Glossy UV Coated Postcards Previous Next show more 25" at bounding box center [708, 110] width 1416 height 1054
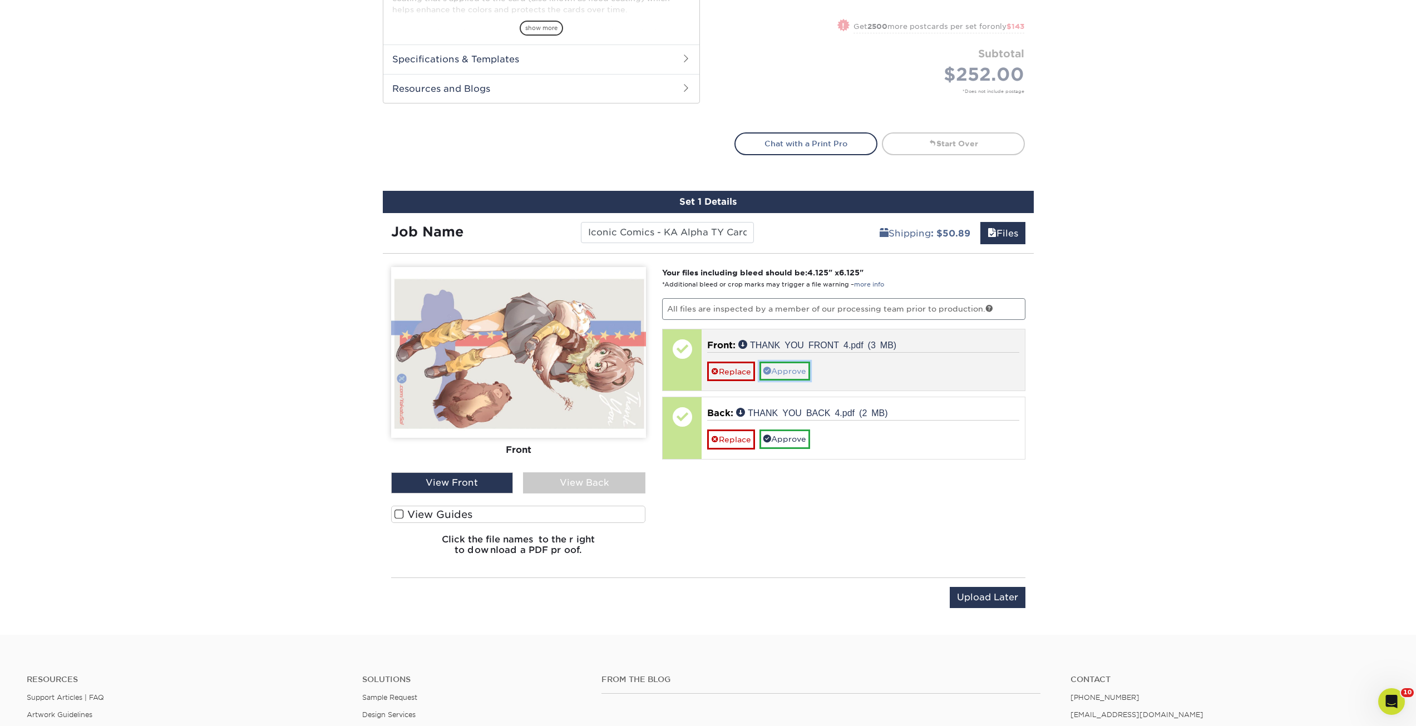
click at [788, 373] on link "Approve" at bounding box center [785, 371] width 51 height 19
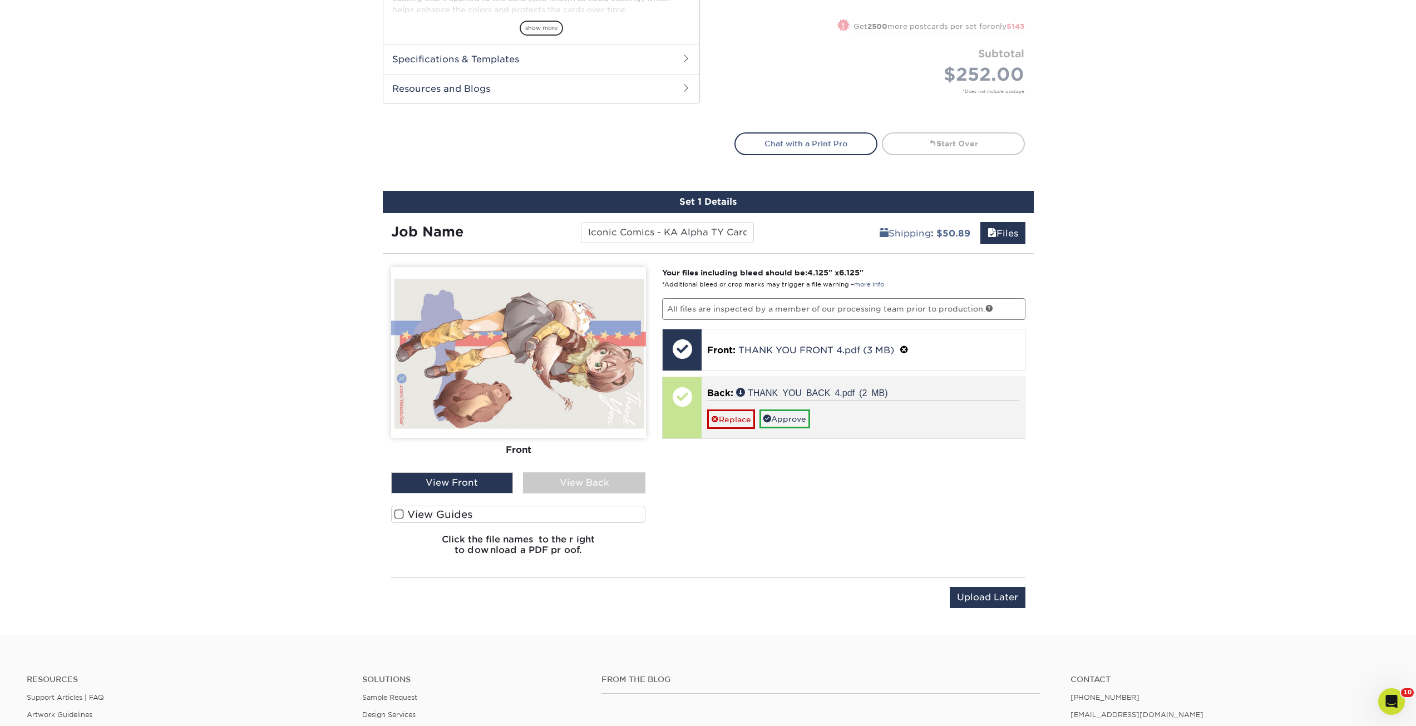
click at [915, 413] on div "Replace Approve" at bounding box center [863, 414] width 312 height 29
click at [585, 487] on div "View Back" at bounding box center [584, 482] width 122 height 21
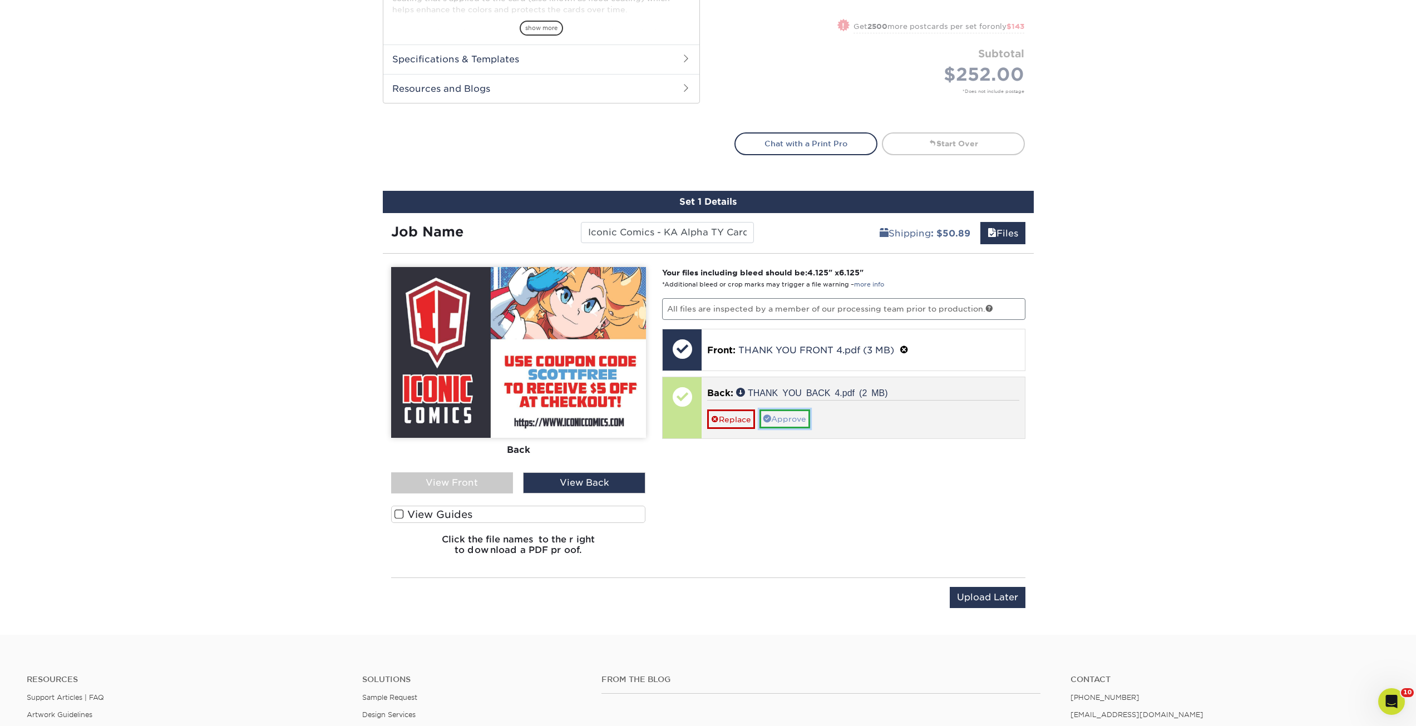
click at [790, 415] on link "Approve" at bounding box center [785, 419] width 51 height 19
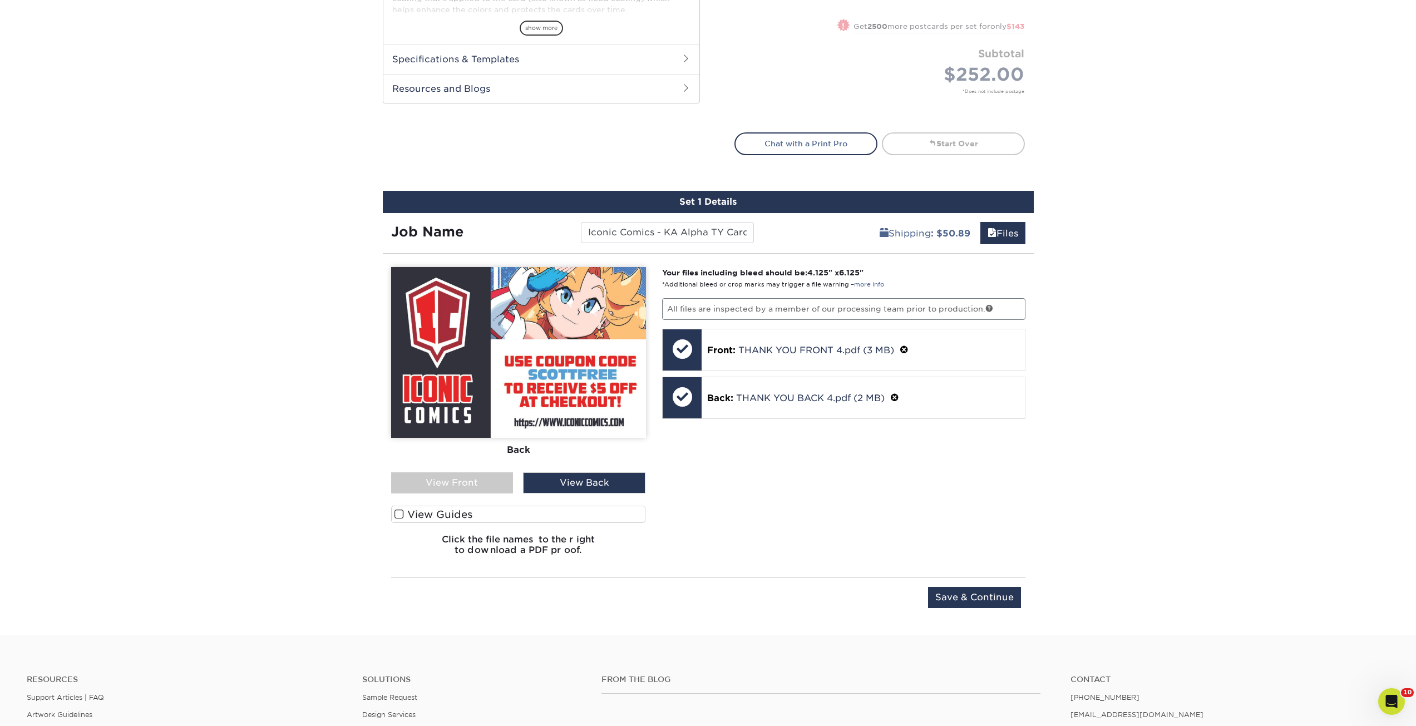
click at [401, 514] on span at bounding box center [399, 514] width 9 height 11
click at [0, 0] on input "View Guides" at bounding box center [0, 0] width 0 height 0
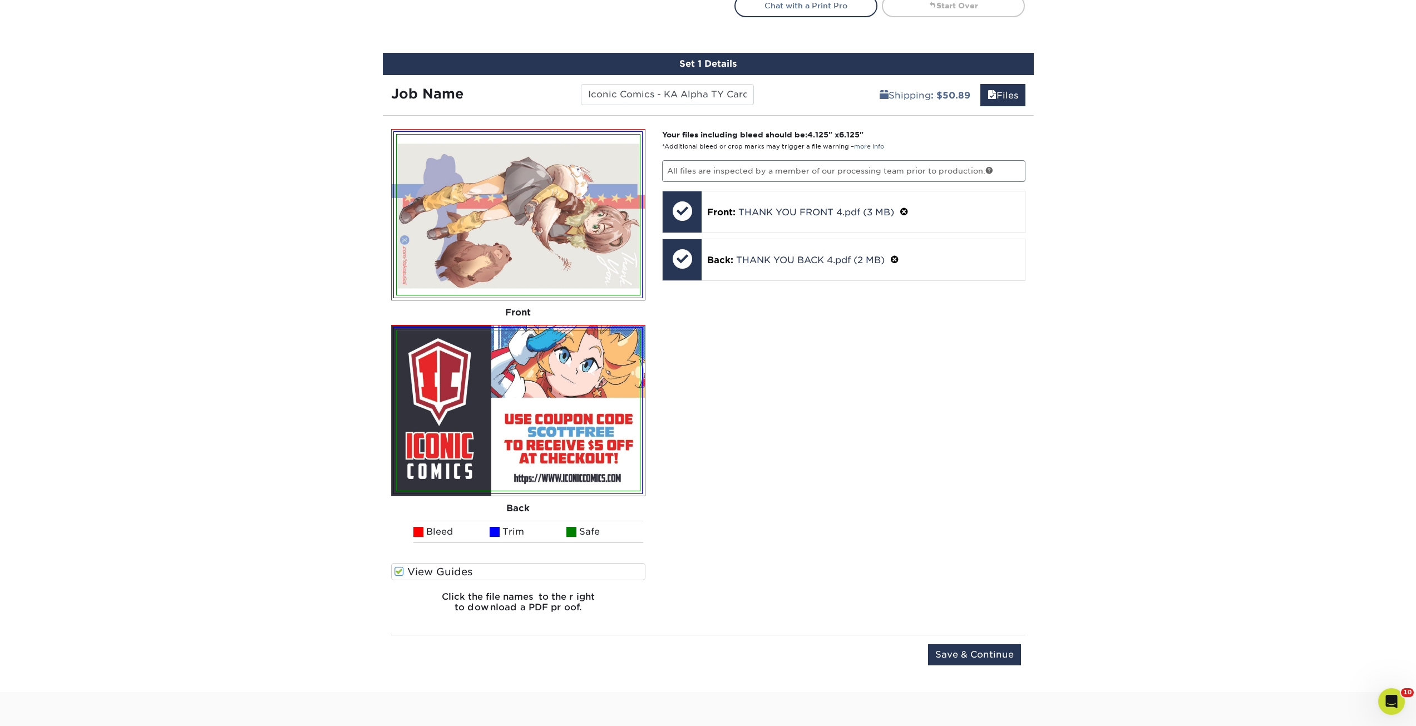
scroll to position [656, 0]
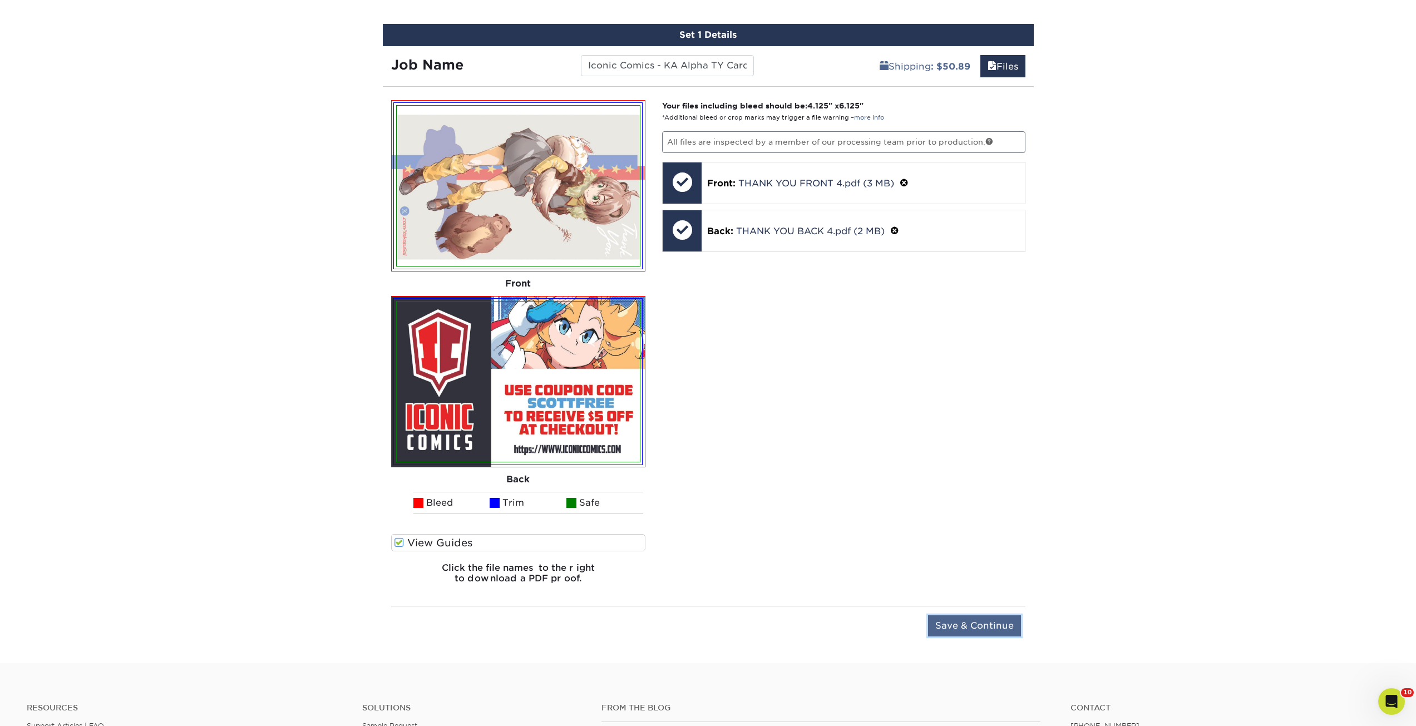
click at [992, 626] on input "Save & Continue" at bounding box center [974, 626] width 93 height 21
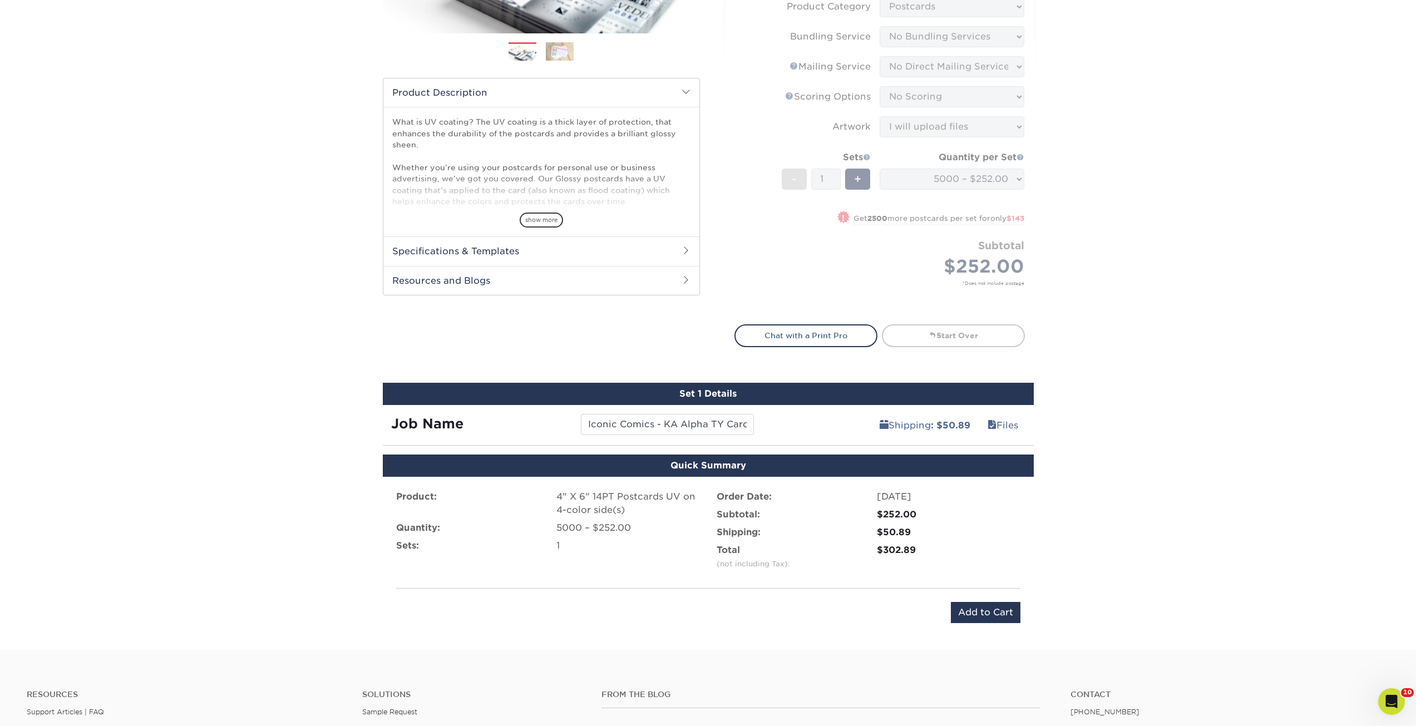
scroll to position [323, 0]
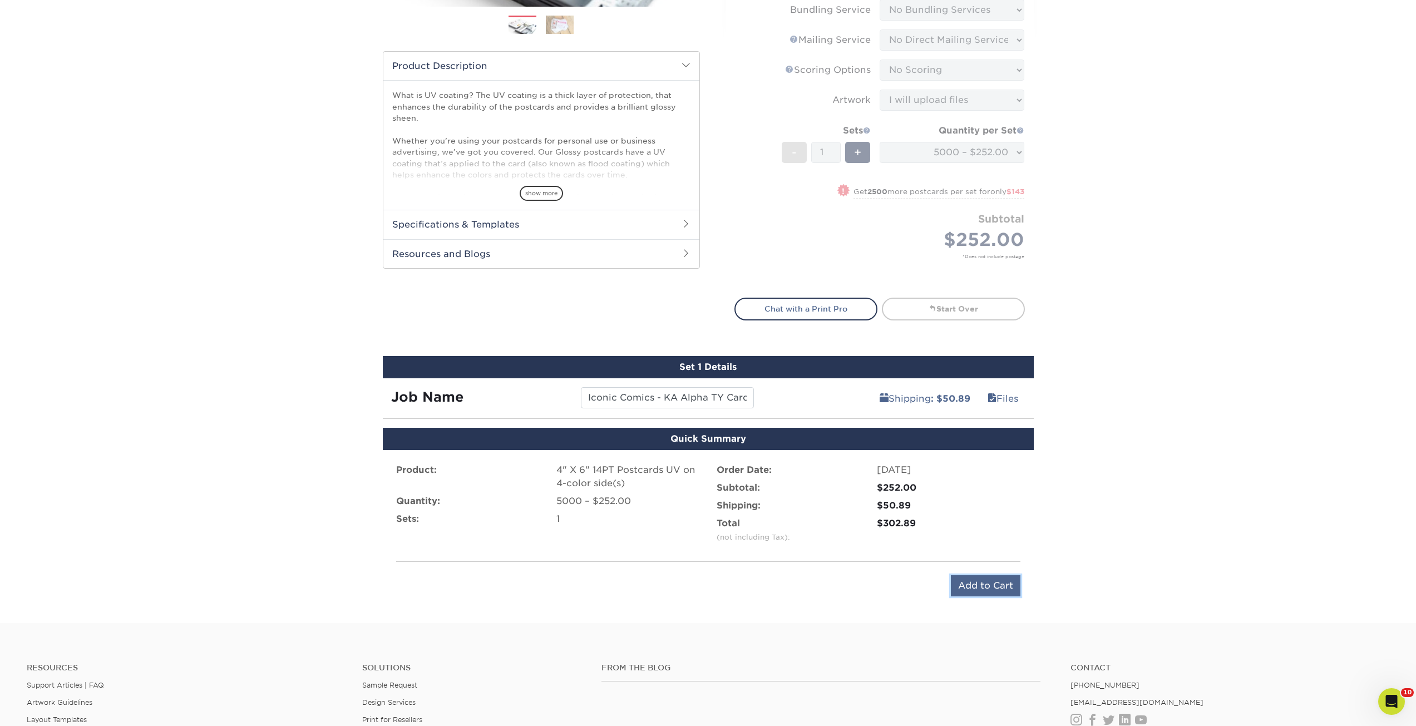
click at [992, 589] on input "Add to Cart" at bounding box center [986, 585] width 70 height 21
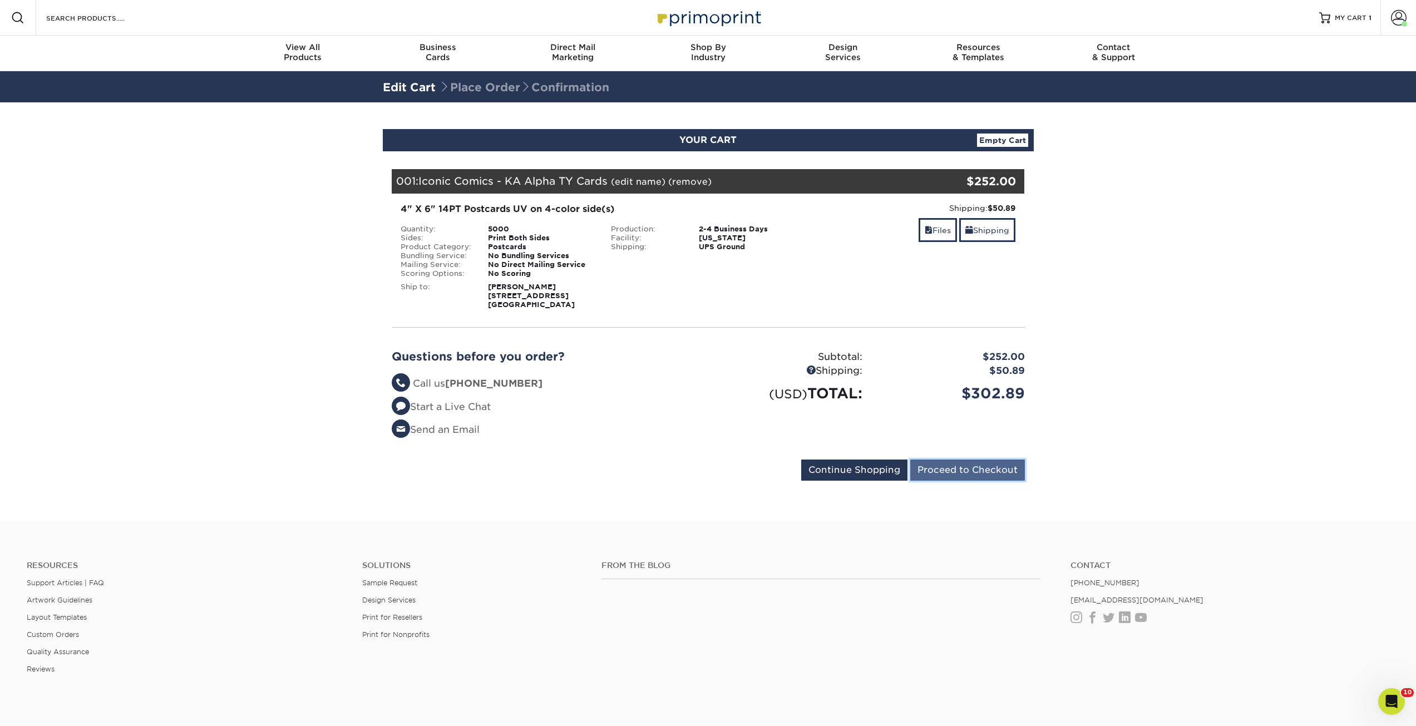
click at [966, 465] on input "Proceed to Checkout" at bounding box center [967, 470] width 115 height 21
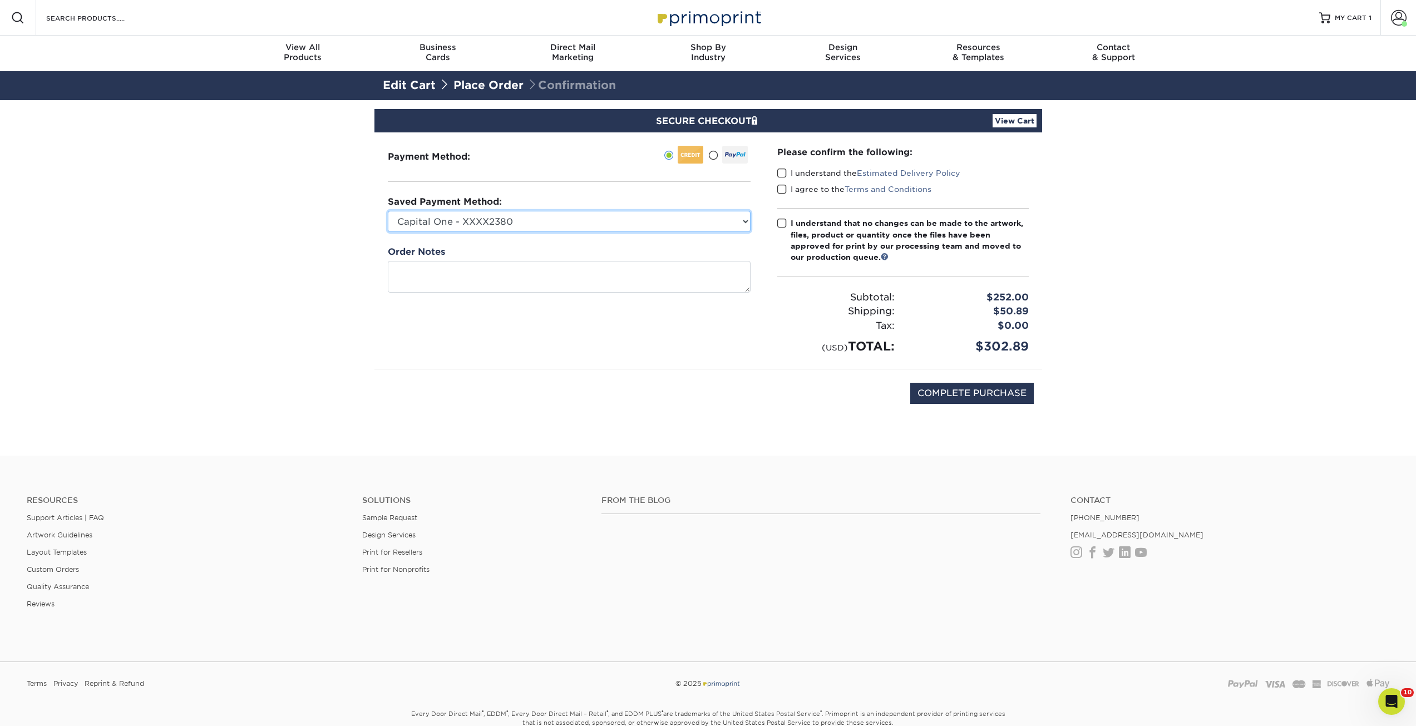
click at [681, 216] on select "Capital One - XXXX2380 AMEX - XXXX1003 Visa - XXXX5352 MasterCard - XXXX9497 Ne…" at bounding box center [569, 221] width 363 height 21
select select "73687"
click at [388, 211] on select "Capital One - XXXX2380 AMEX - XXXX1003 Visa - XXXX5352 MasterCard - XXXX9497 Ne…" at bounding box center [569, 221] width 363 height 21
click at [784, 173] on span at bounding box center [781, 173] width 9 height 11
click at [0, 0] on input "I understand the Estimated Delivery Policy" at bounding box center [0, 0] width 0 height 0
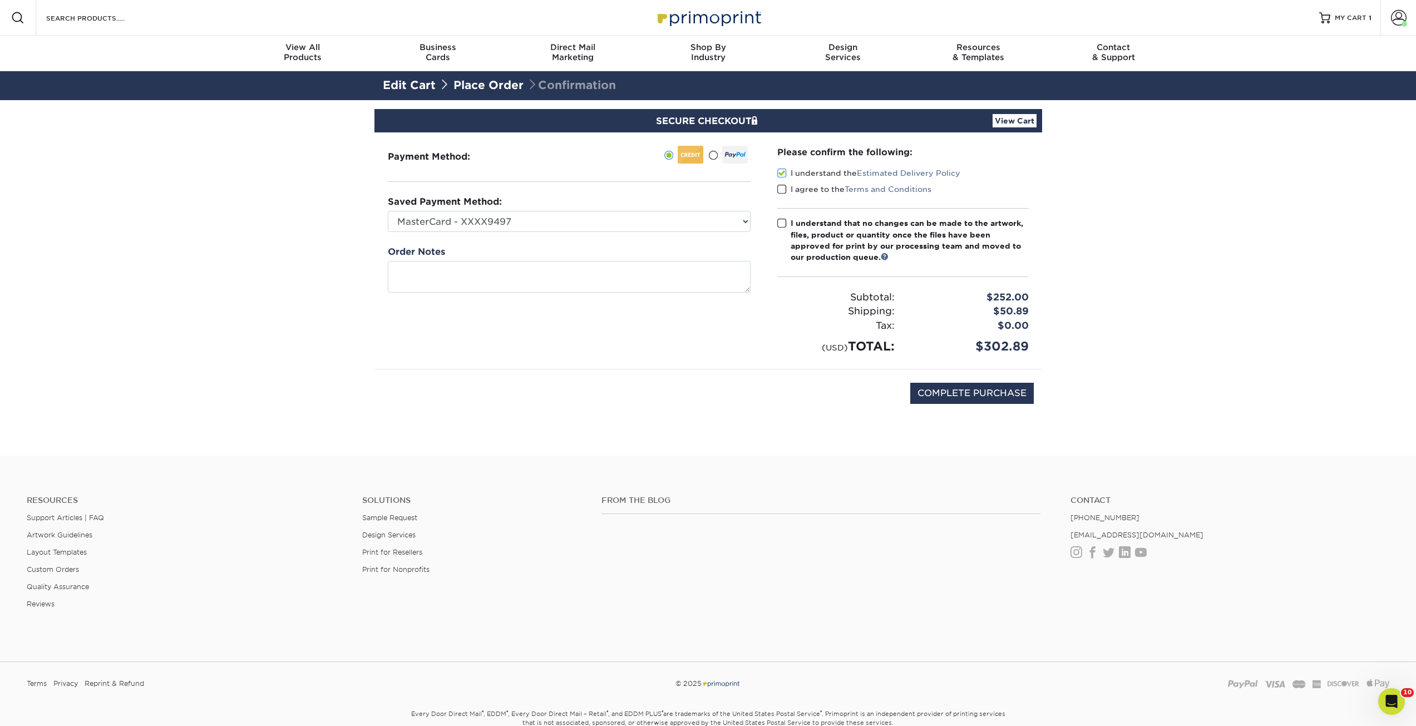
drag, startPoint x: 781, startPoint y: 185, endPoint x: 778, endPoint y: 208, distance: 23.0
click at [781, 186] on span at bounding box center [781, 189] width 9 height 11
click at [0, 0] on input "I agree to the Terms and Conditions" at bounding box center [0, 0] width 0 height 0
click at [780, 225] on span at bounding box center [781, 223] width 9 height 11
click at [0, 0] on input "I understand that no changes can be made to the artwork, files, product or quan…" at bounding box center [0, 0] width 0 height 0
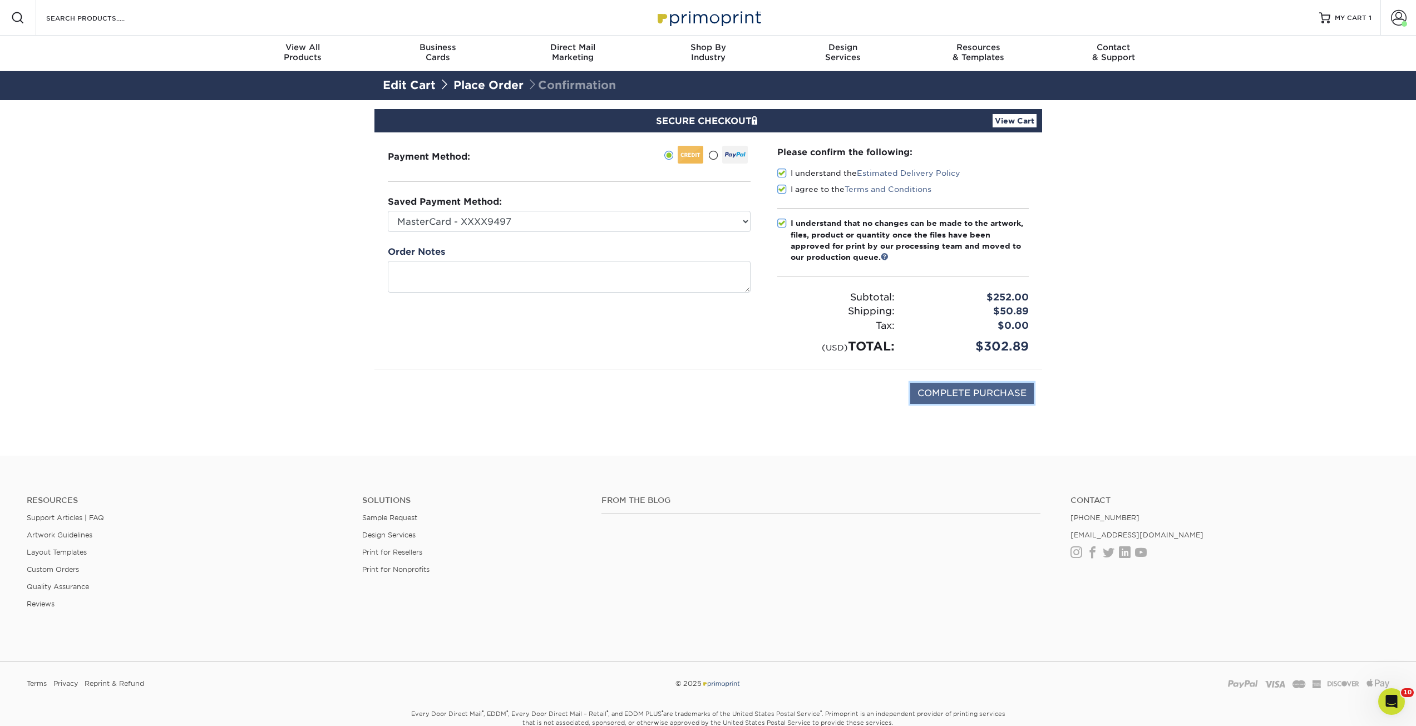
click at [976, 398] on input "COMPLETE PURCHASE" at bounding box center [972, 393] width 124 height 21
type input "PROCESSING, PLEASE WAIT..."
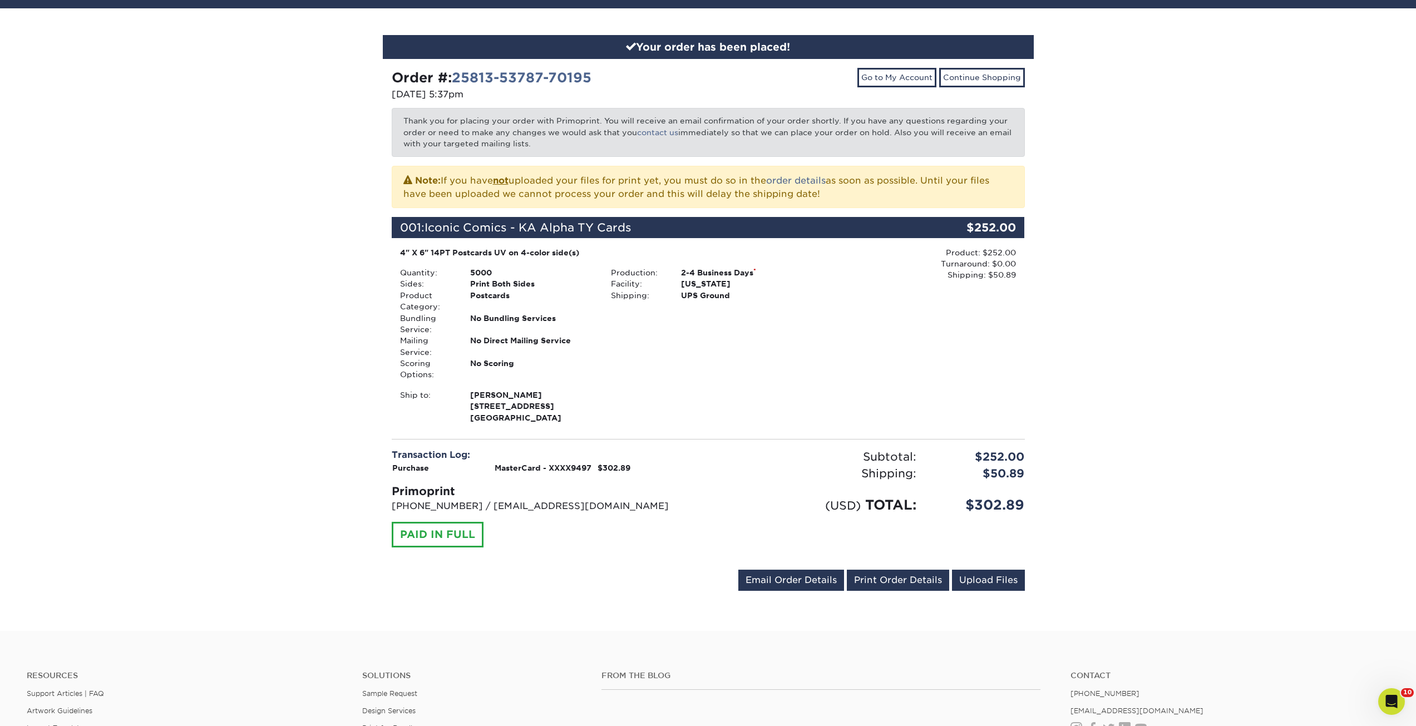
scroll to position [111, 0]
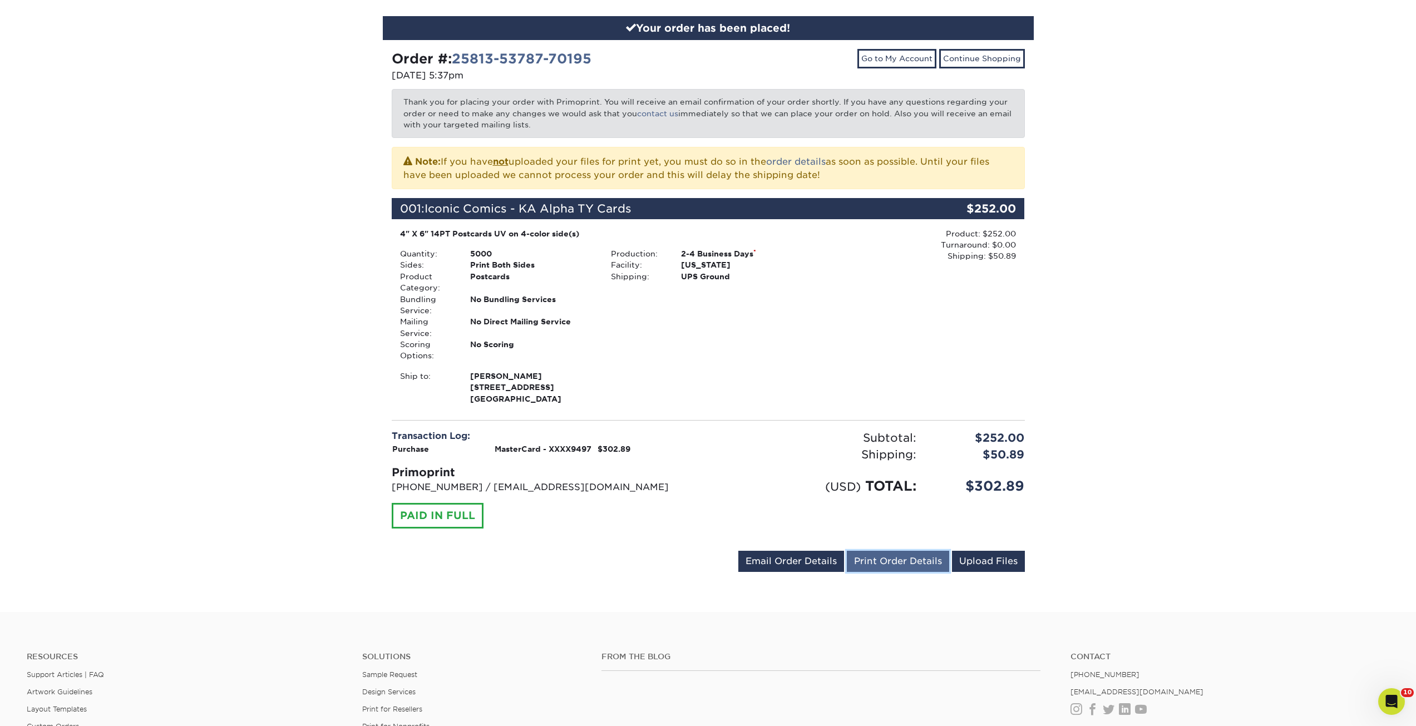
click at [913, 565] on link "Print Order Details" at bounding box center [898, 561] width 102 height 21
